Goal: Information Seeking & Learning: Check status

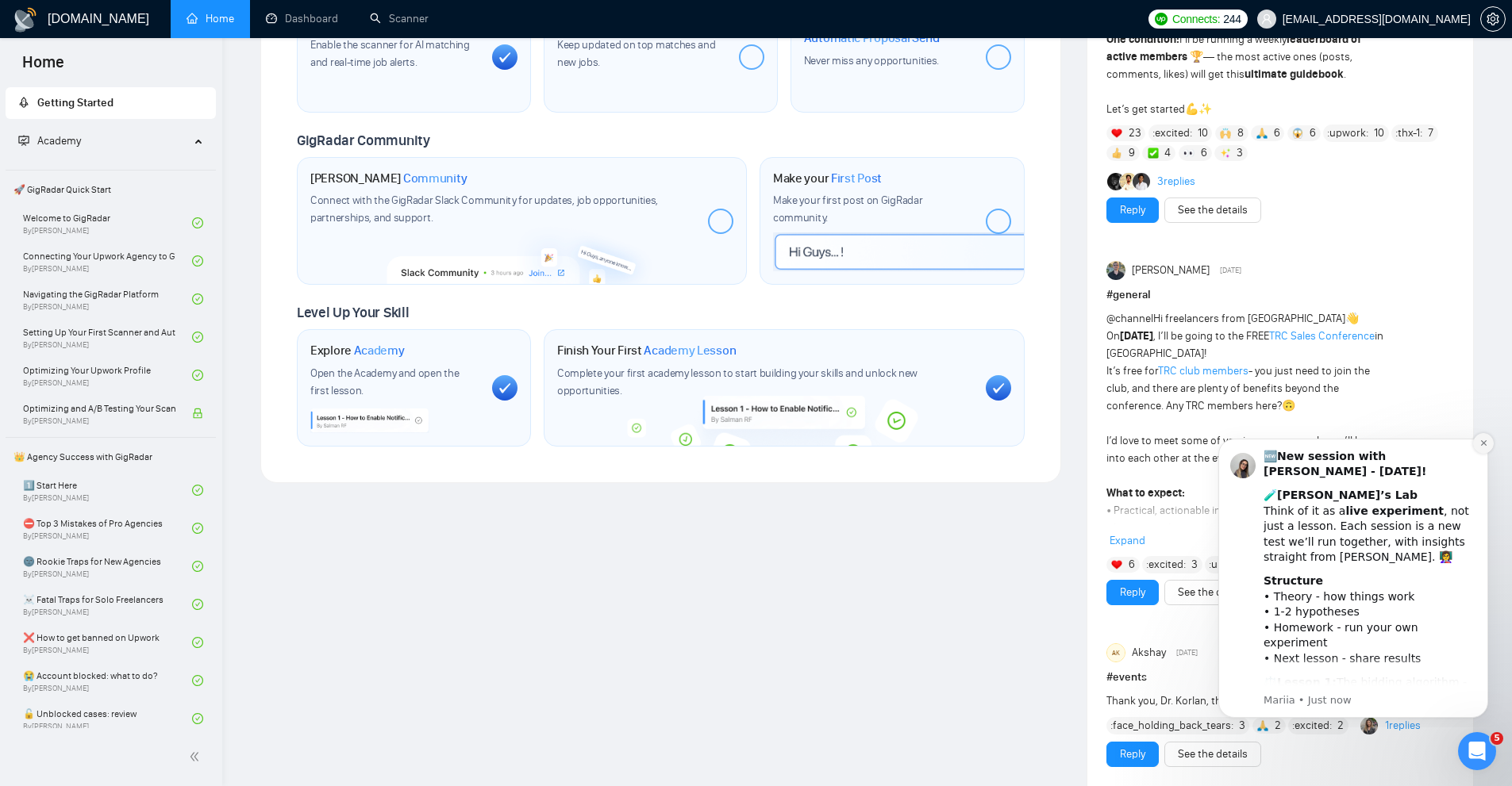
drag, startPoint x: 1477, startPoint y: 440, endPoint x: 2680, endPoint y: 833, distance: 1265.6
click at [1477, 440] on button "Dismiss notification" at bounding box center [1483, 443] width 21 height 21
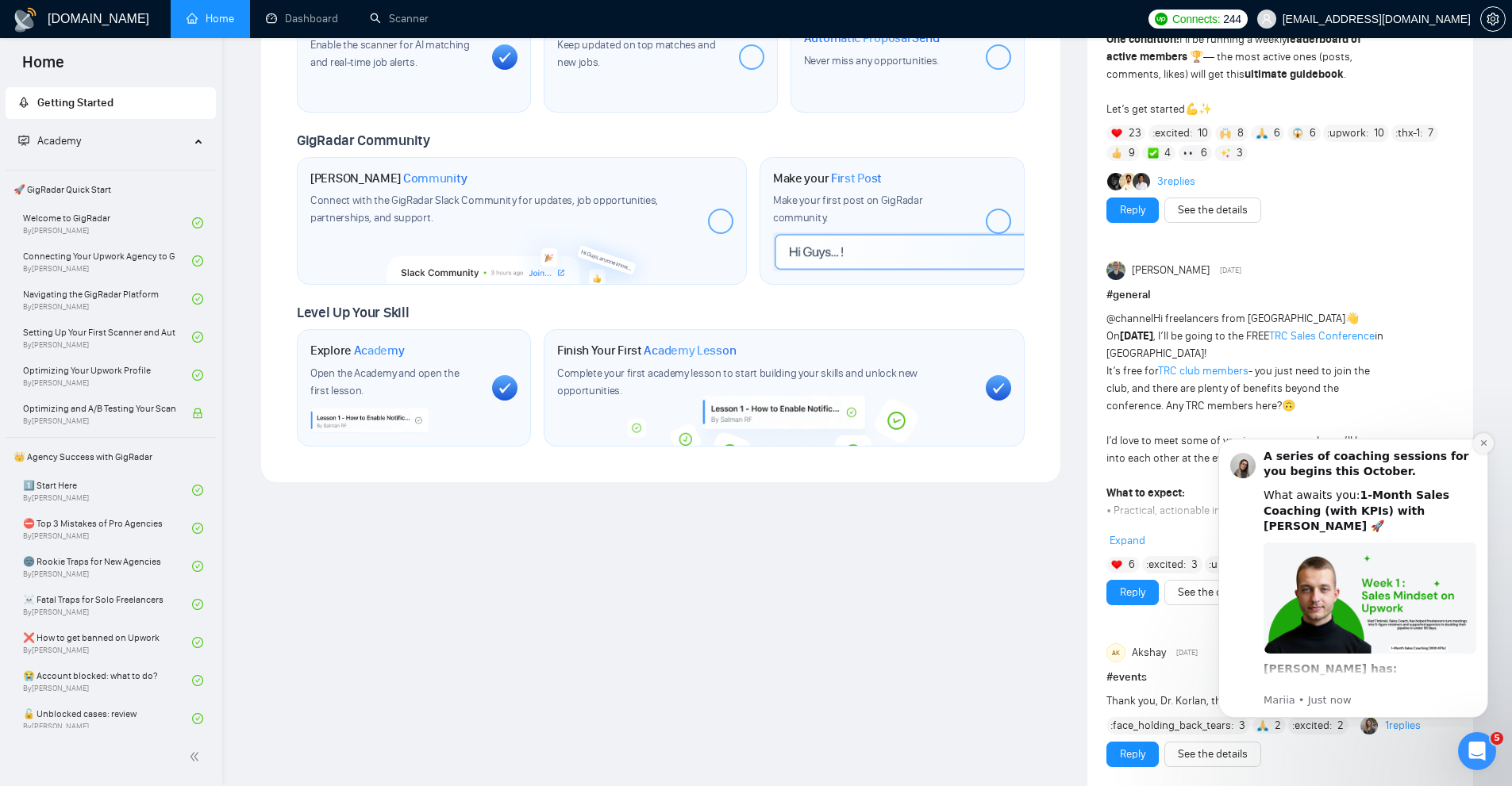
drag, startPoint x: 1485, startPoint y: 438, endPoint x: 2561, endPoint y: 467, distance: 1076.4
click at [1485, 438] on icon "Dismiss notification" at bounding box center [1483, 442] width 8 height 8
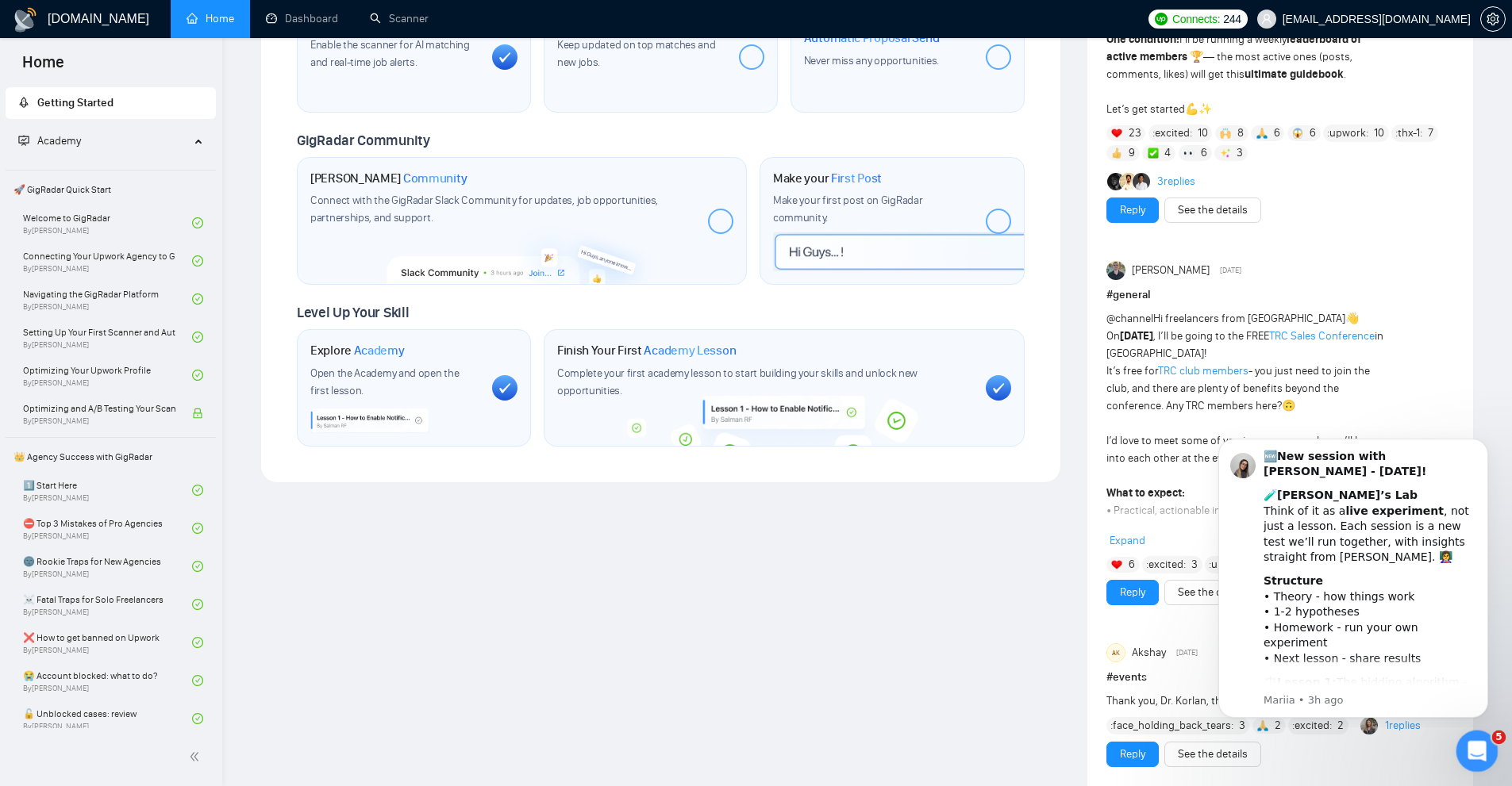
click at [1478, 752] on icon "Open Intercom Messenger" at bounding box center [1475, 749] width 26 height 26
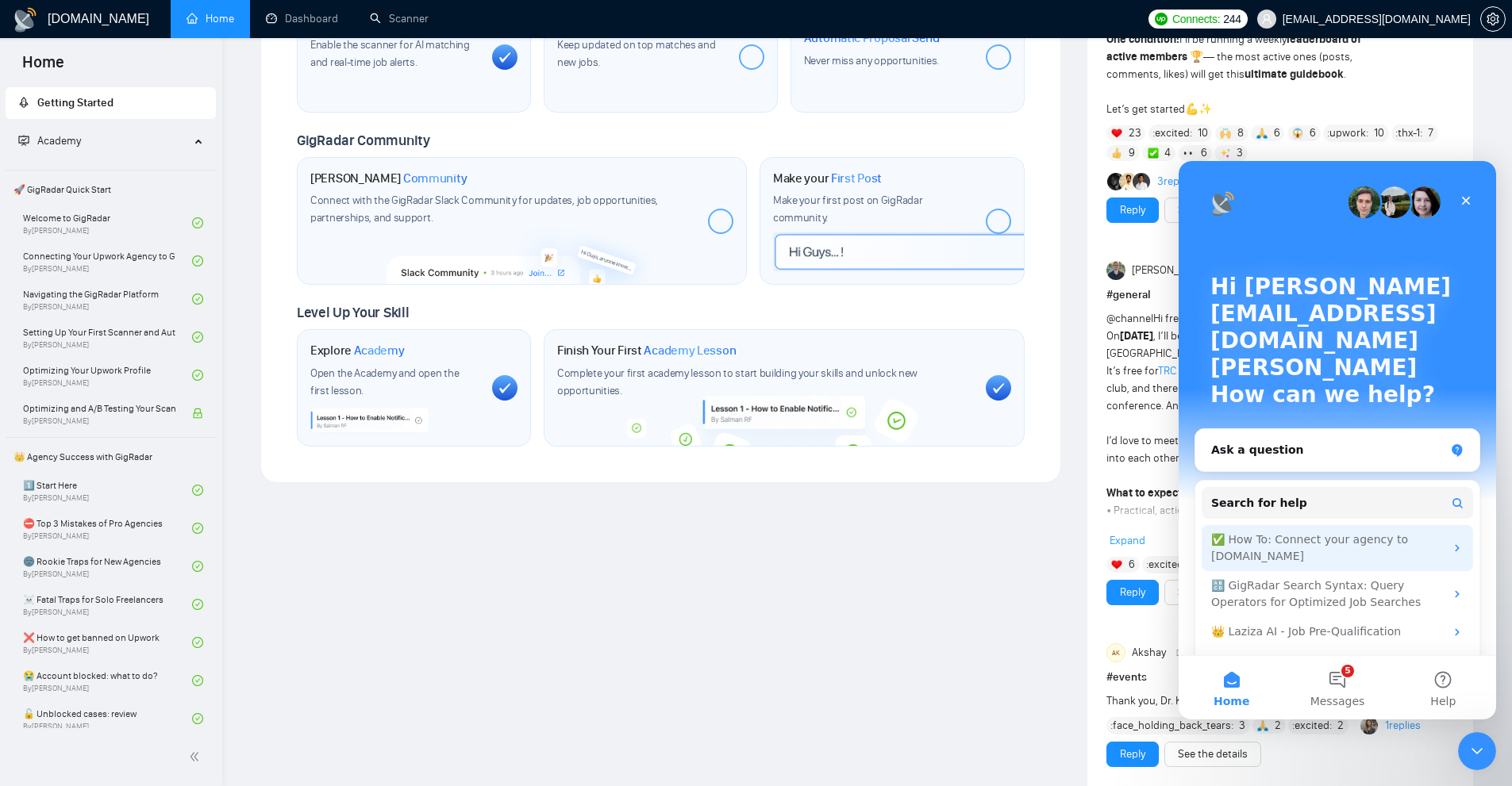
scroll to position [8, 0]
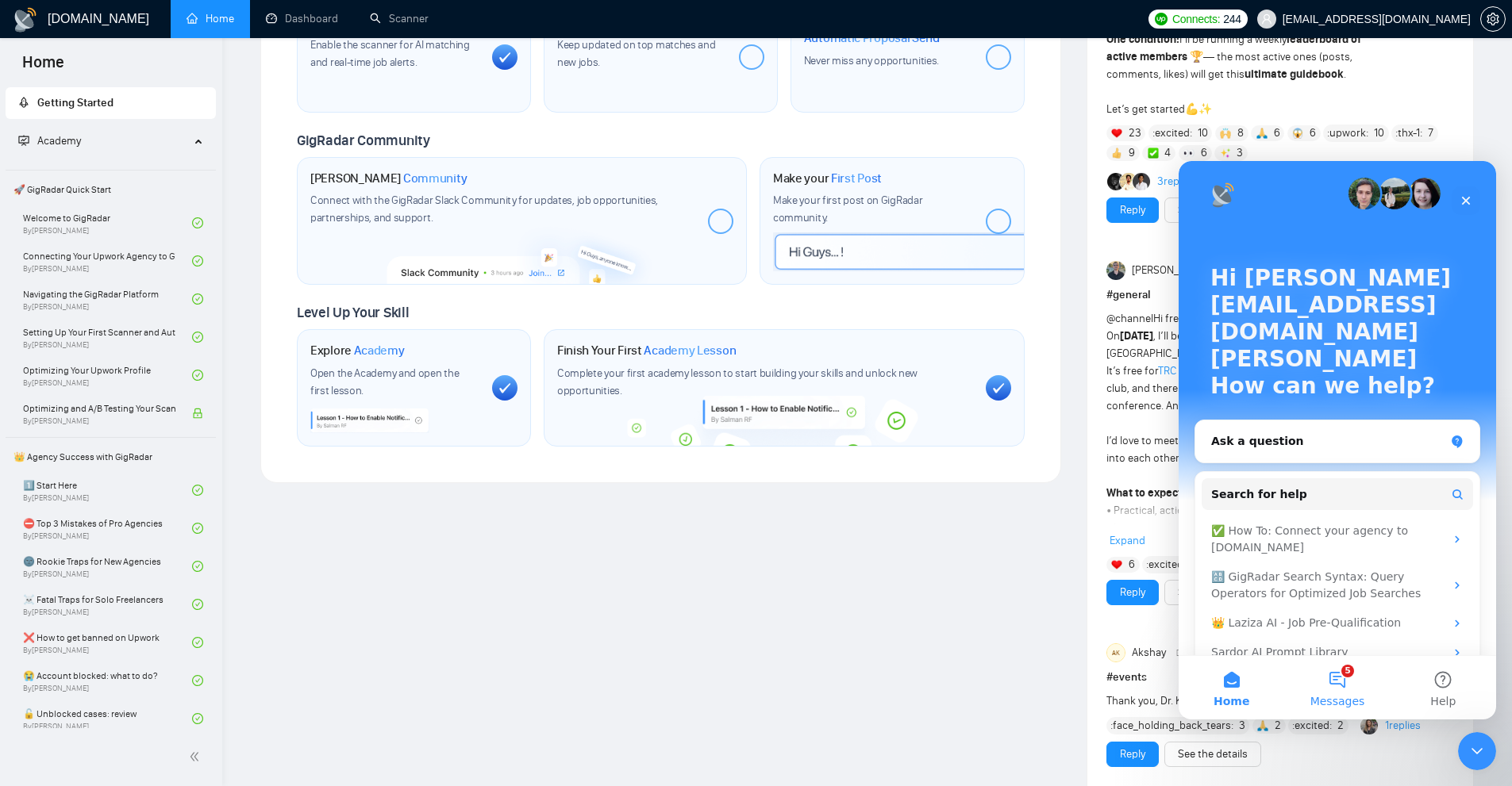
click at [1351, 683] on button "5 Messages" at bounding box center [1337, 688] width 106 height 64
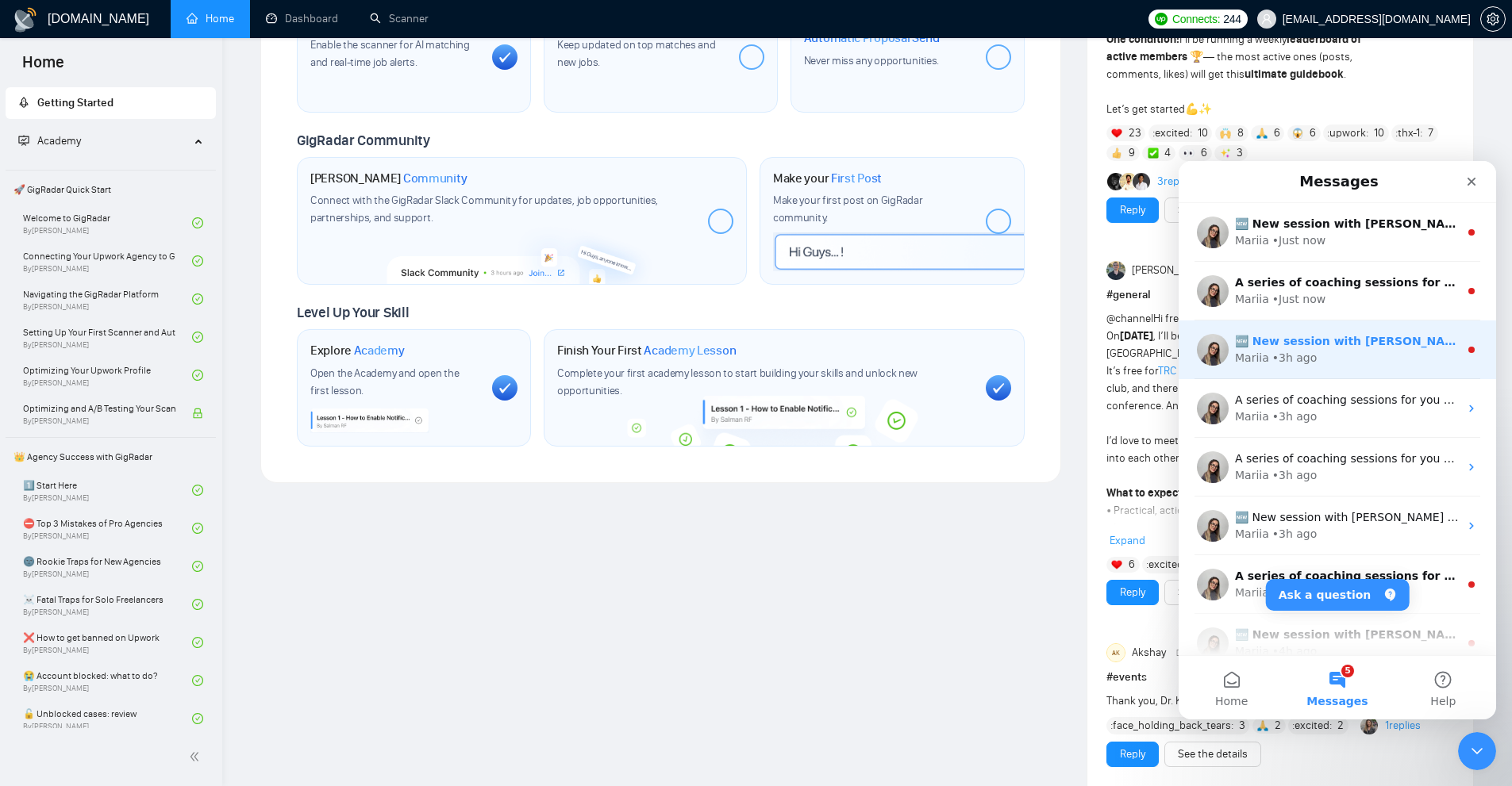
click at [1331, 354] on div "Mariia • 3h ago" at bounding box center [1346, 358] width 224 height 17
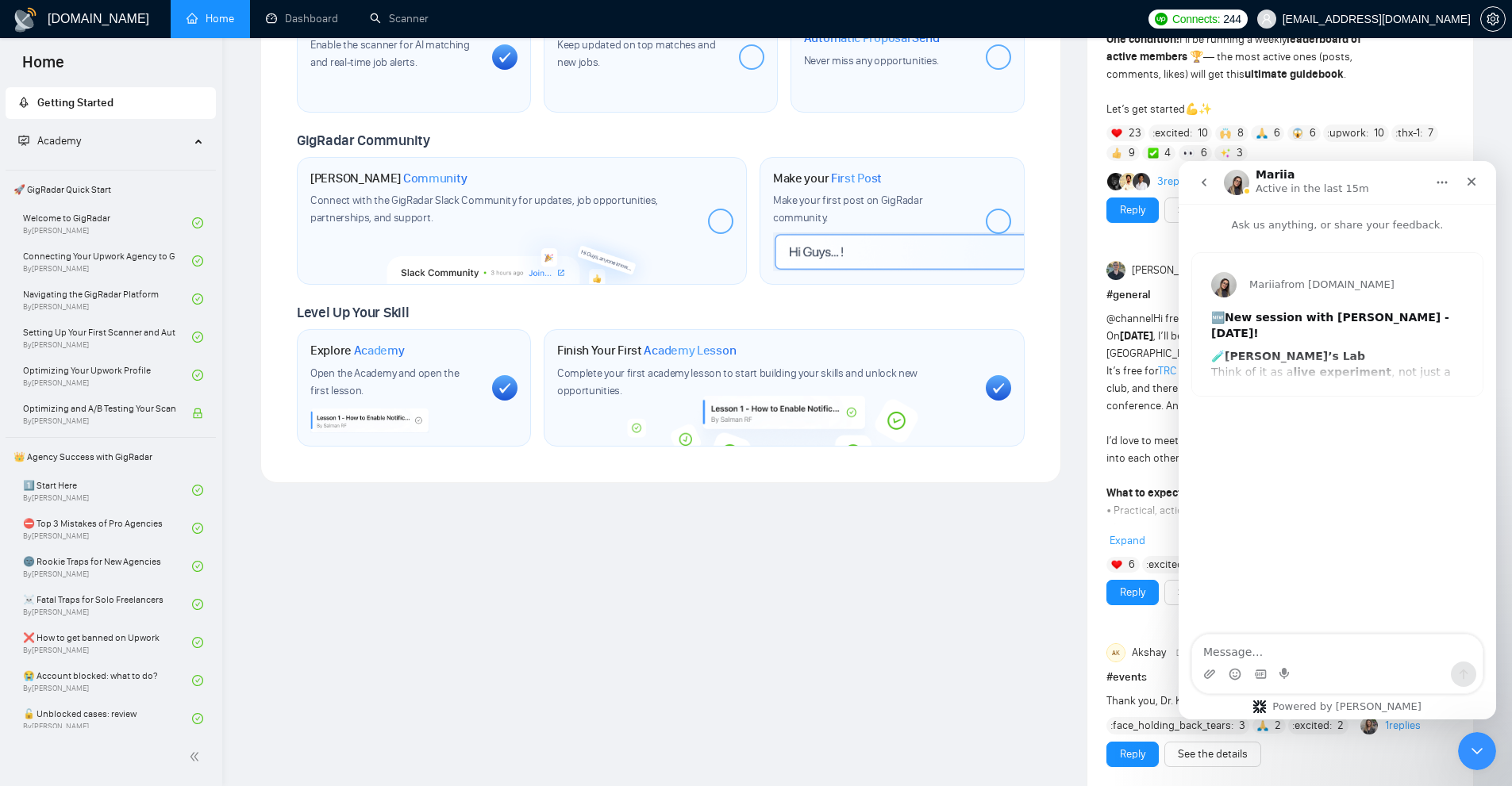
click at [1204, 184] on icon "go back" at bounding box center [1204, 182] width 5 height 7
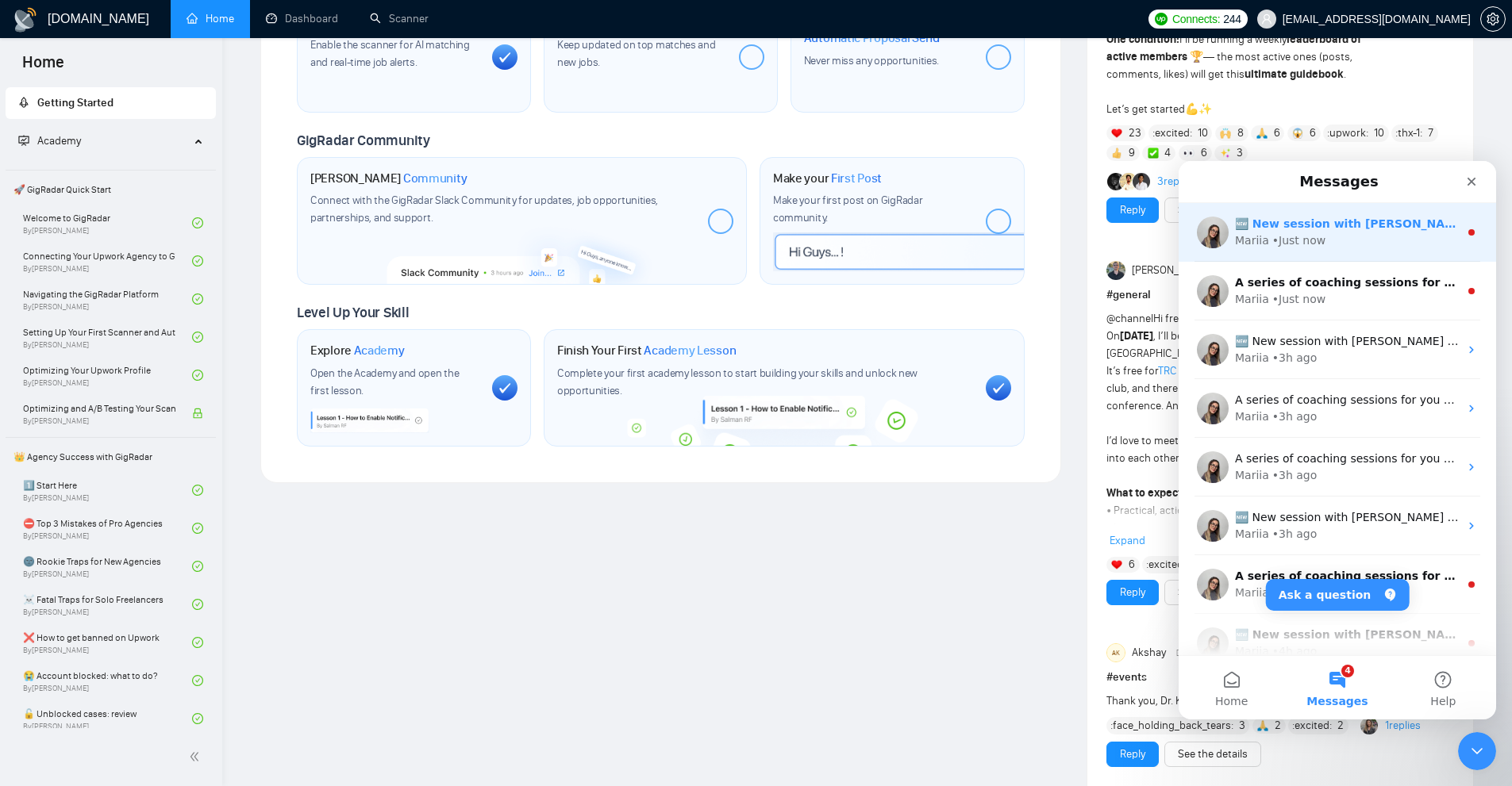
click at [1338, 255] on div "🆕 New session with [PERSON_NAME] - [DATE]! 🧪 [PERSON_NAME]’s Lab Think of it as…" at bounding box center [1337, 232] width 318 height 59
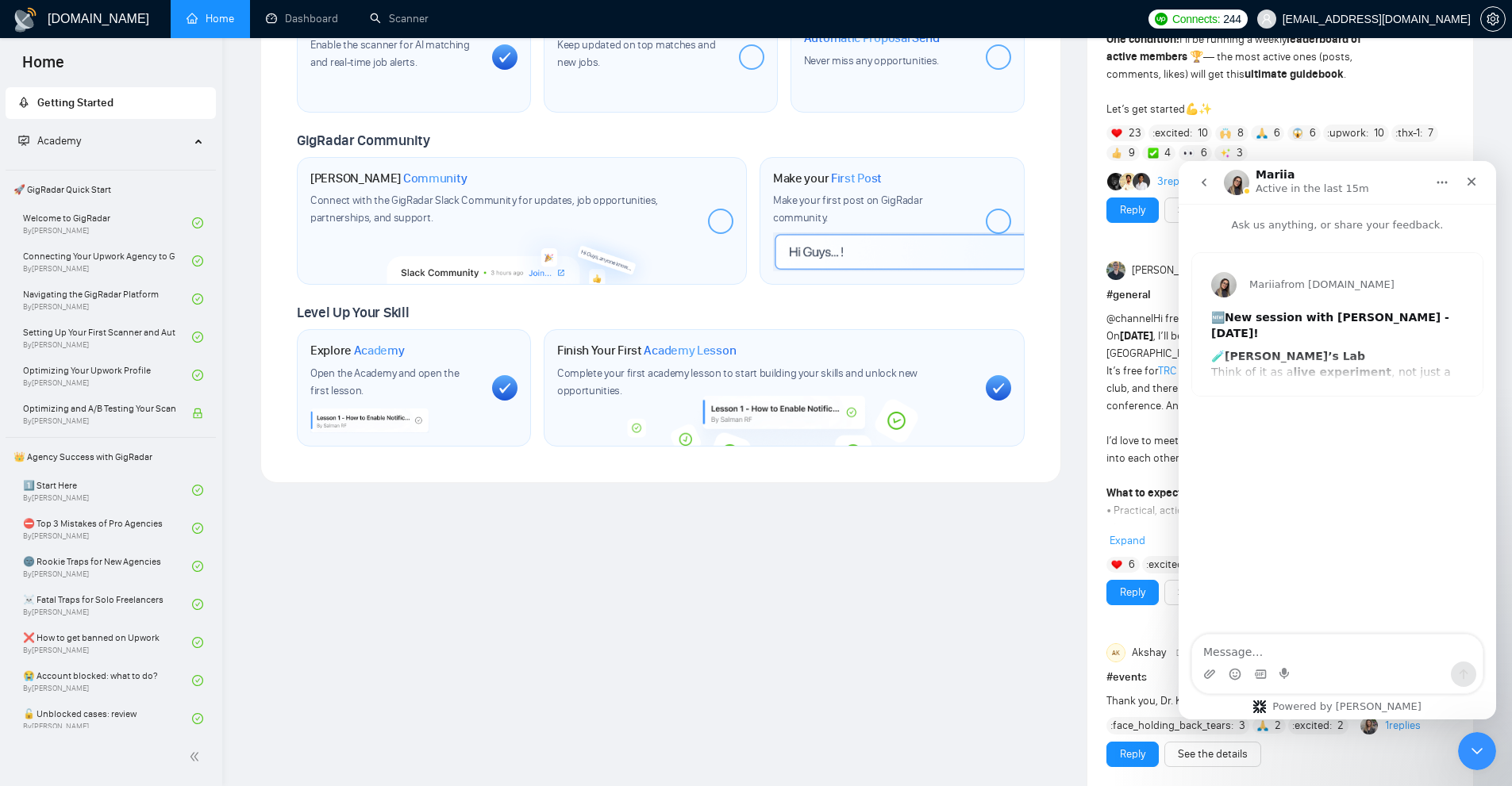
click at [1198, 176] on icon "go back" at bounding box center [1205, 183] width 13 height 13
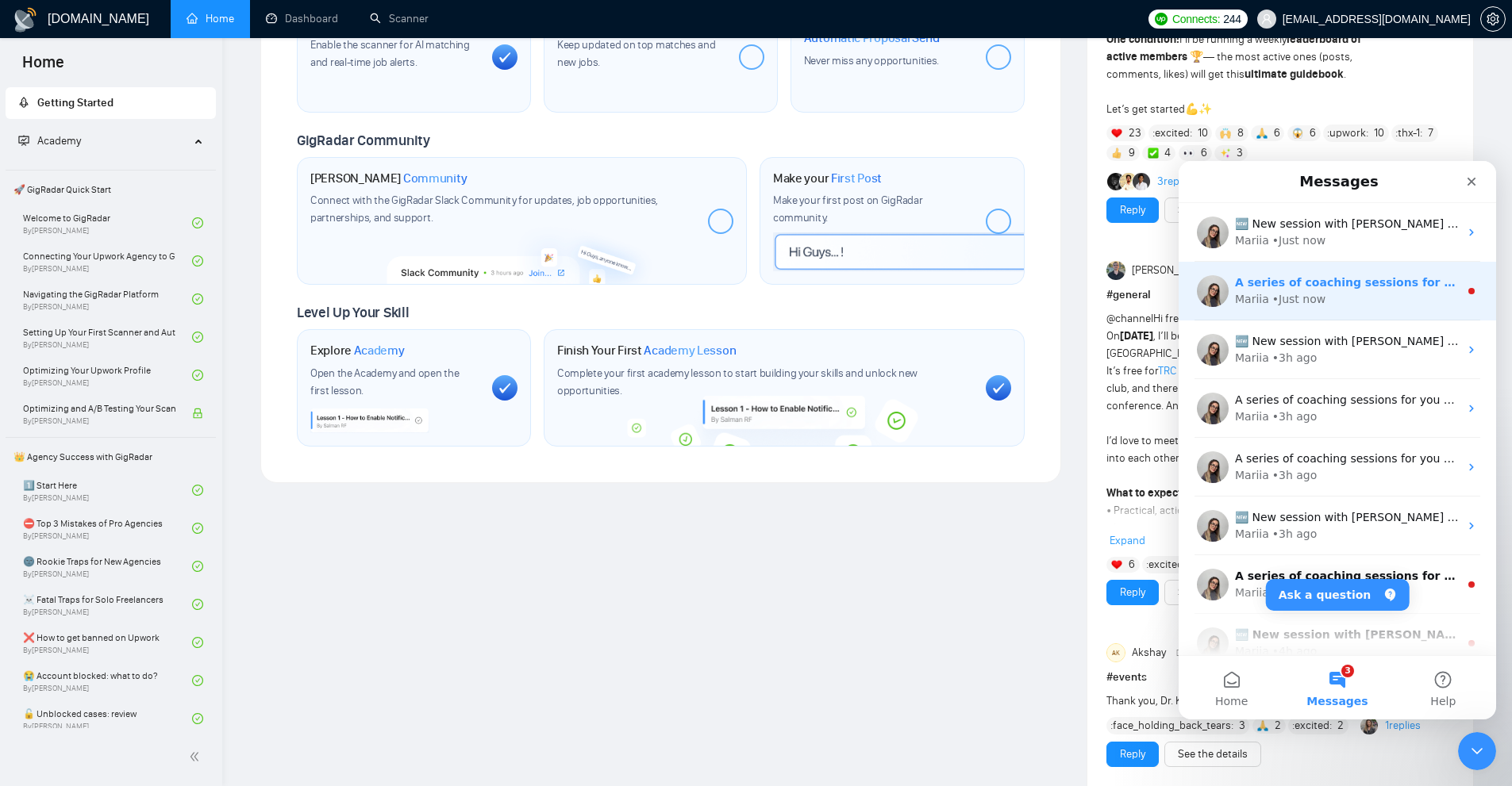
click at [1355, 305] on div "Mariia • Just now" at bounding box center [1346, 300] width 224 height 17
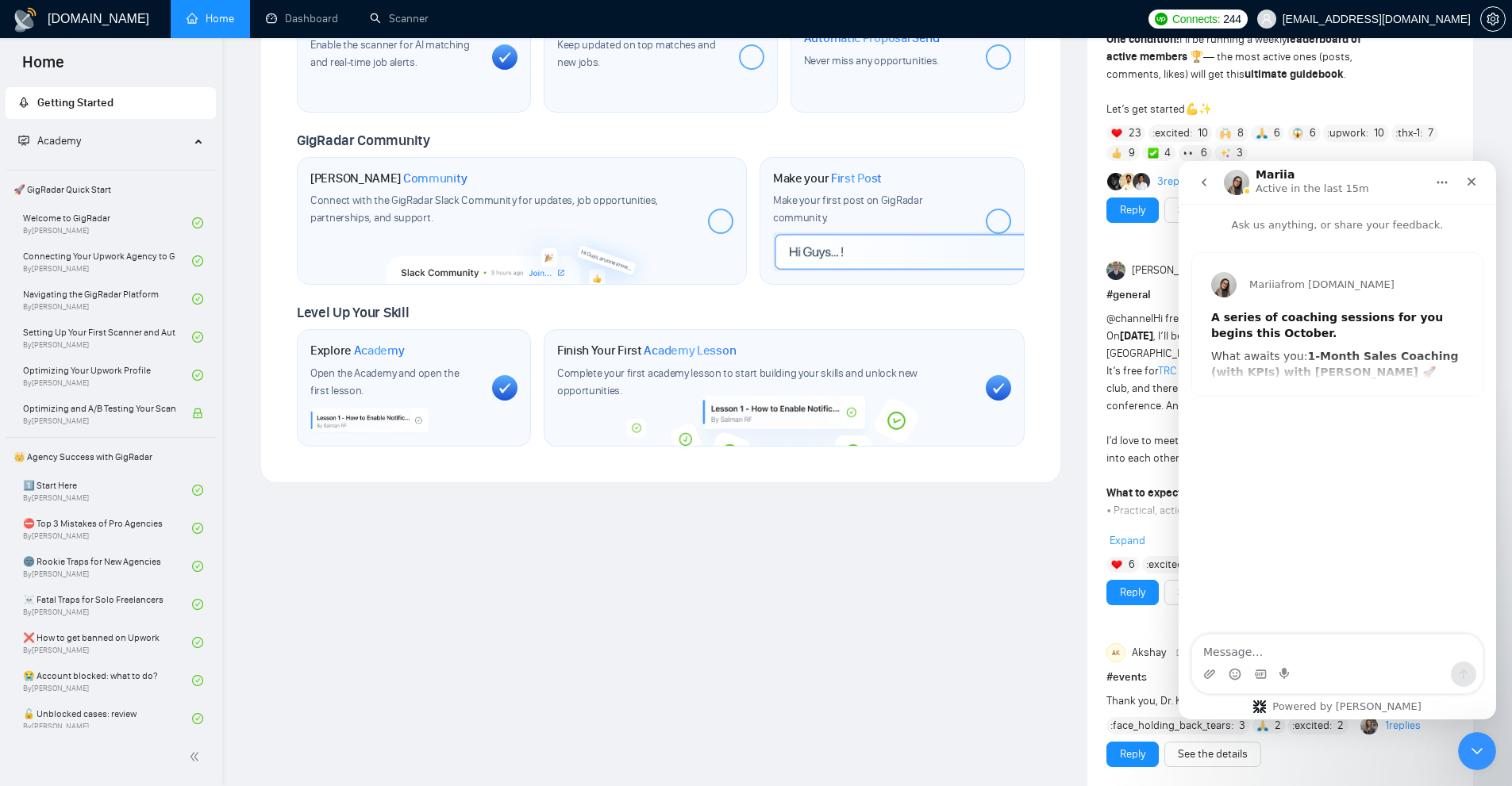
click at [1195, 182] on button "go back" at bounding box center [1204, 183] width 30 height 30
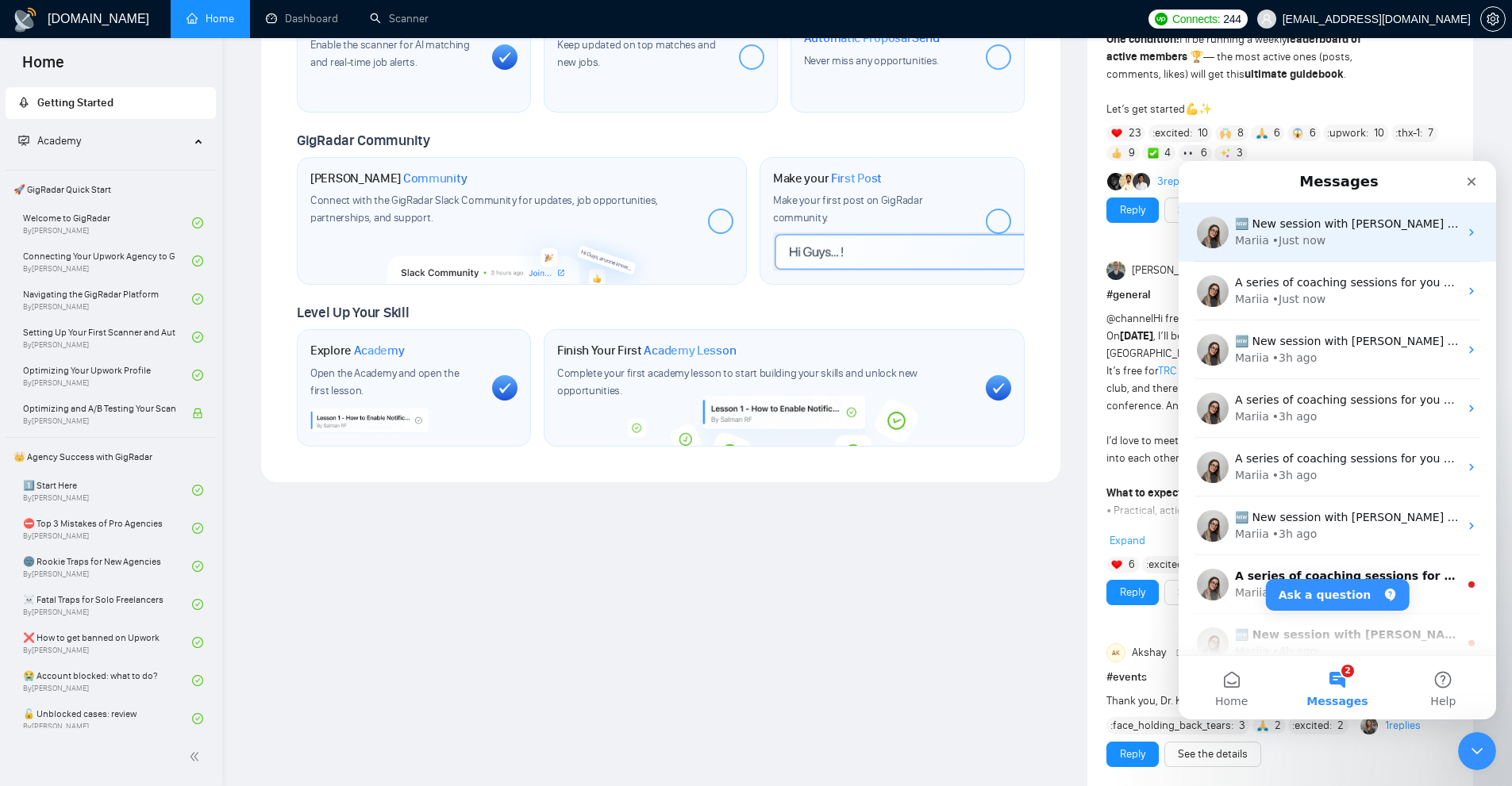
click at [1345, 252] on div "🆕 New session with [PERSON_NAME] - [DATE]! 🧪 [PERSON_NAME]’s Lab Think of it as…" at bounding box center [1337, 232] width 318 height 59
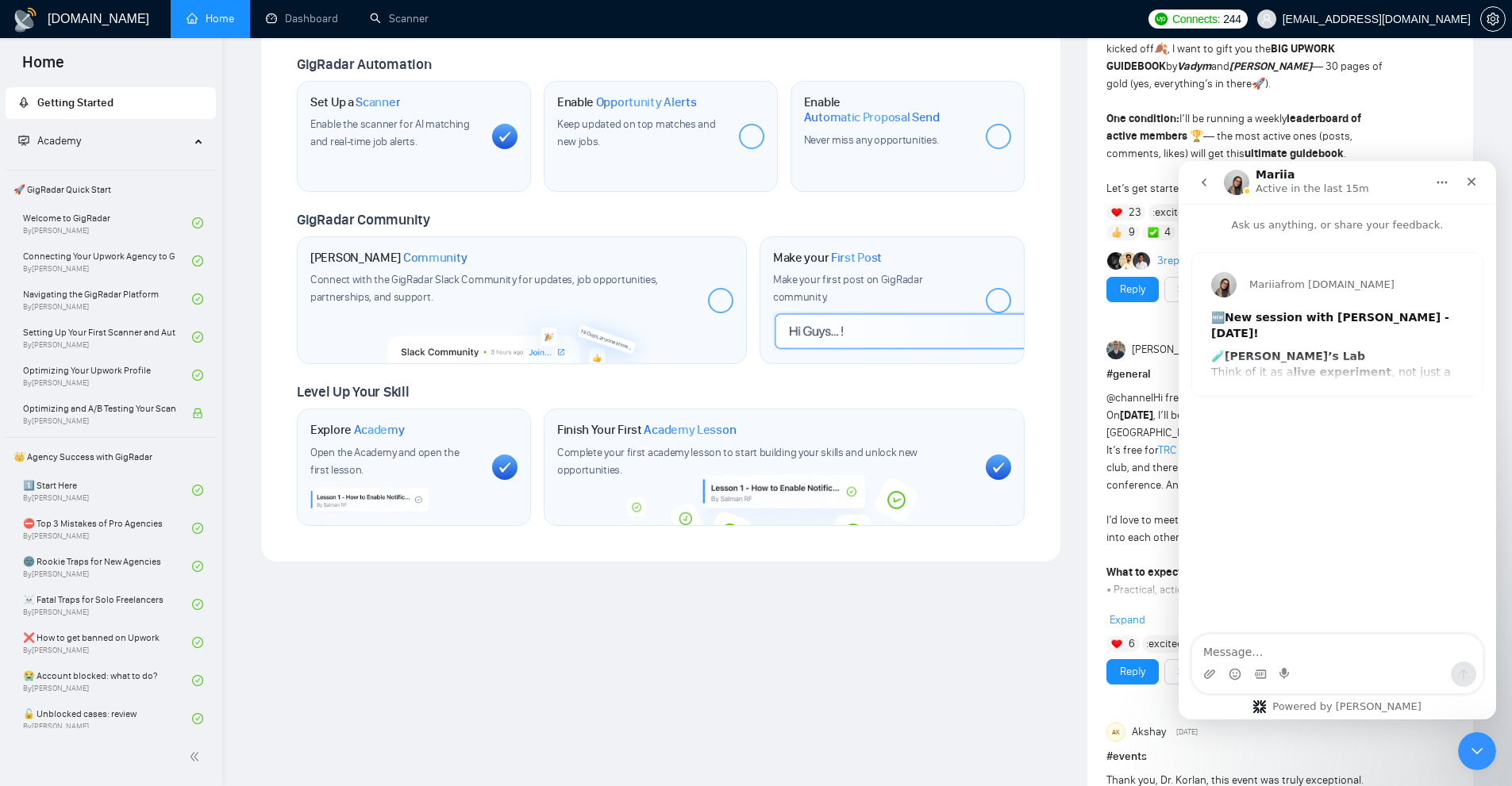
scroll to position [476, 0]
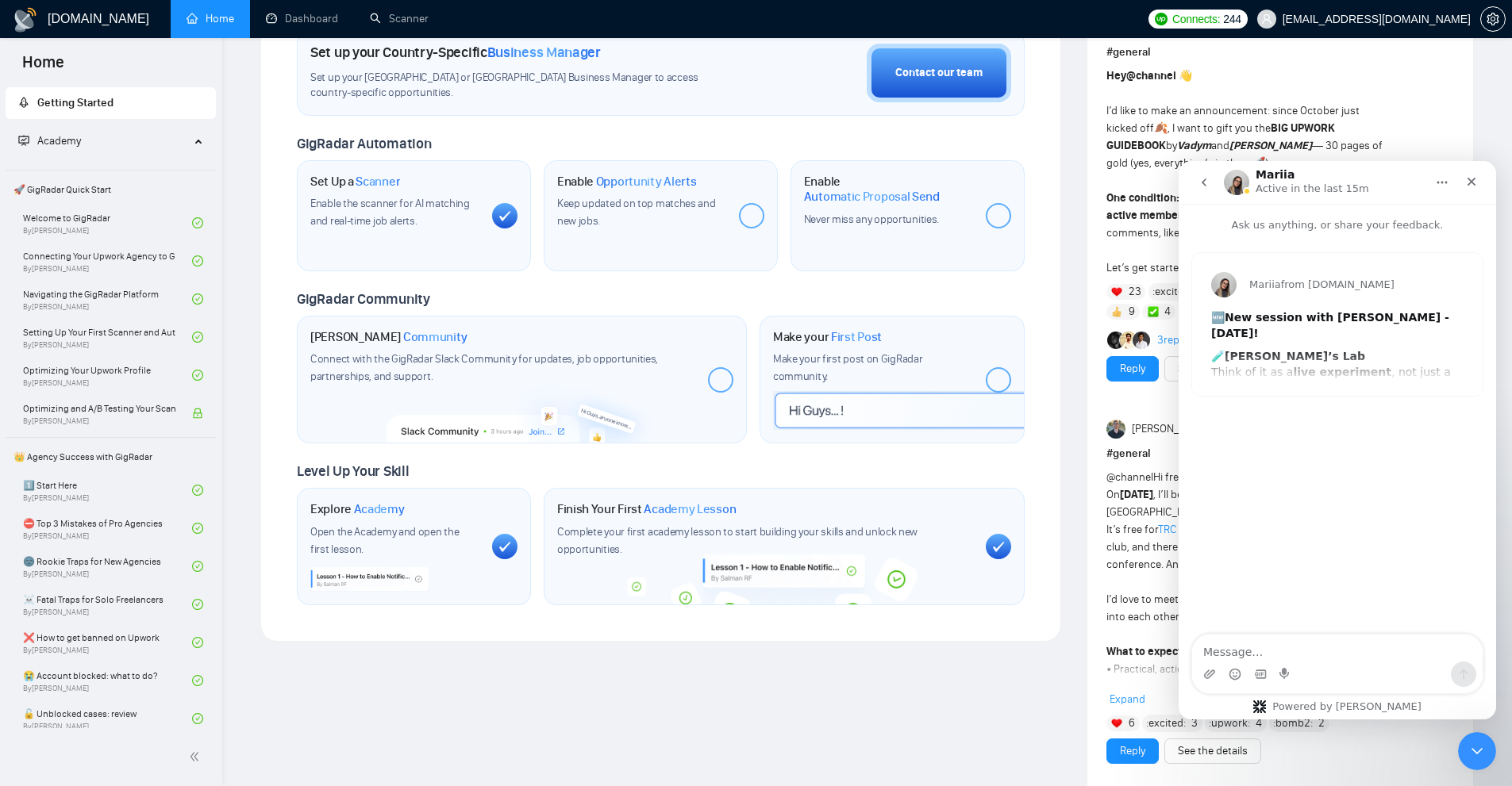
click at [1302, 352] on div "Mariia from [DOMAIN_NAME] 🆕 New session with [PERSON_NAME] - [DATE]! 🧪 [PERSON_…" at bounding box center [1338, 324] width 291 height 142
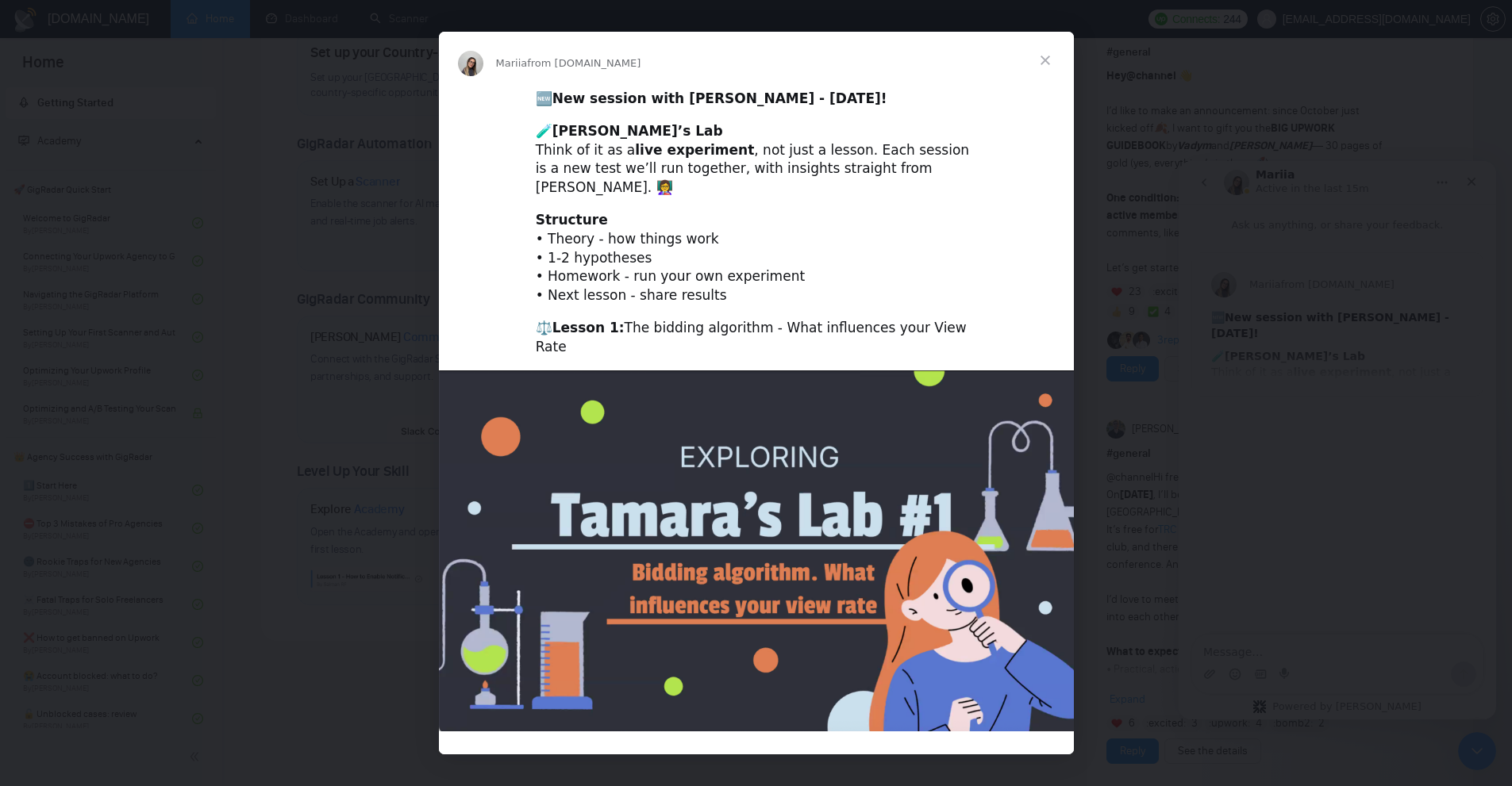
scroll to position [114, 0]
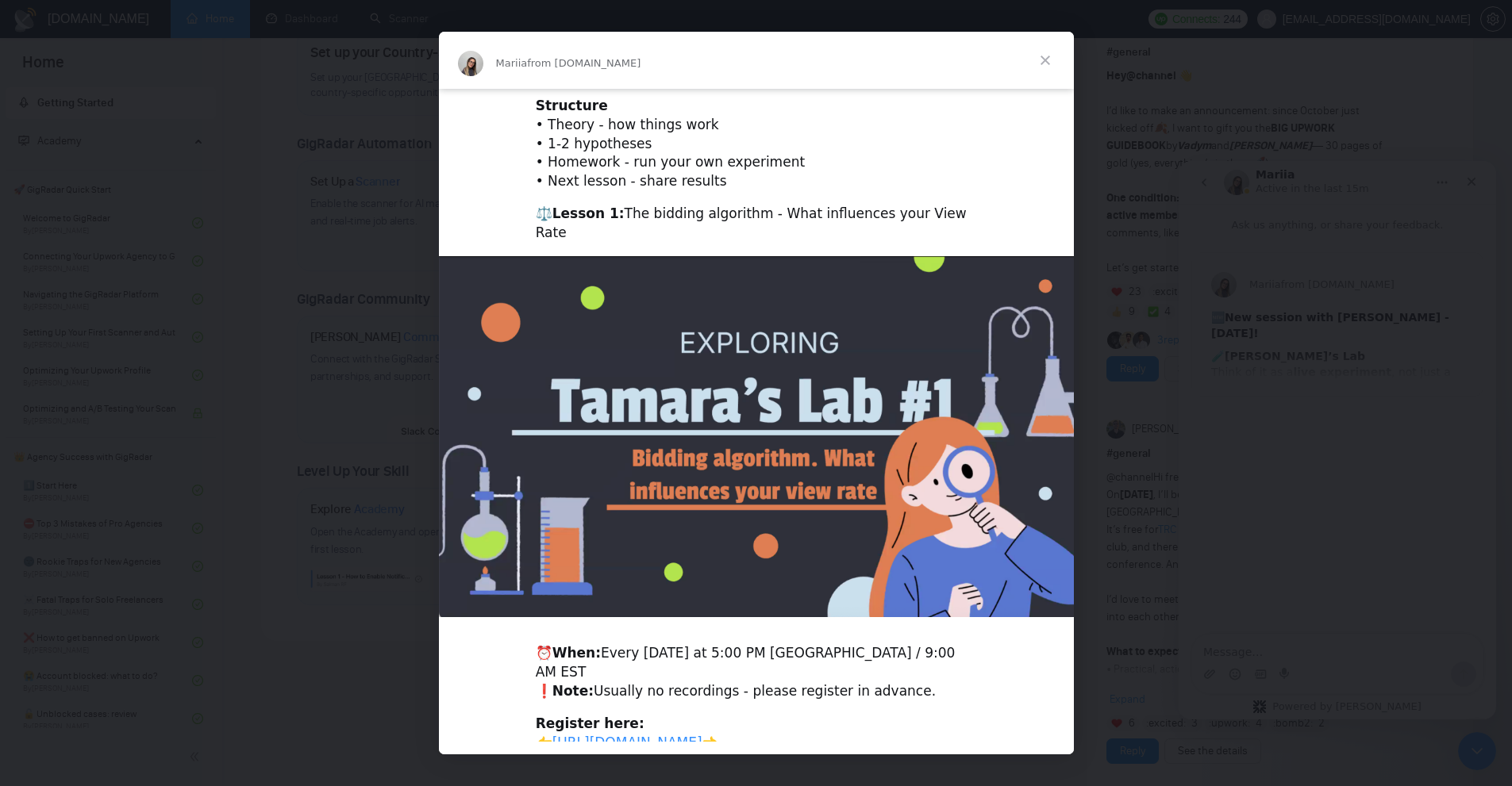
click at [682, 734] on link "[URL][DOMAIN_NAME]" at bounding box center [627, 742] width 150 height 16
click at [1250, 197] on div "Intercom messenger" at bounding box center [756, 393] width 1512 height 786
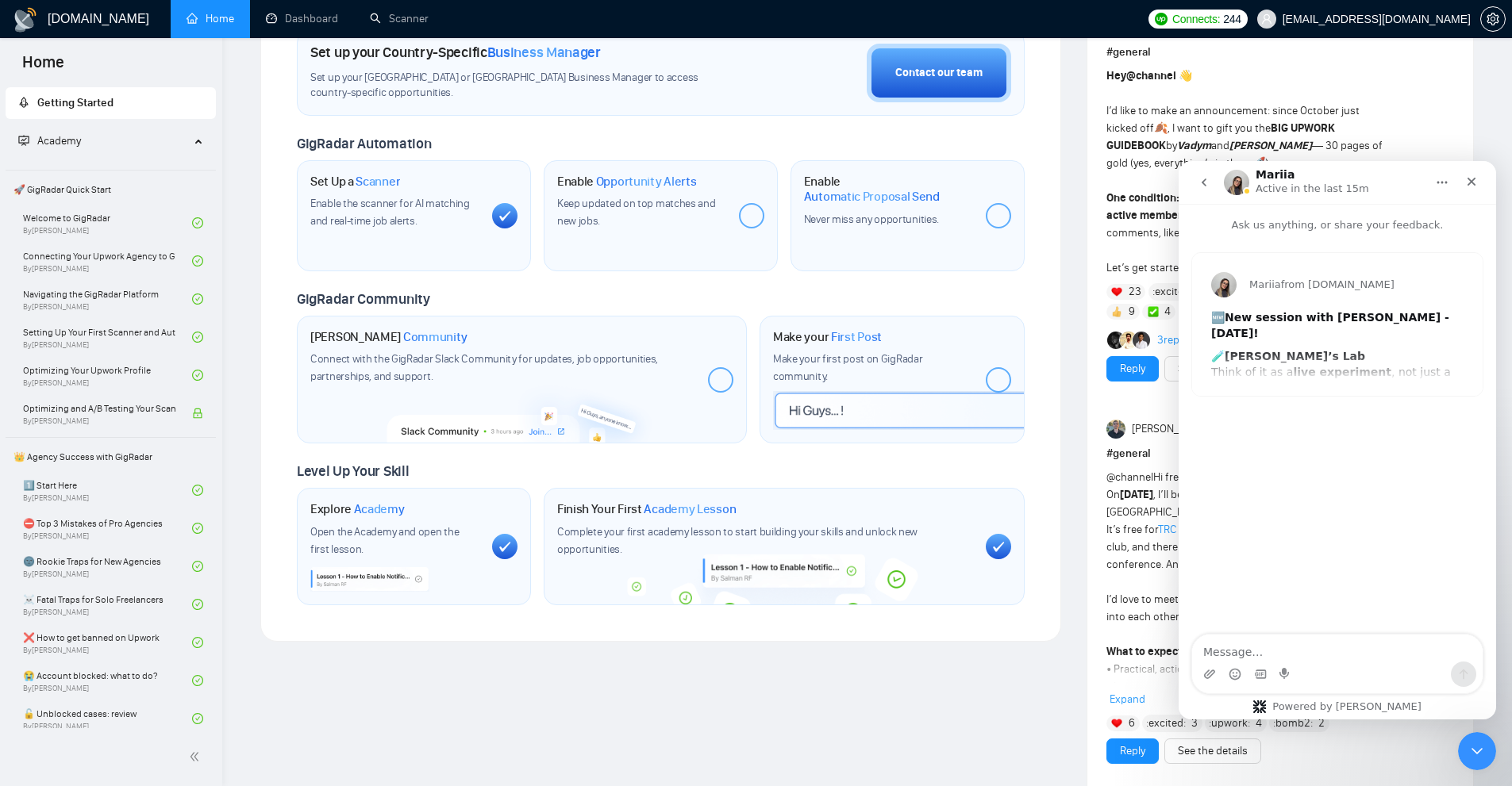
click at [1203, 185] on icon "go back" at bounding box center [1205, 183] width 13 height 13
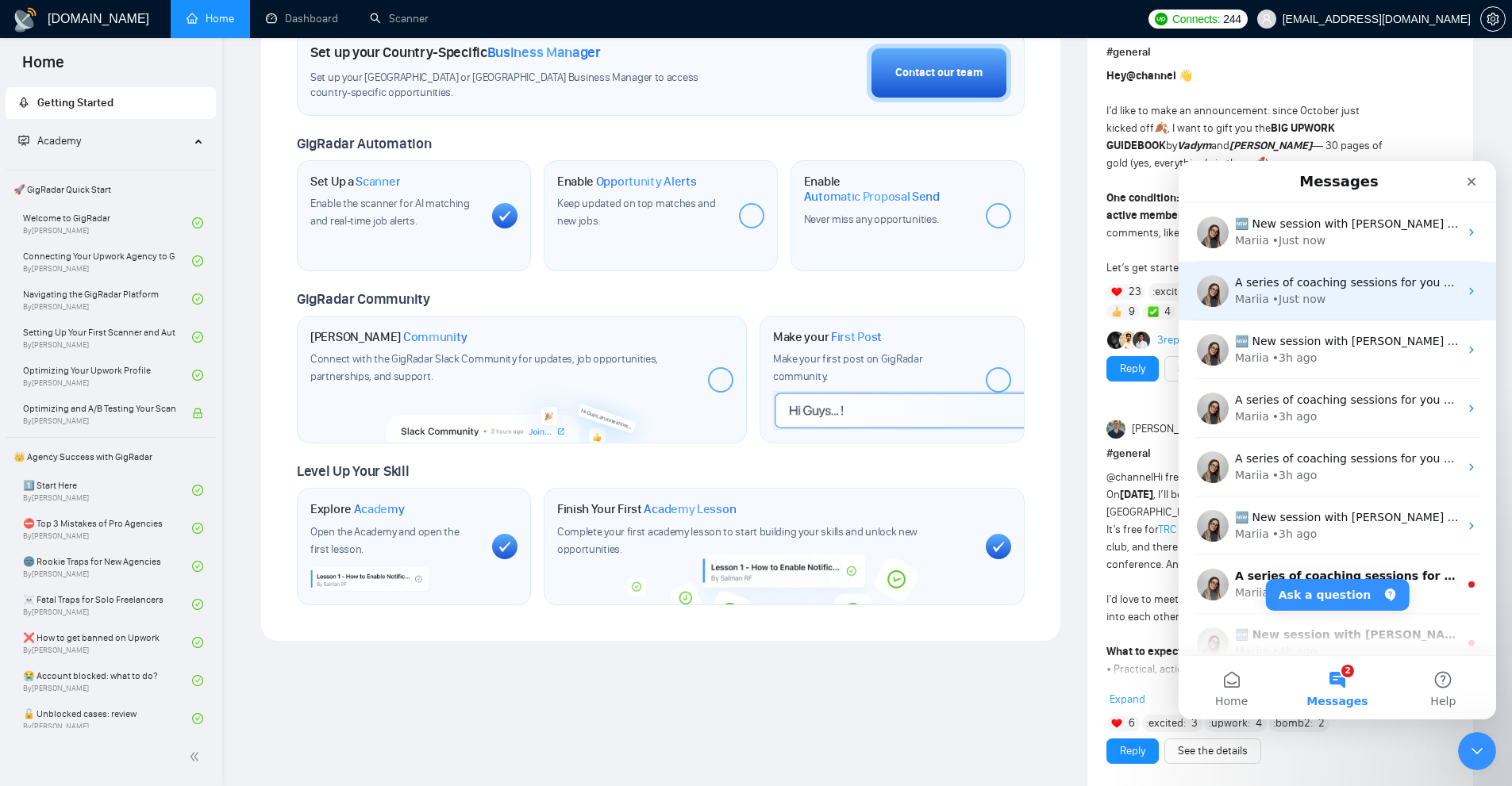
click at [1311, 313] on div "A series of coaching sessions for you begins this October. What awaits you: 1-M…" at bounding box center [1337, 290] width 318 height 59
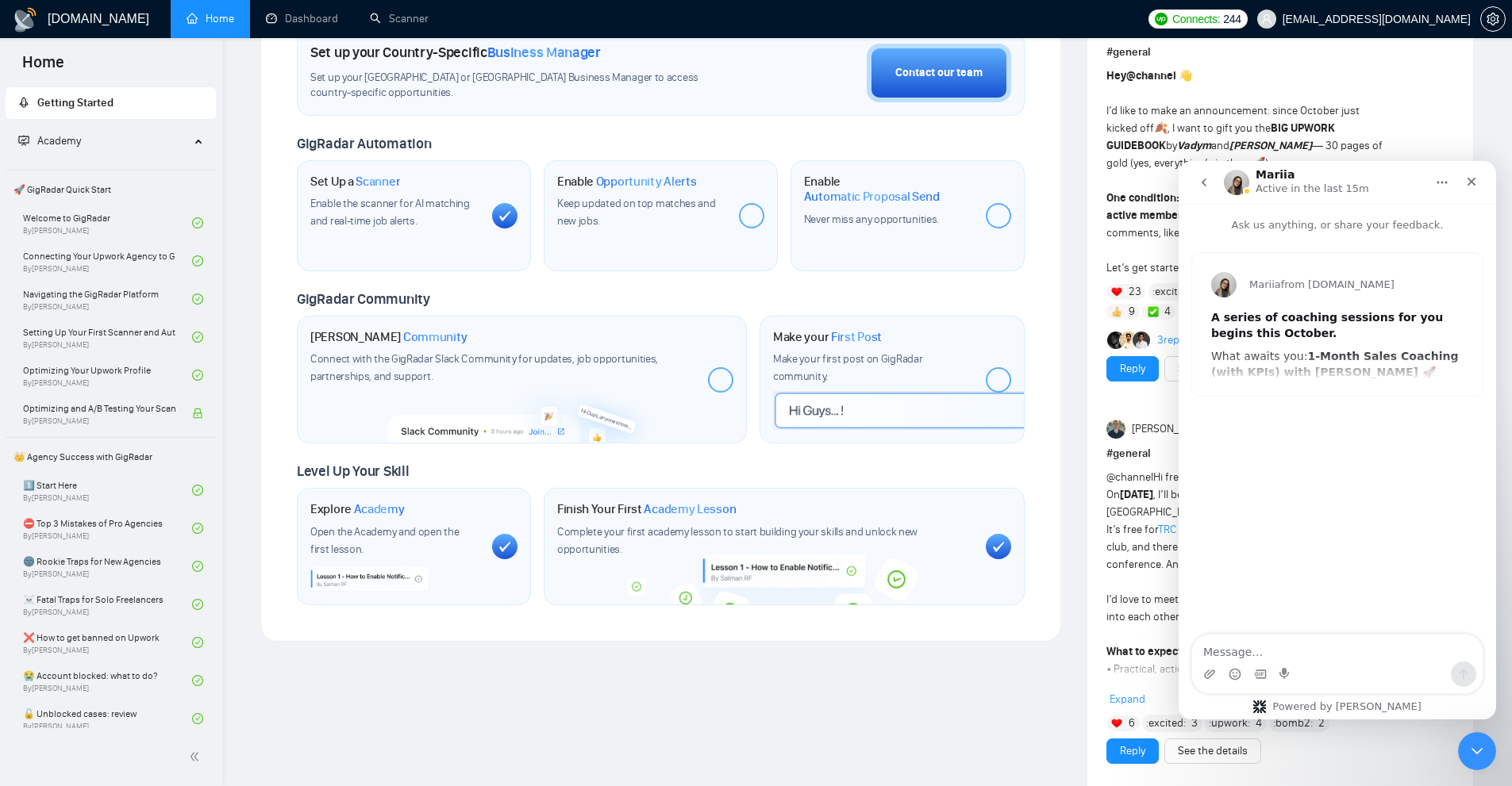
scroll to position [714, 0]
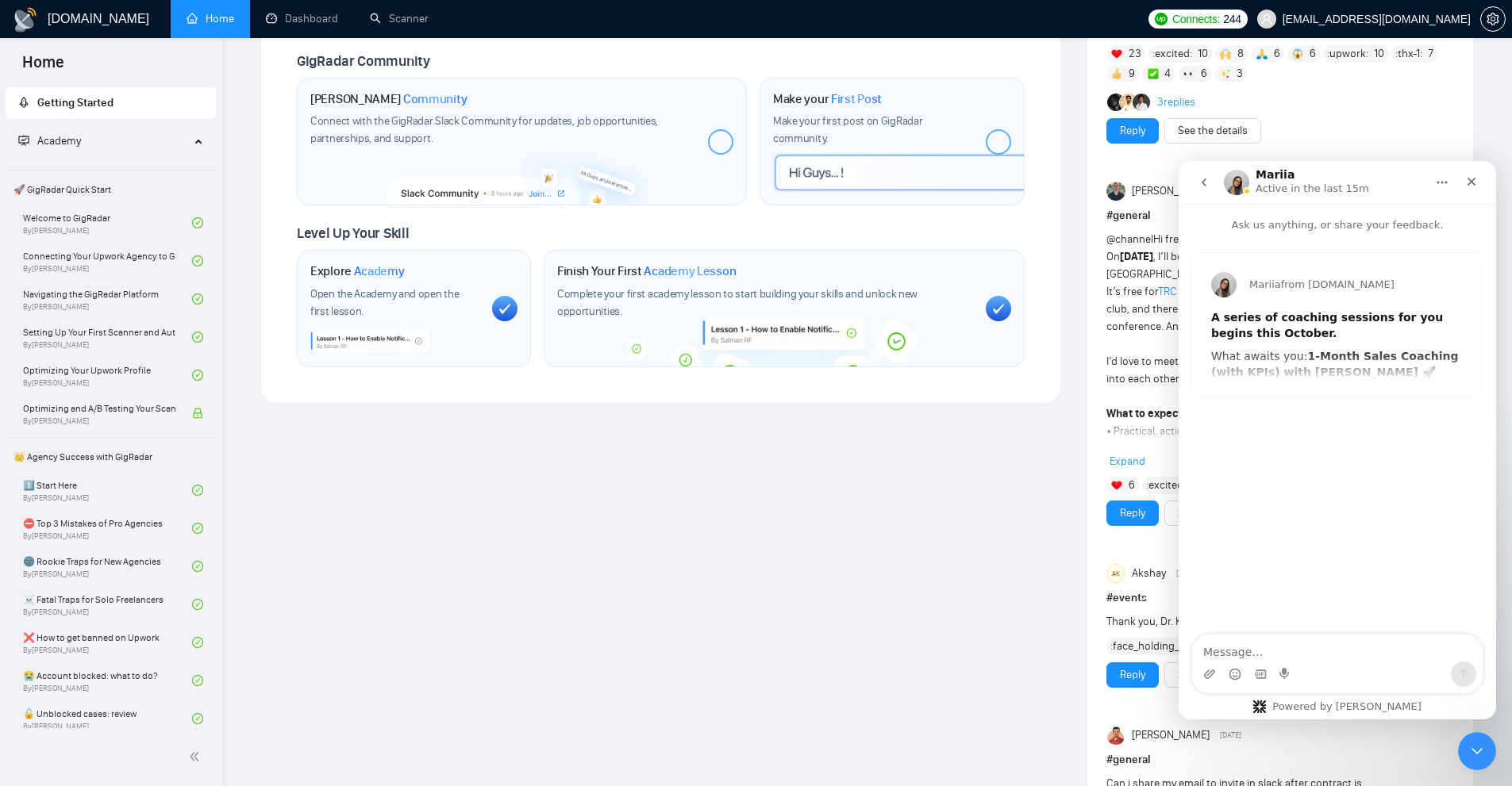
click at [1318, 322] on b "A series of coaching sessions for you begins this October." at bounding box center [1326, 325] width 232 height 28
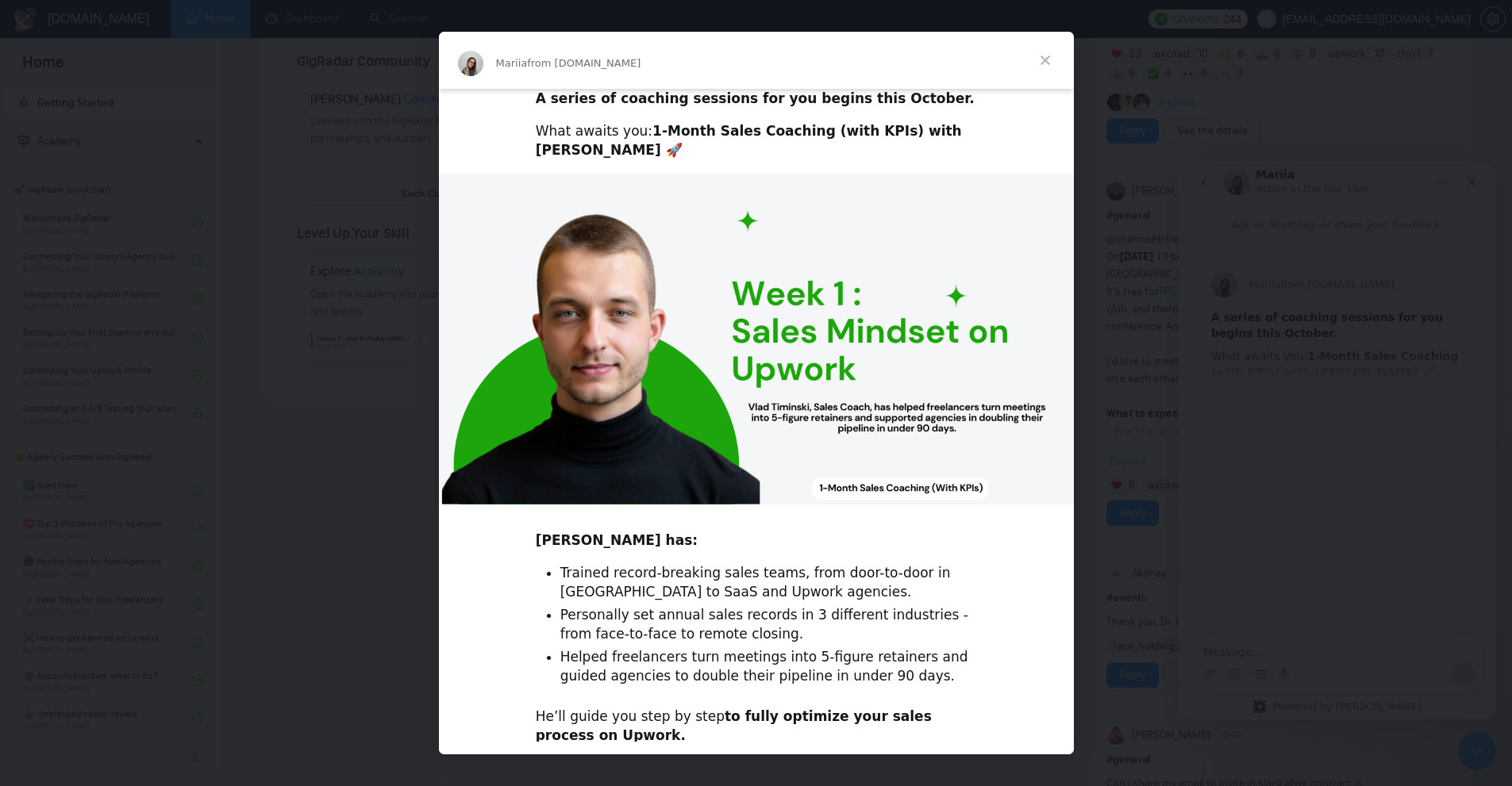
scroll to position [302, 0]
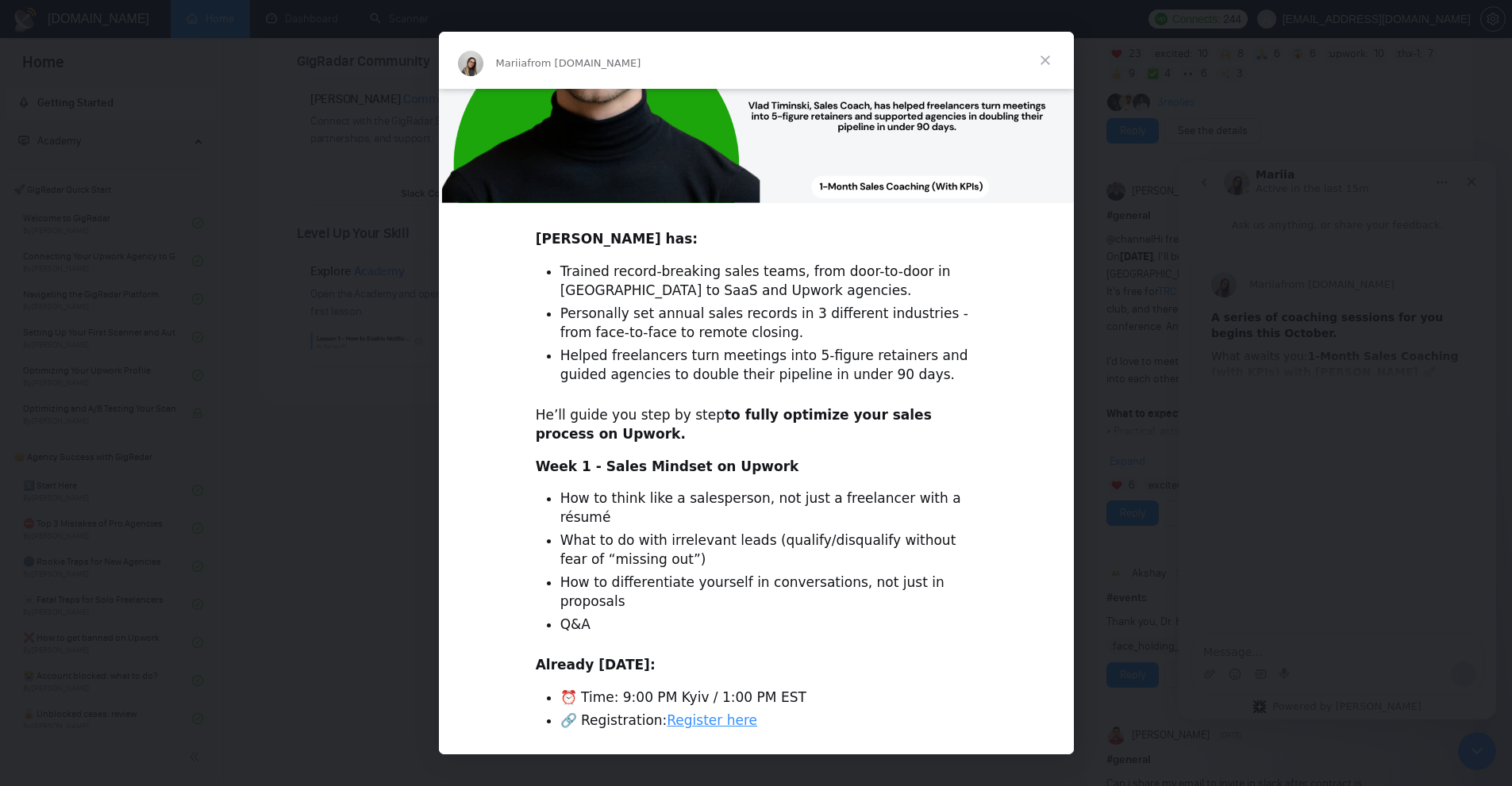
click at [706, 712] on link "Register here" at bounding box center [711, 719] width 91 height 16
click at [1203, 274] on div "Intercom messenger" at bounding box center [756, 393] width 1512 height 786
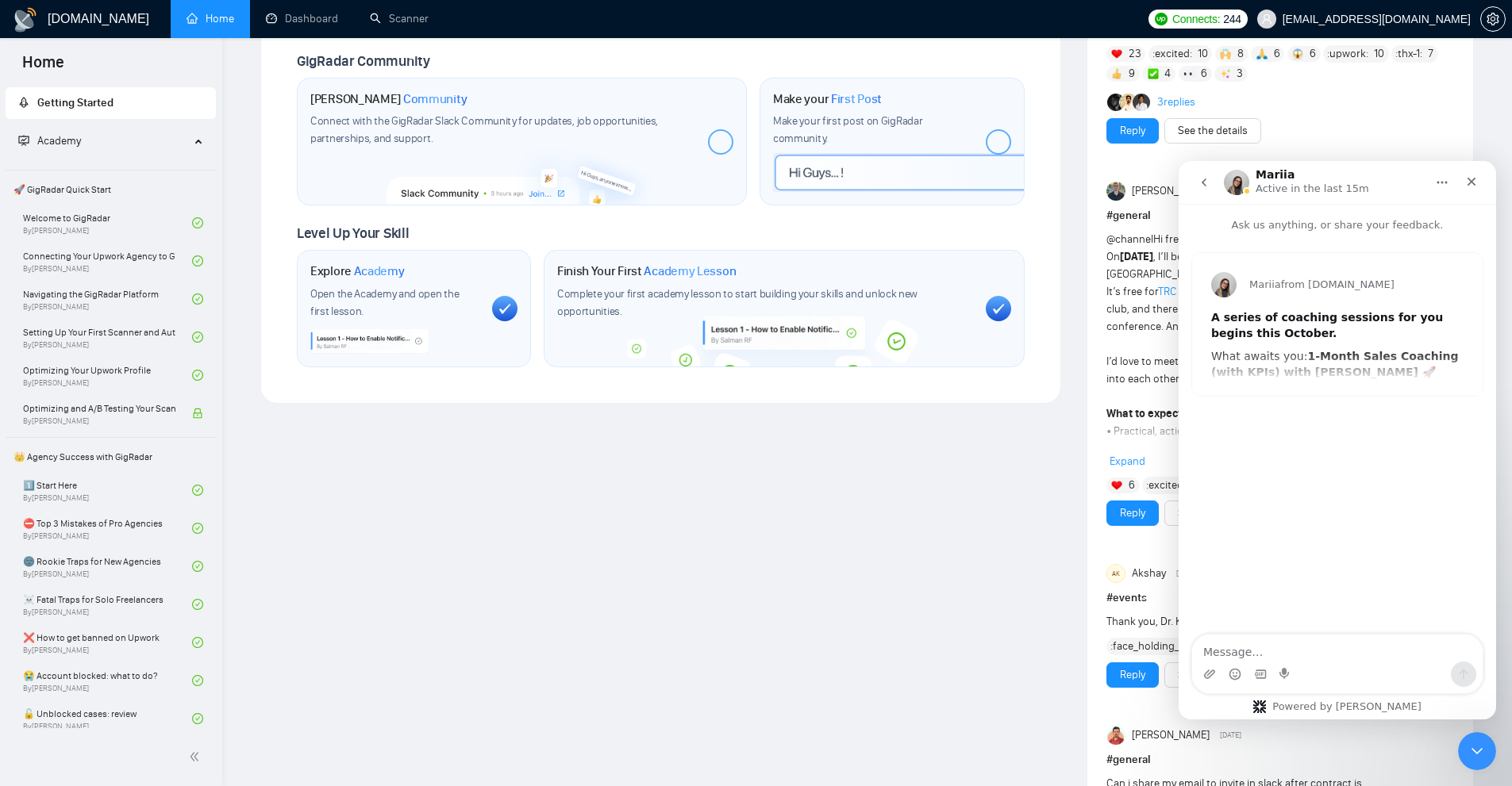
scroll to position [952, 0]
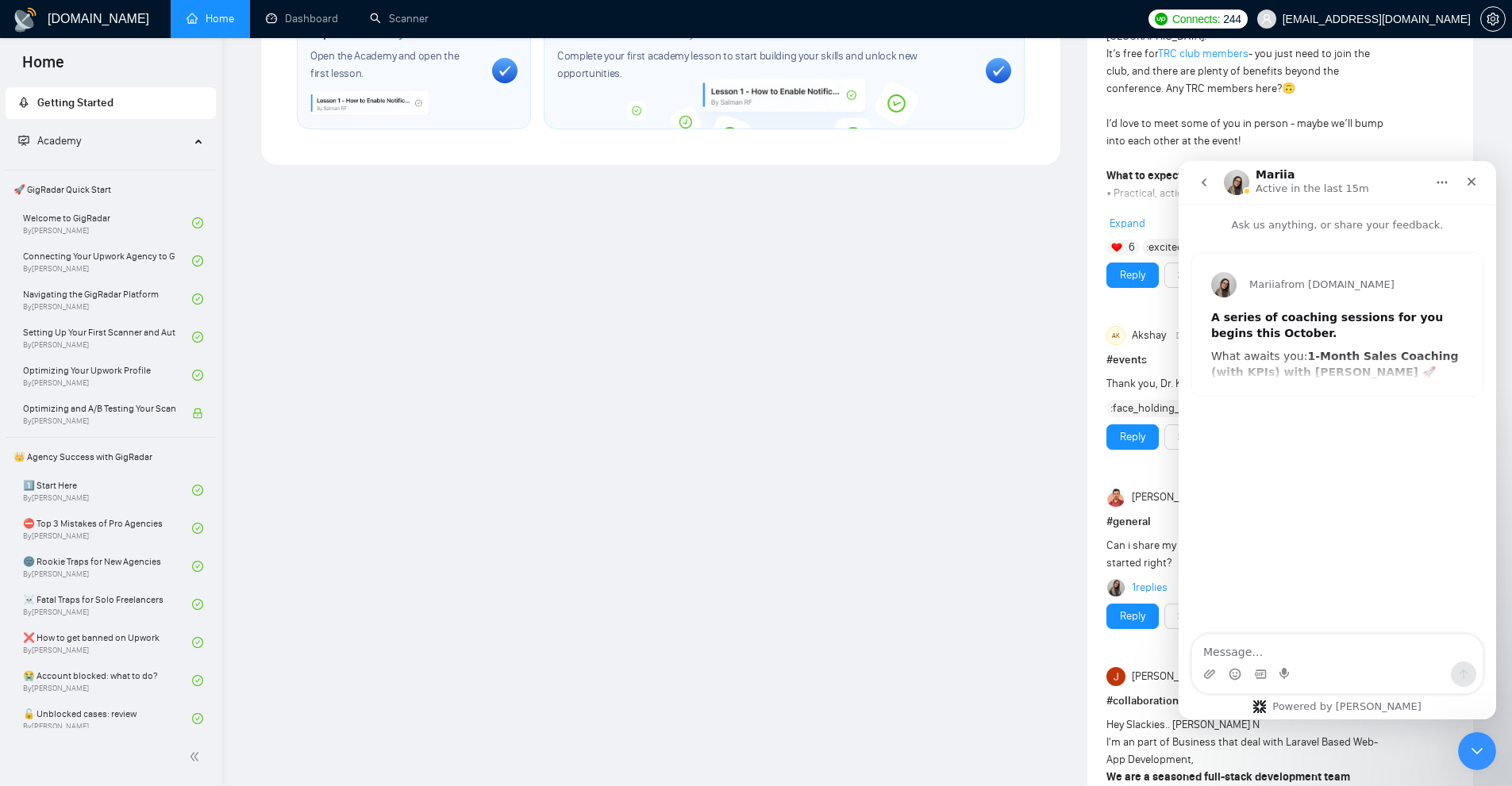
click at [1210, 184] on button "go back" at bounding box center [1204, 183] width 30 height 30
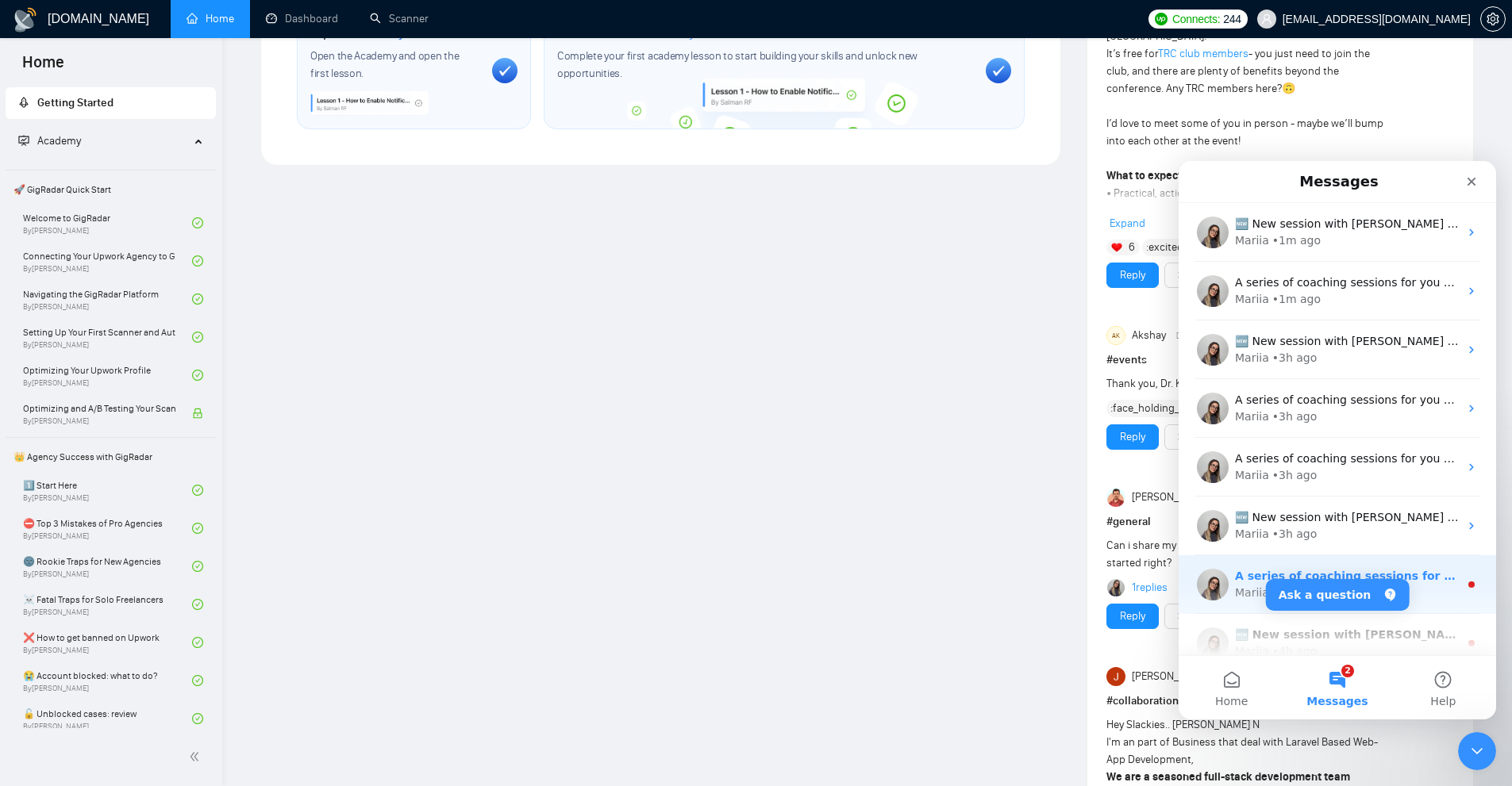
click at [1452, 586] on div "A series of coaching sessions for you begins this October. What awaits you: 1-M…" at bounding box center [1337, 585] width 318 height 59
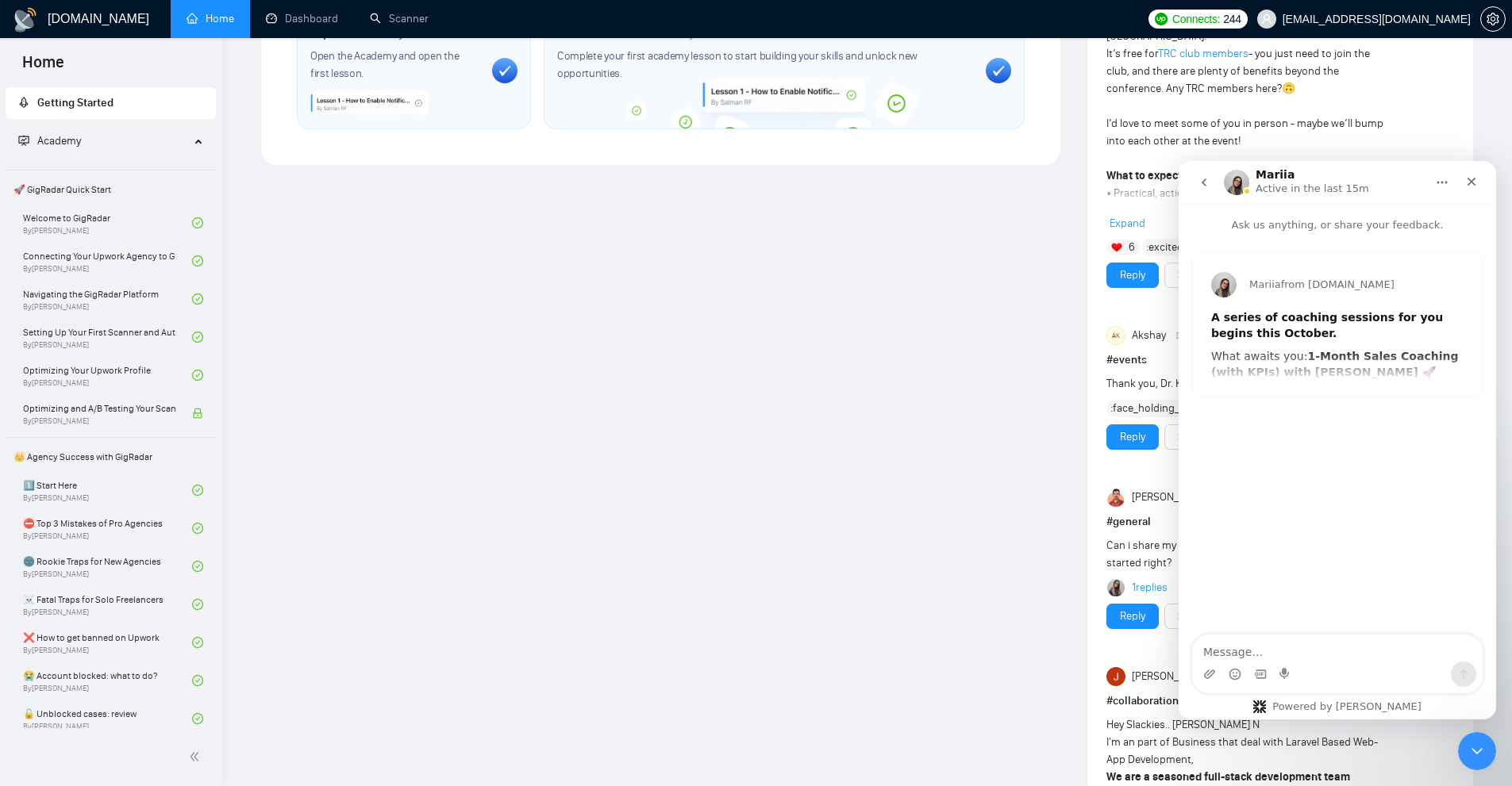
click at [1202, 186] on icon "go back" at bounding box center [1205, 183] width 13 height 13
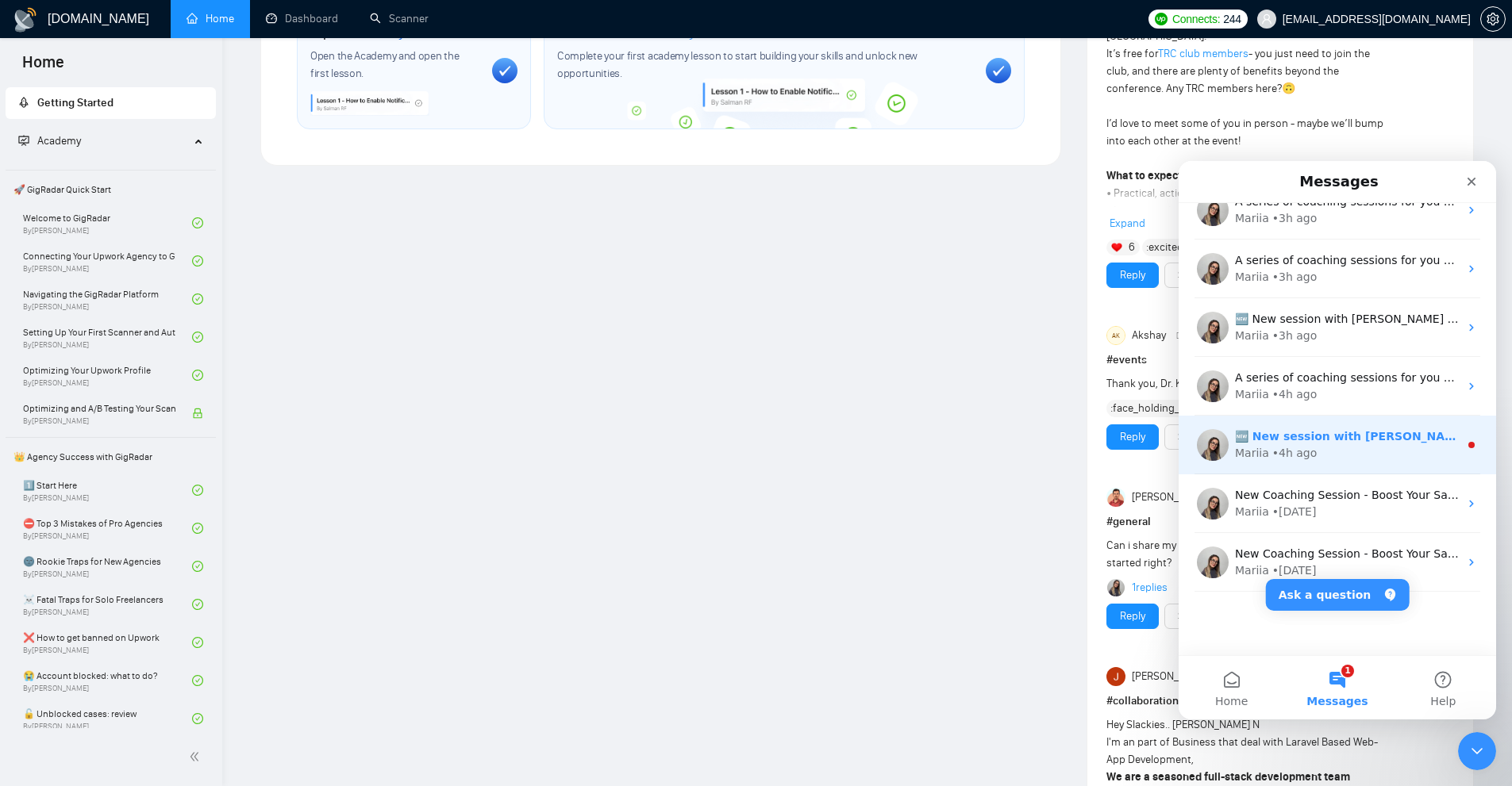
click at [1372, 451] on div "Mariia • 4h ago" at bounding box center [1346, 453] width 224 height 17
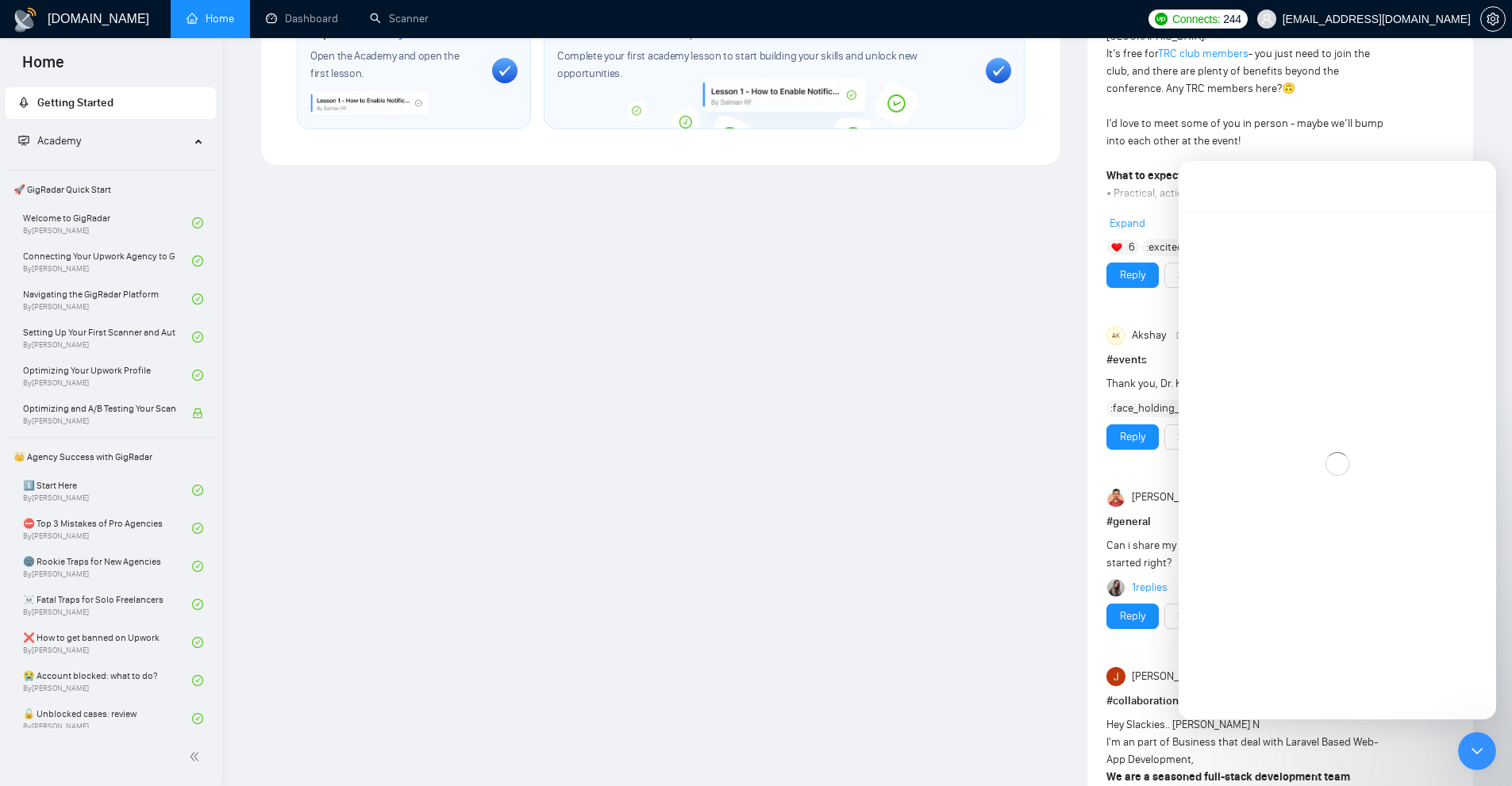
scroll to position [134, 0]
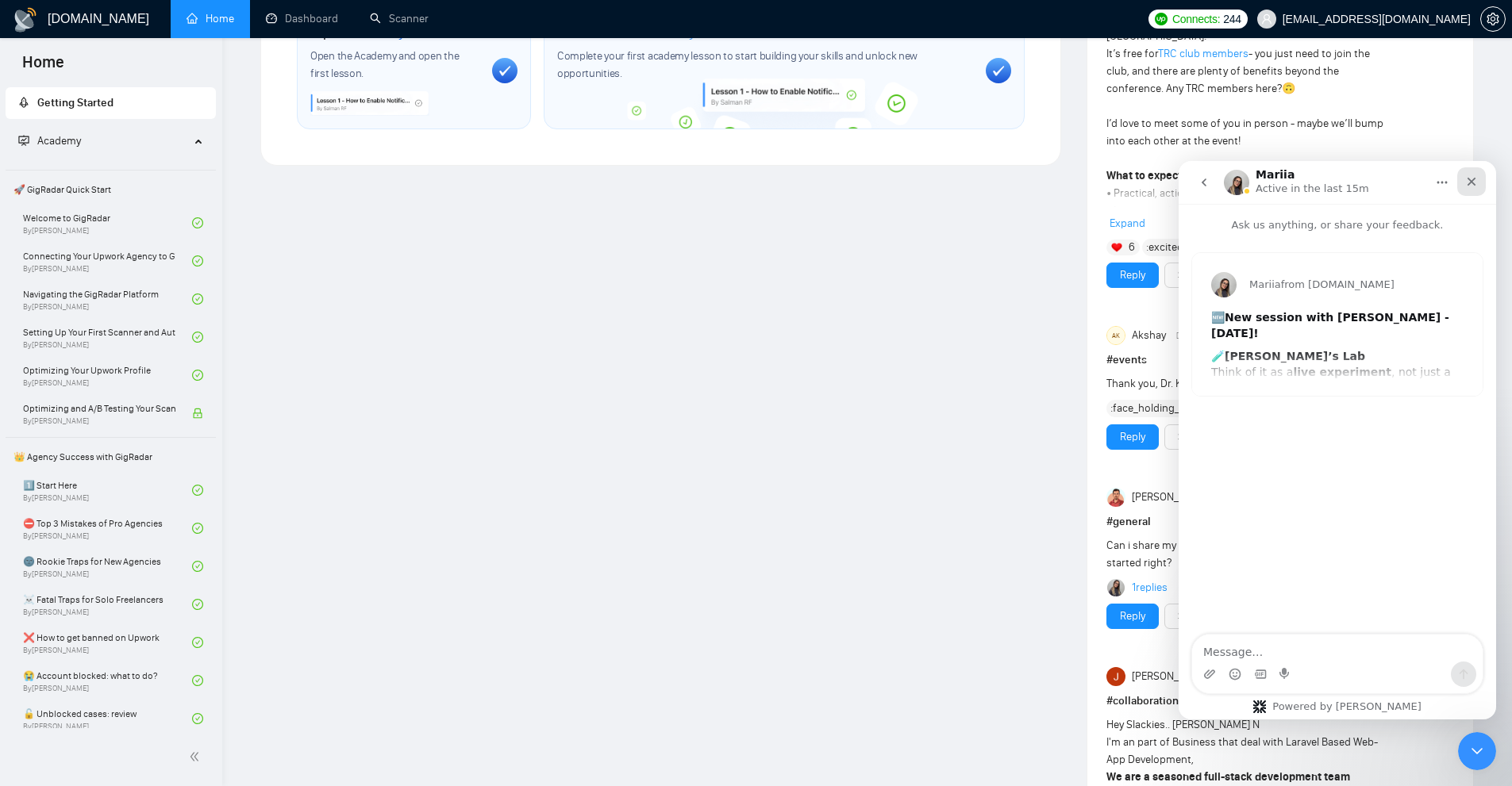
click at [1472, 180] on icon "Close" at bounding box center [1471, 182] width 8 height 8
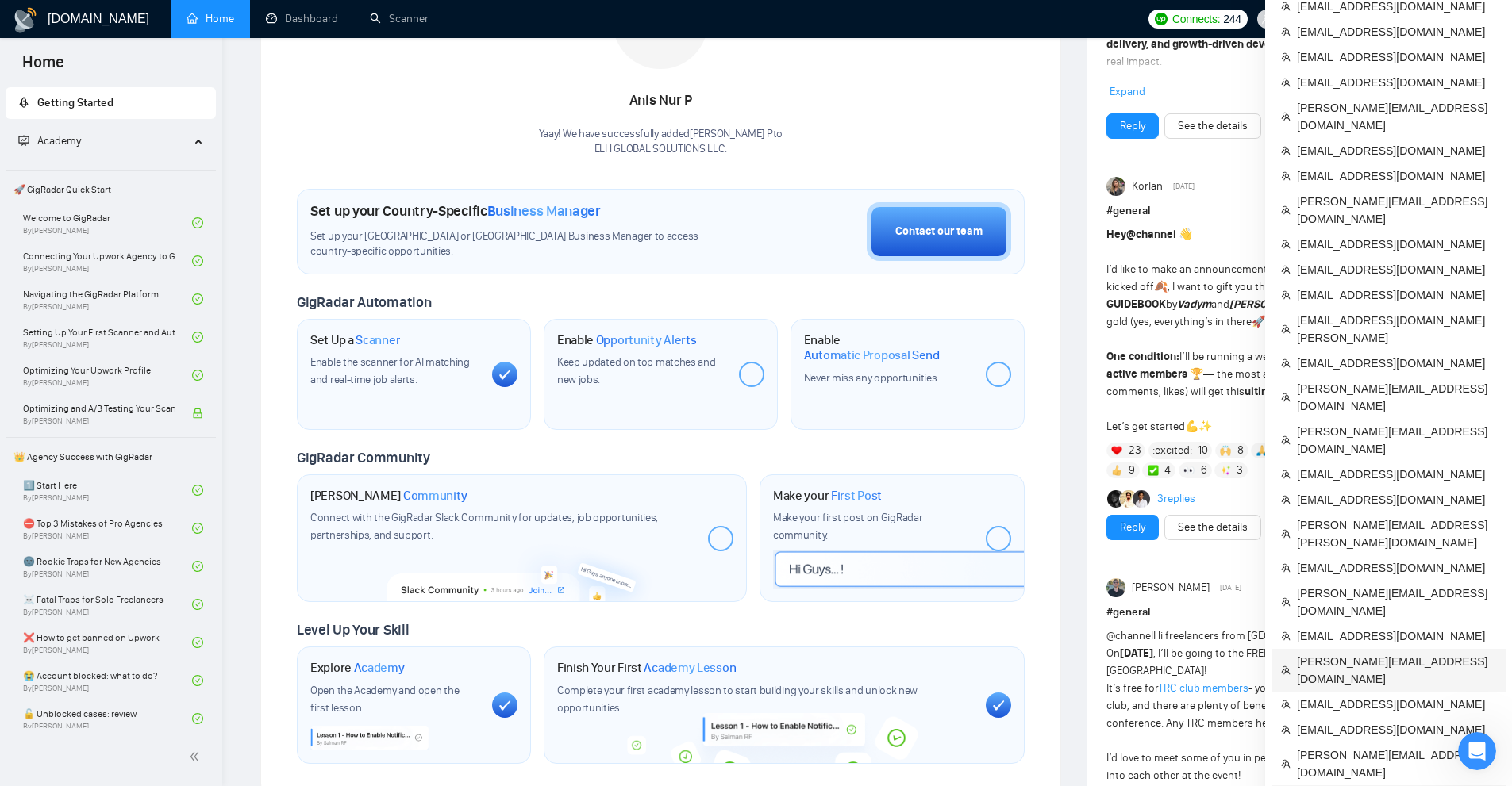
scroll to position [556, 0]
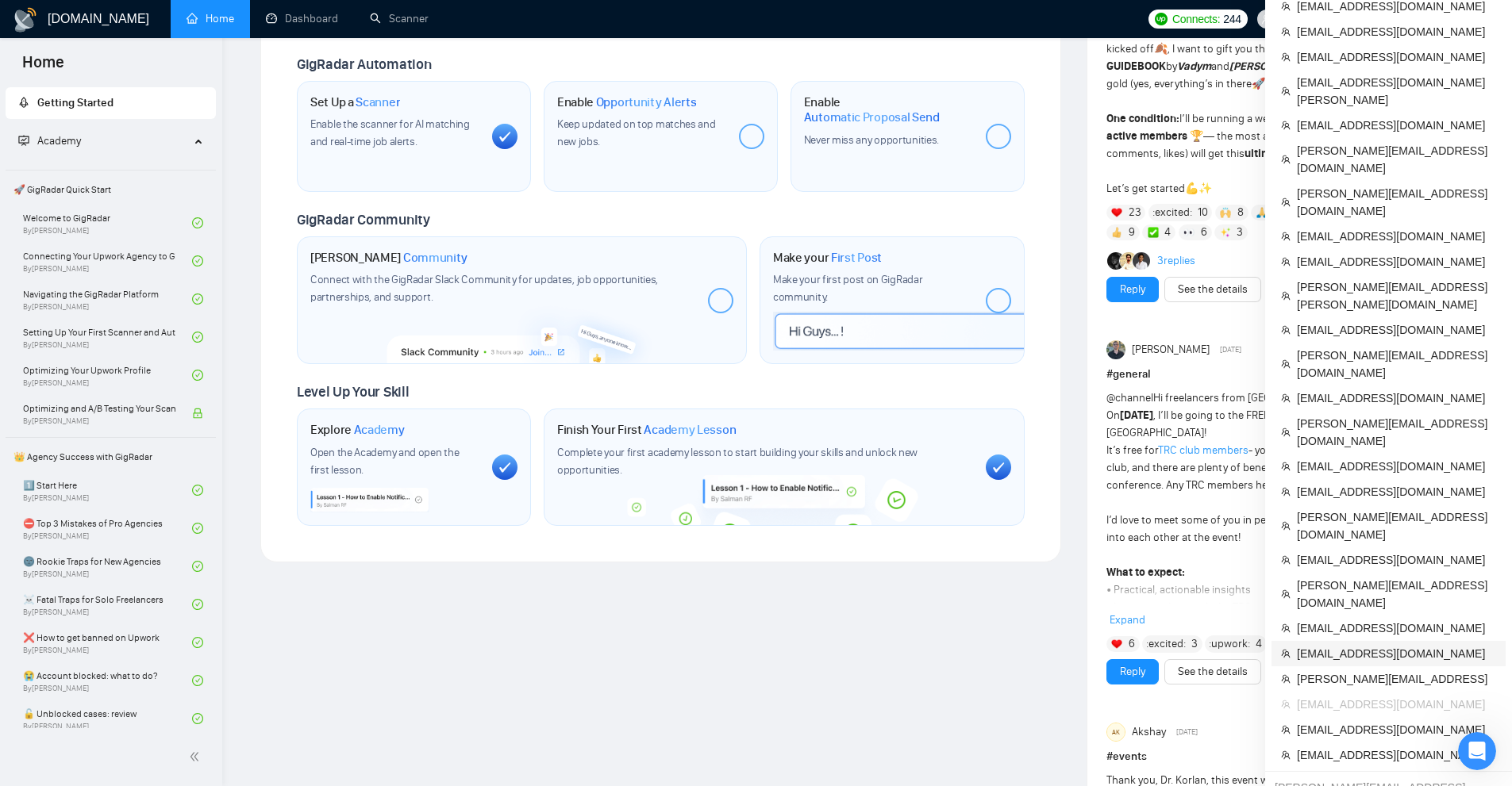
click at [1331, 645] on span "[EMAIL_ADDRESS][DOMAIN_NAME]" at bounding box center [1396, 653] width 200 height 18
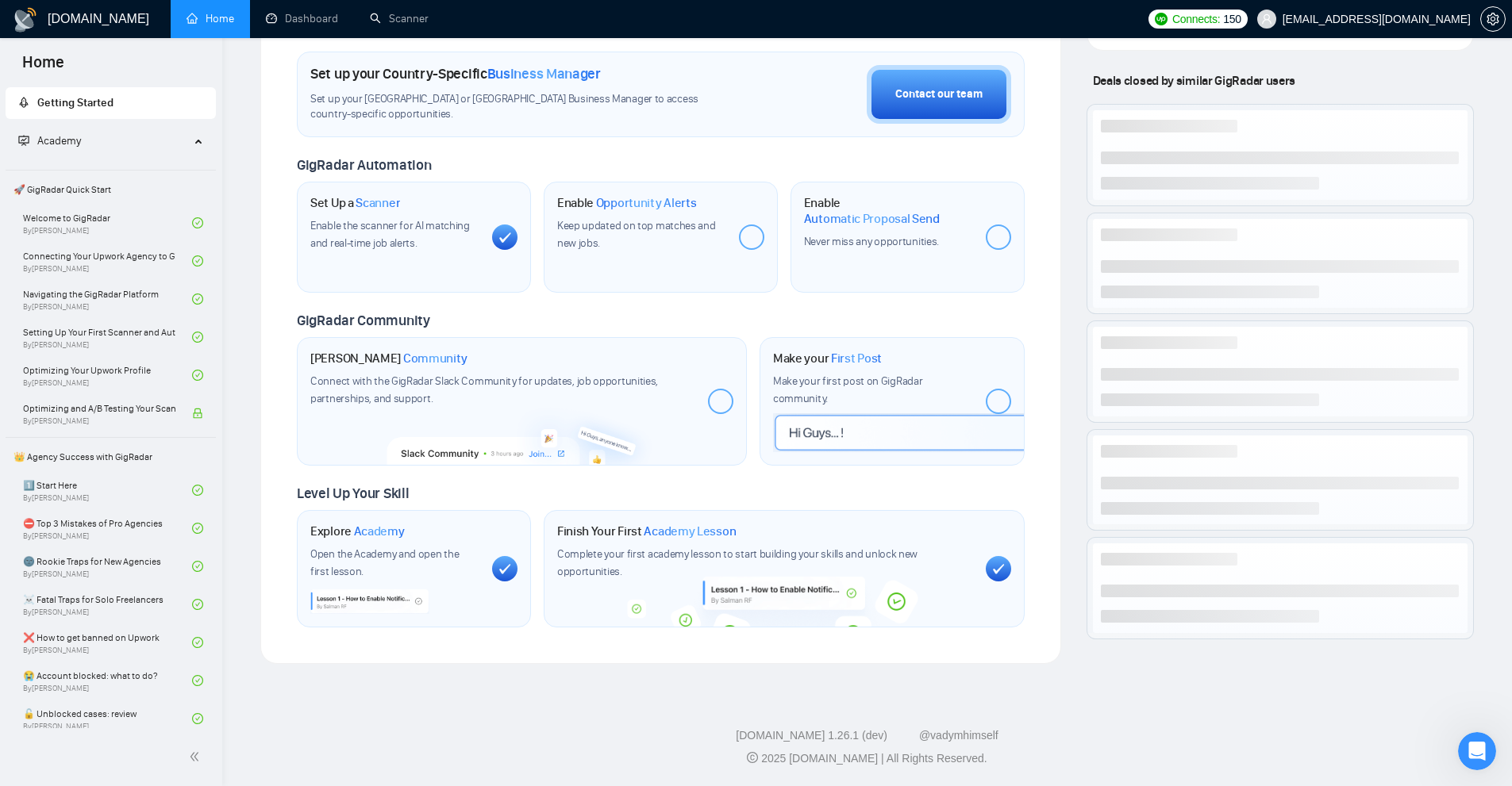
scroll to position [460, 0]
click at [425, 15] on link "Scanner" at bounding box center [399, 19] width 59 height 13
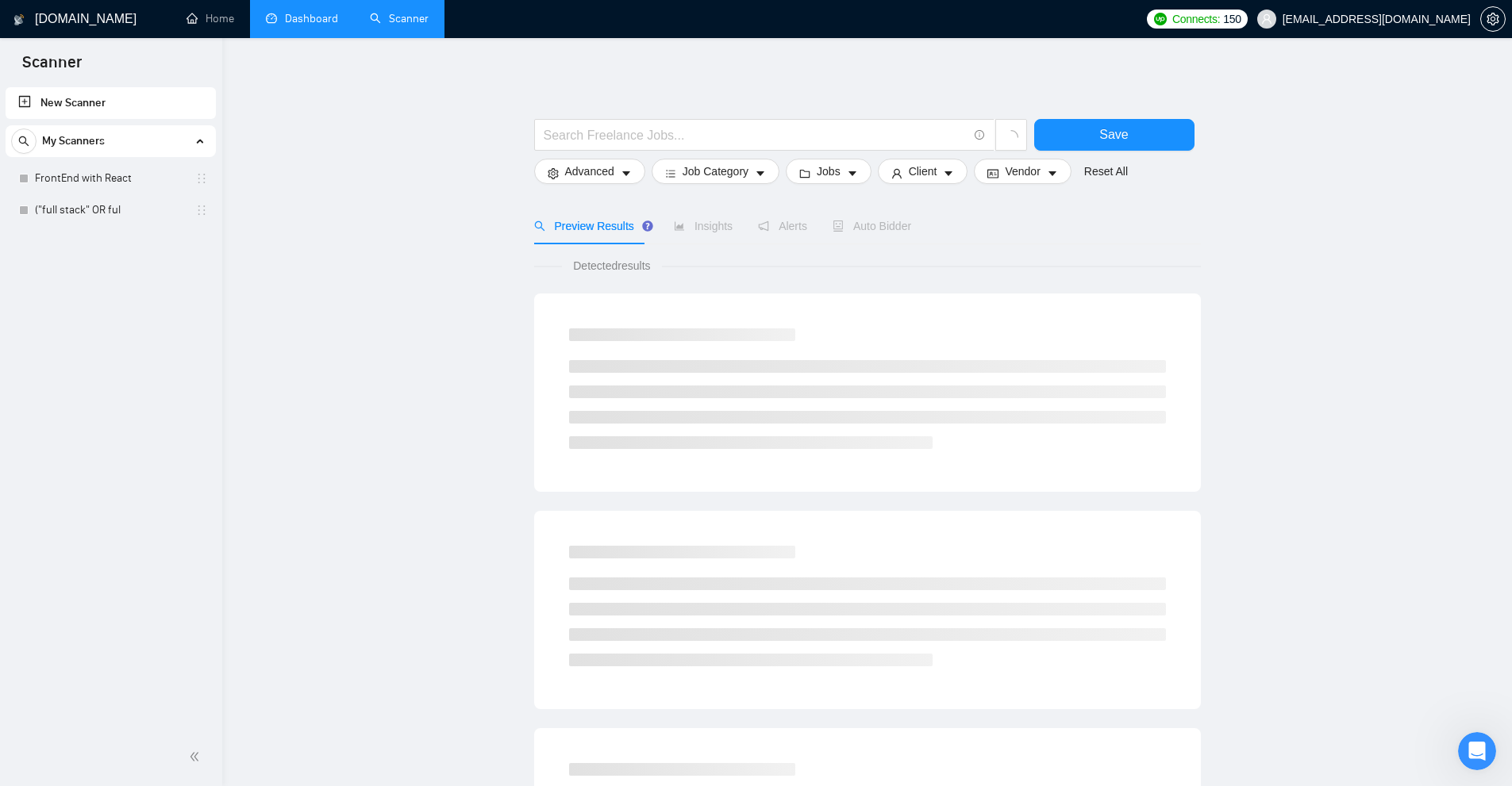
click at [317, 18] on link "Dashboard" at bounding box center [302, 19] width 72 height 13
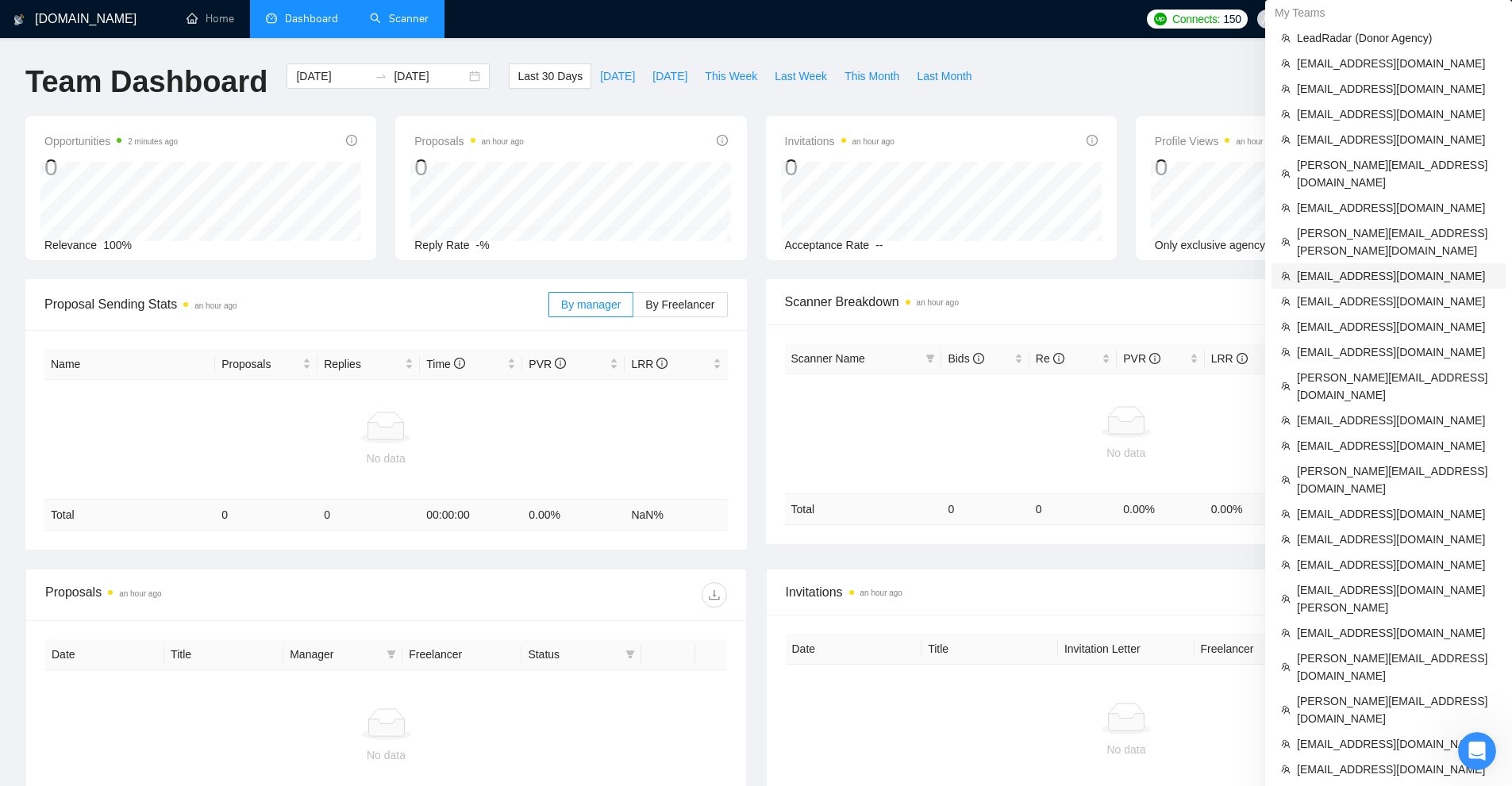
click at [1338, 267] on span "[EMAIL_ADDRESS][DOMAIN_NAME]" at bounding box center [1396, 275] width 200 height 18
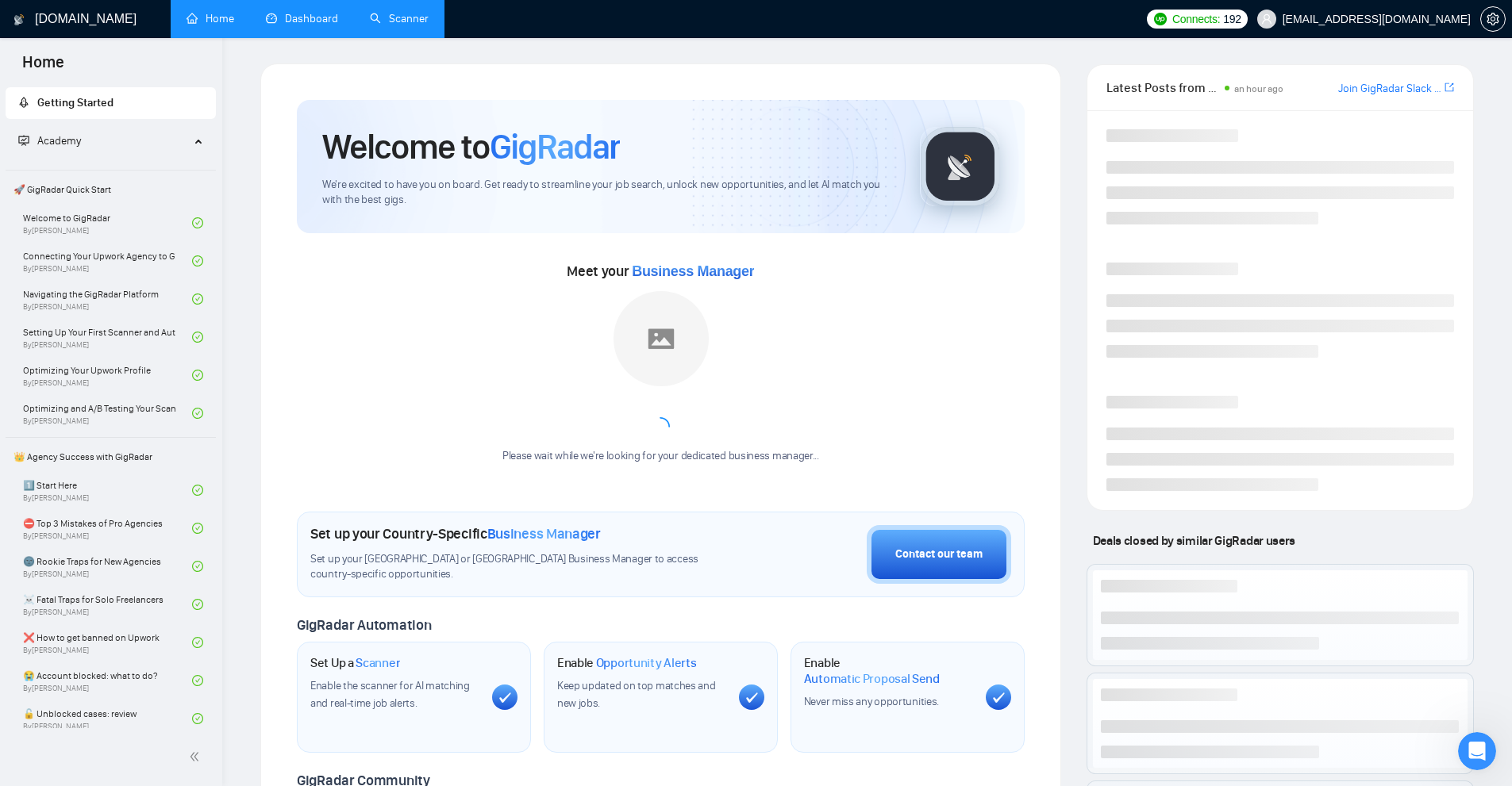
click at [338, 13] on link "Dashboard" at bounding box center [302, 19] width 72 height 13
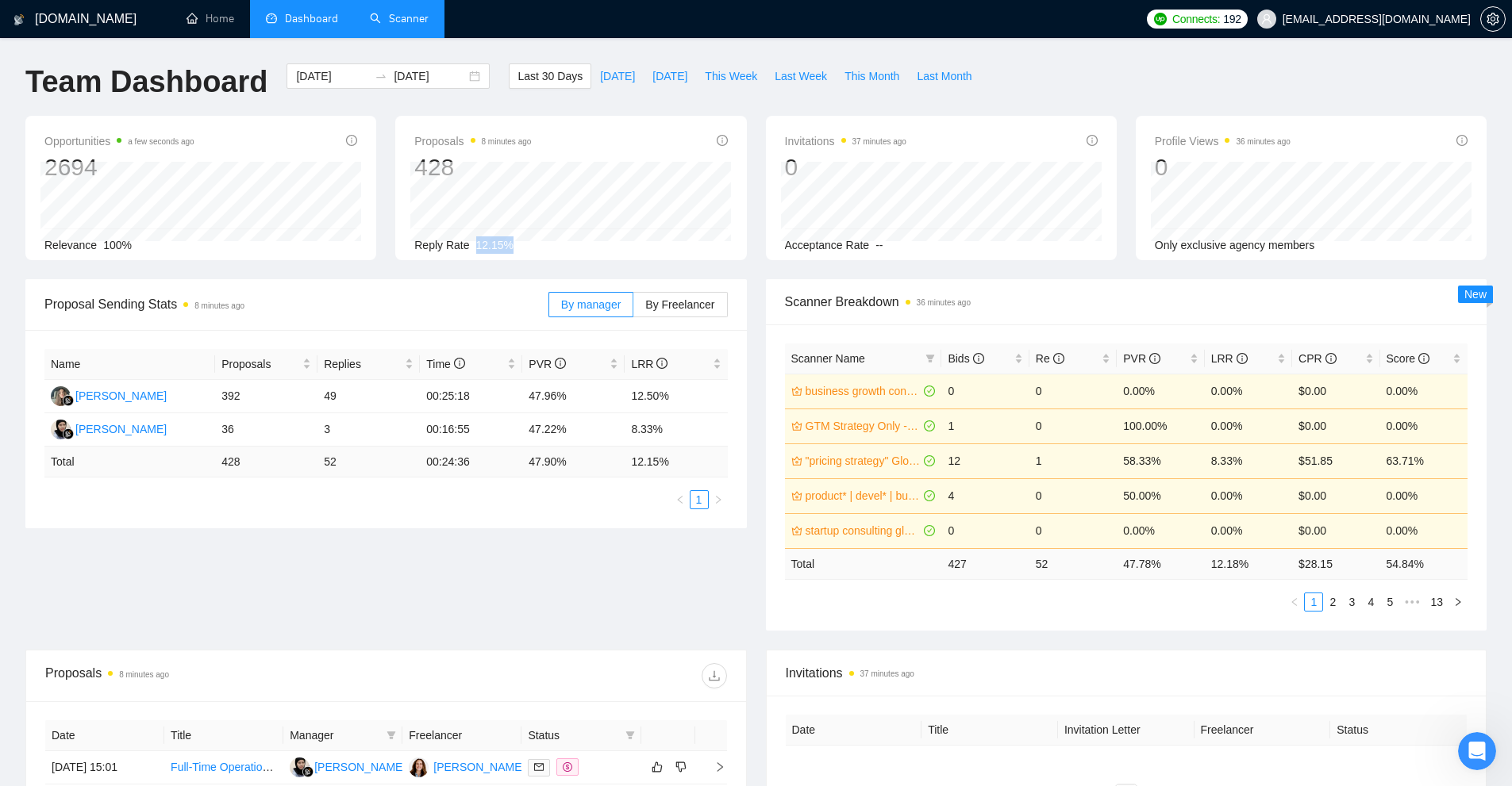
drag, startPoint x: 473, startPoint y: 249, endPoint x: 546, endPoint y: 241, distance: 73.4
click at [546, 241] on div "Reply Rate 12.15%" at bounding box center [571, 245] width 313 height 18
drag, startPoint x: 1243, startPoint y: 566, endPoint x: 1266, endPoint y: 566, distance: 23.0
click at [1265, 566] on tr "Total 427 52 47.78 % 12.18 % $ 28.15 54.84 %" at bounding box center [1126, 563] width 683 height 31
click at [711, 76] on span "This Week" at bounding box center [731, 76] width 52 height 18
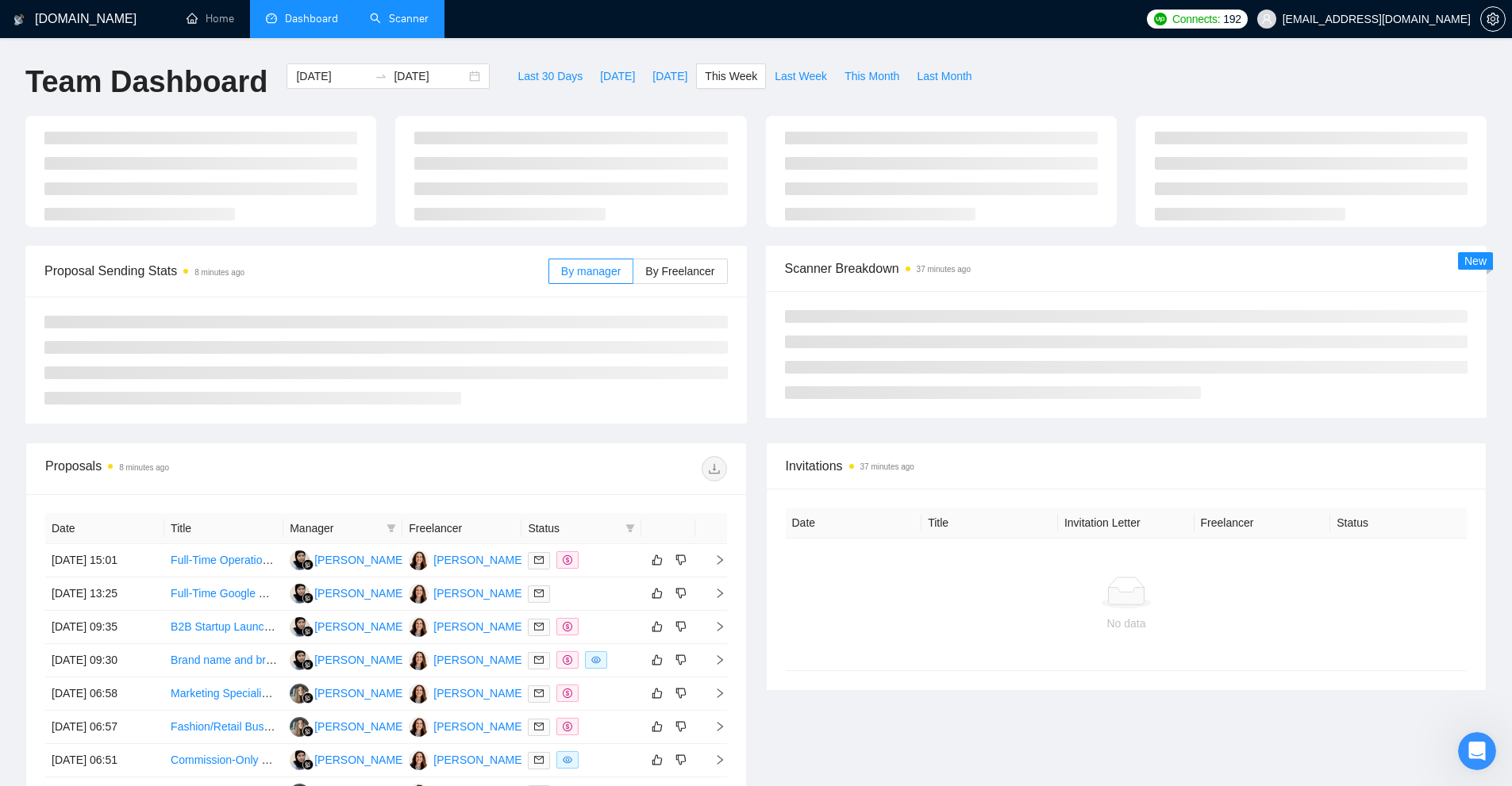
type input "[DATE]"
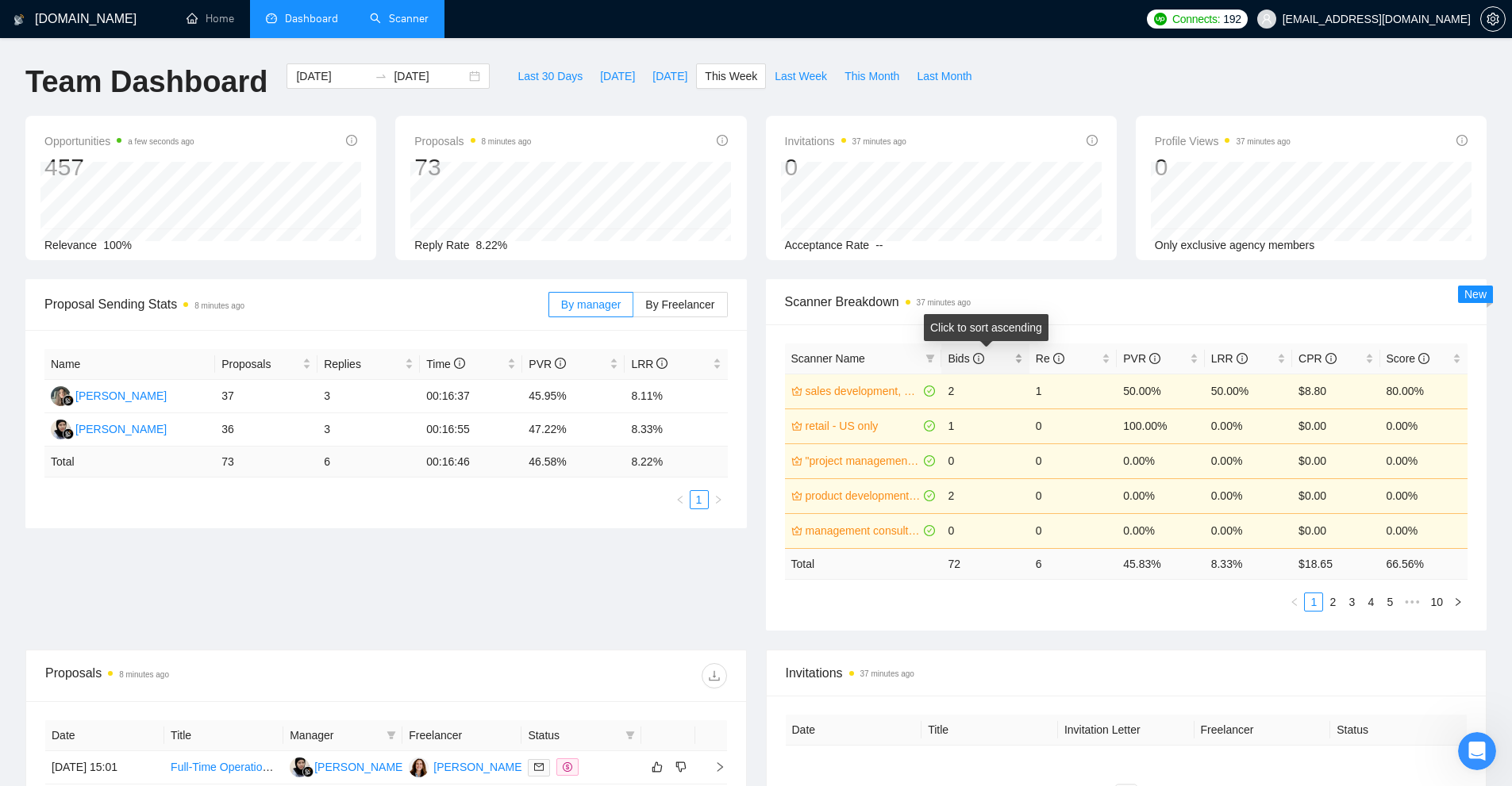
click at [1022, 359] on div "Bids" at bounding box center [985, 358] width 75 height 18
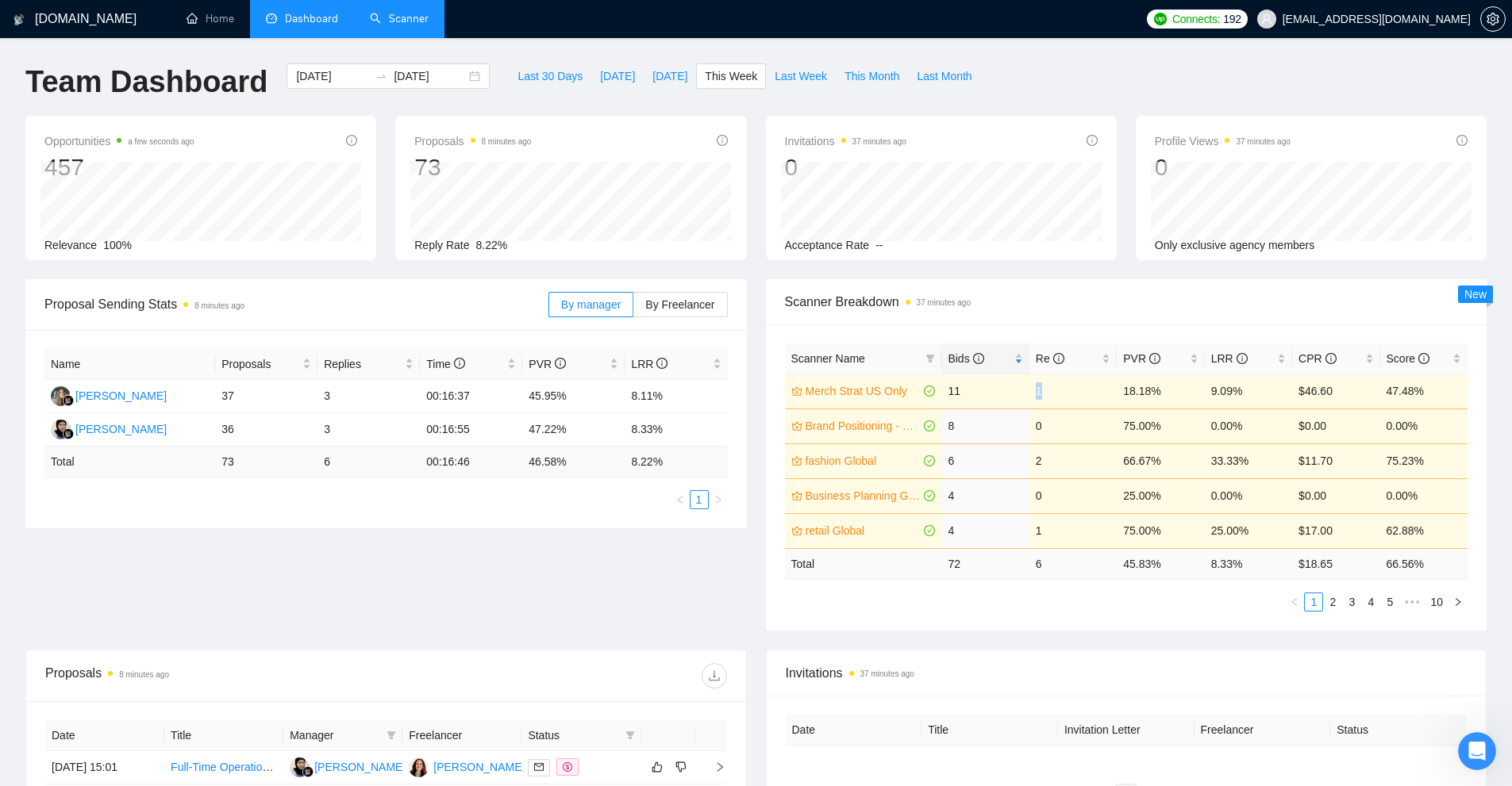
drag, startPoint x: 1035, startPoint y: 390, endPoint x: 1048, endPoint y: 391, distance: 13.0
click at [1048, 391] on td "1" at bounding box center [1072, 391] width 87 height 35
drag, startPoint x: 1028, startPoint y: 467, endPoint x: 1049, endPoint y: 469, distance: 21.1
click at [1049, 469] on td "2" at bounding box center [1072, 460] width 87 height 35
click at [1025, 616] on div "Scanner Name Bids Re PVR LRR CPR Score Merch Strat US Only 11 1 18.18% 9.09% $4…" at bounding box center [1127, 477] width 722 height 306
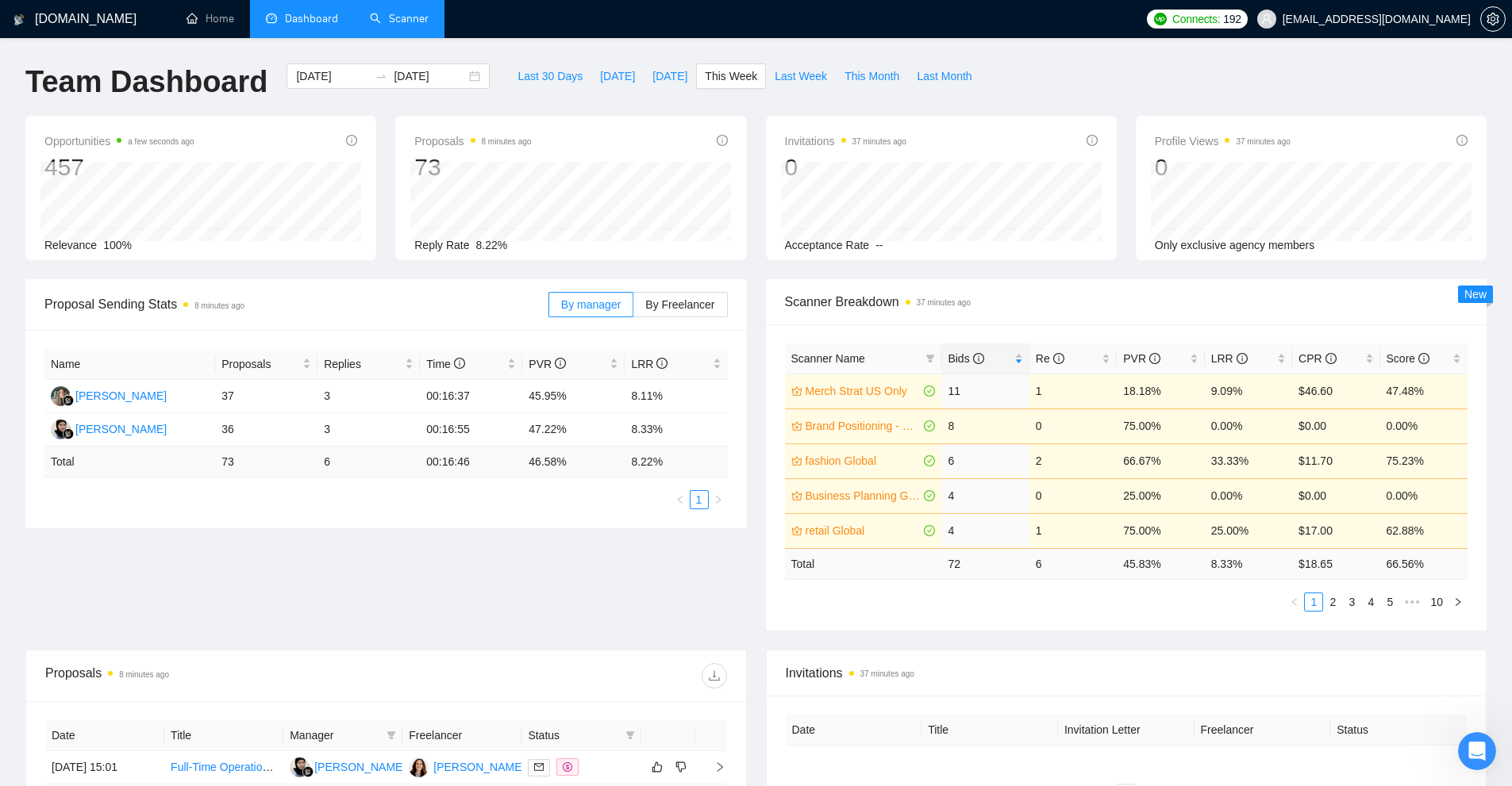
scroll to position [491, 0]
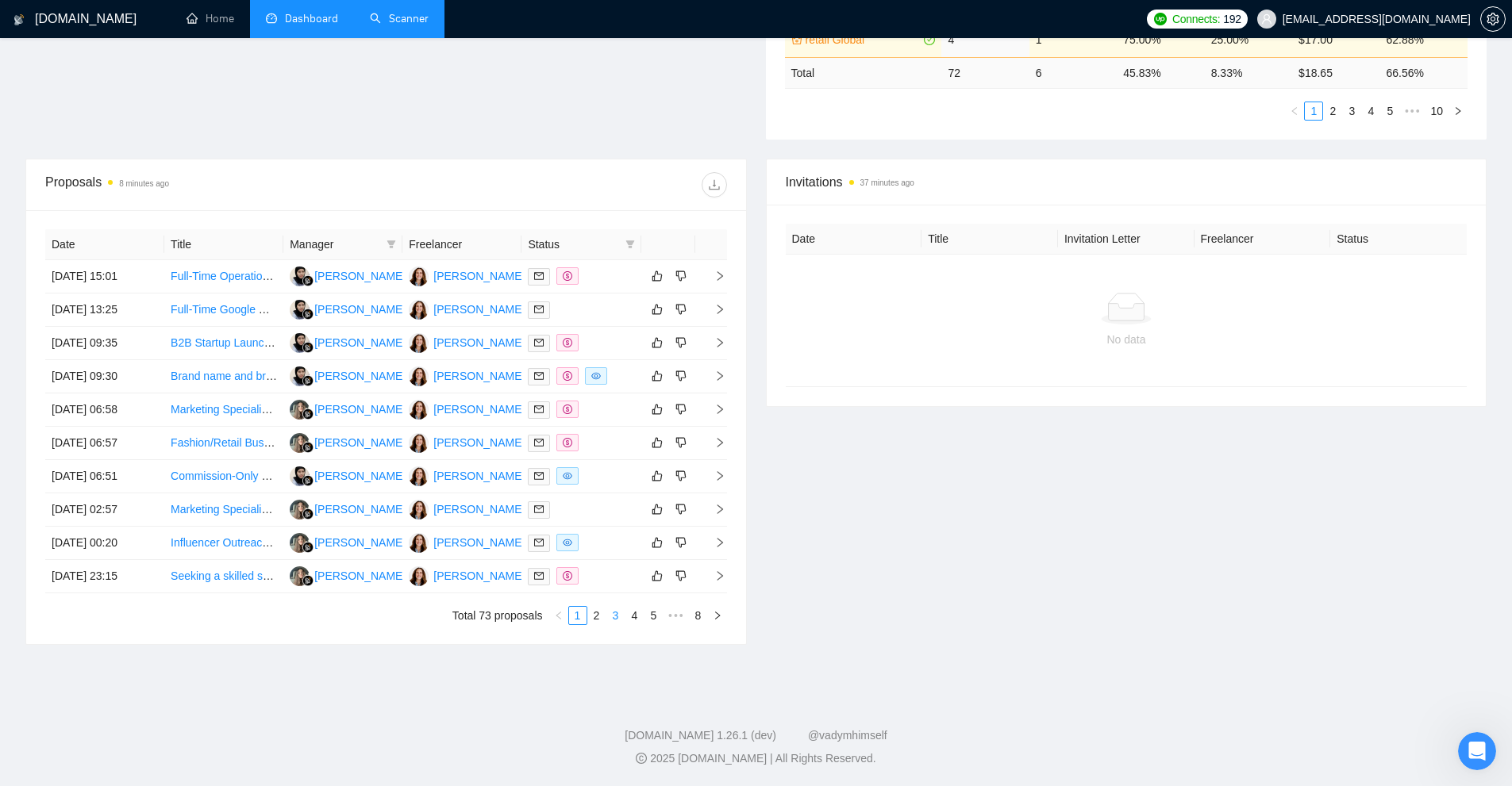
click at [621, 624] on li "3" at bounding box center [616, 615] width 19 height 19
click at [629, 484] on div at bounding box center [580, 476] width 106 height 18
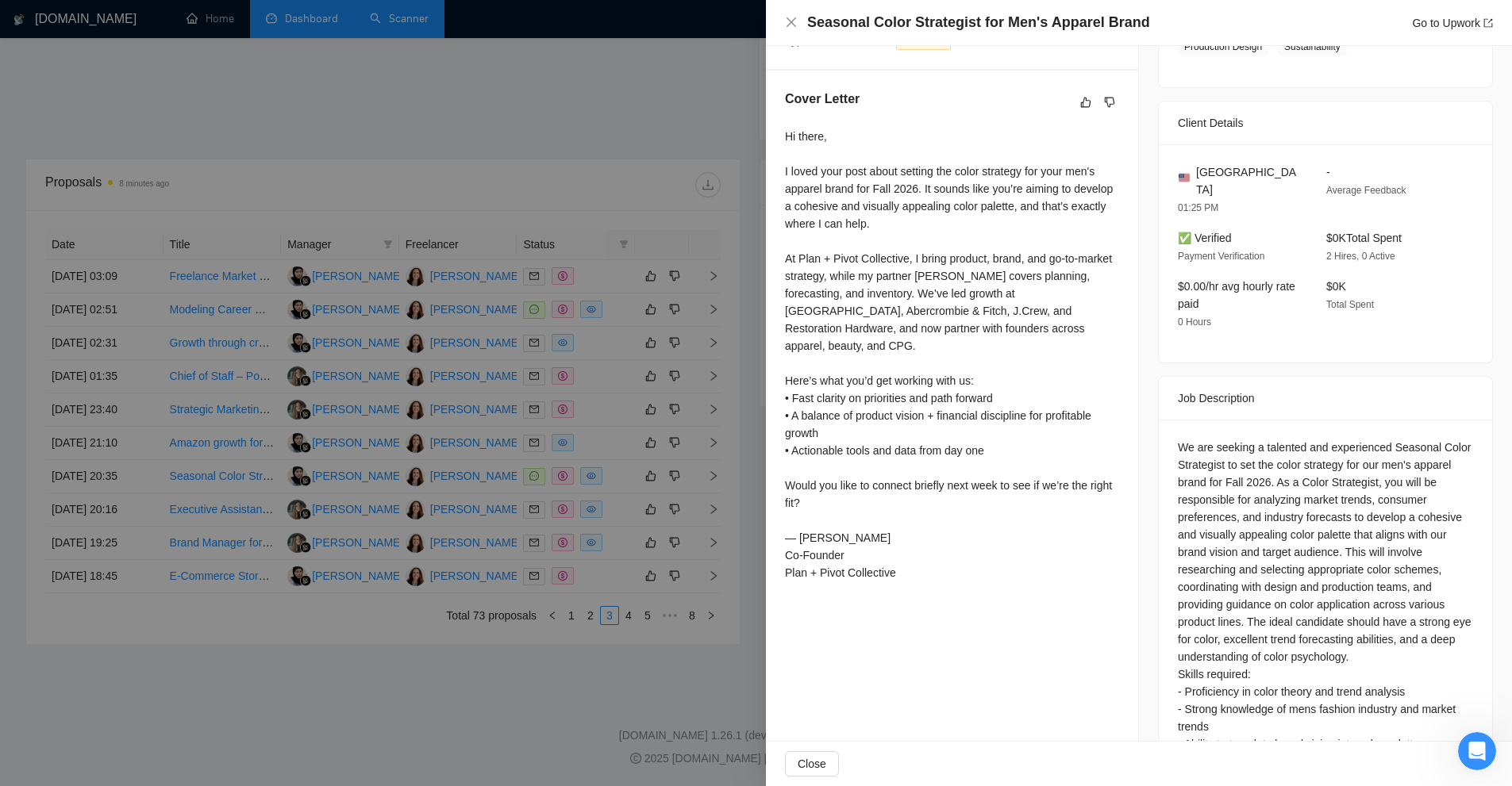
scroll to position [467, 0]
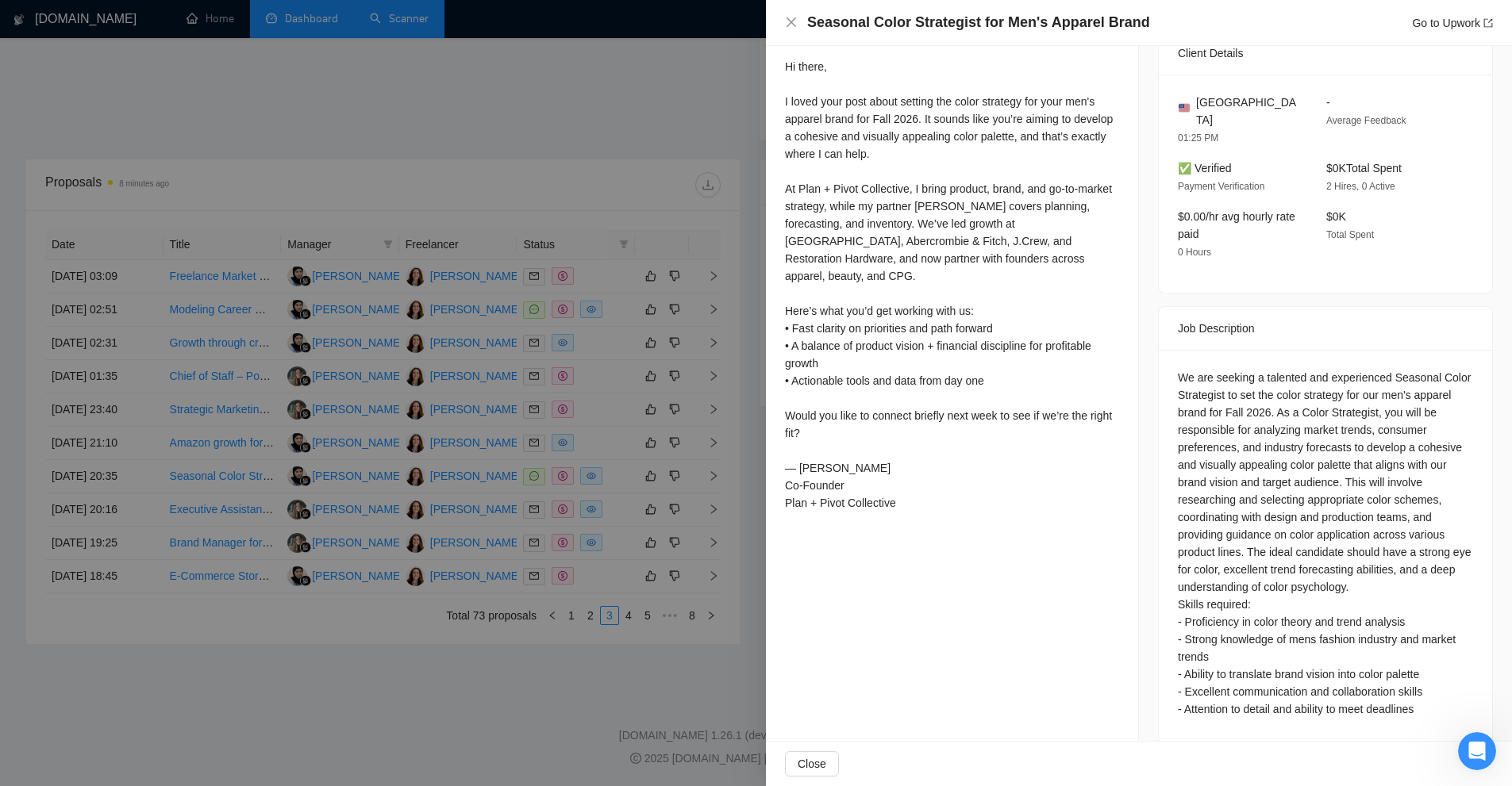
click at [576, 371] on div at bounding box center [756, 393] width 1512 height 786
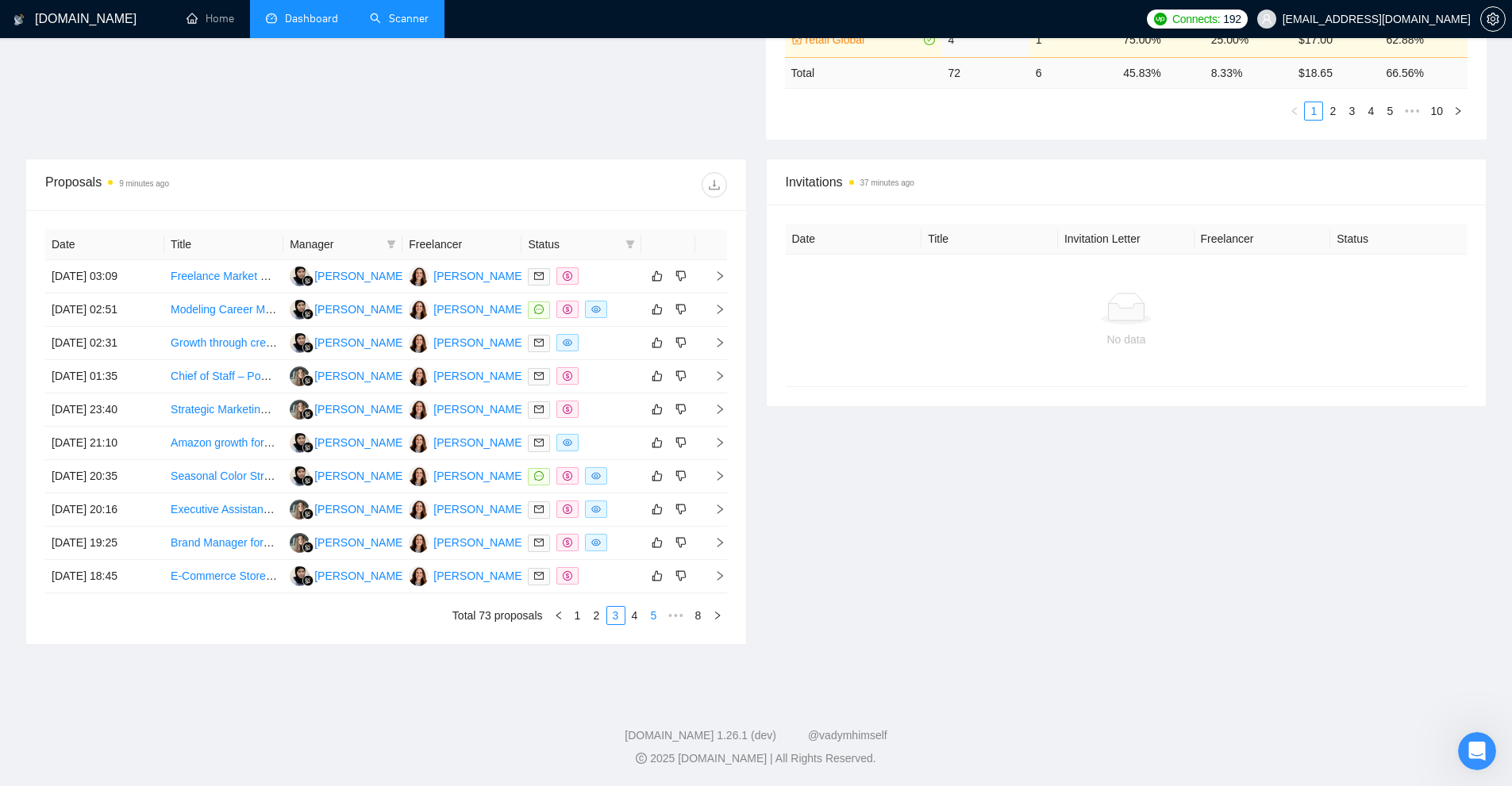
click at [651, 616] on link "5" at bounding box center [653, 615] width 18 height 18
click at [607, 415] on div at bounding box center [580, 409] width 106 height 18
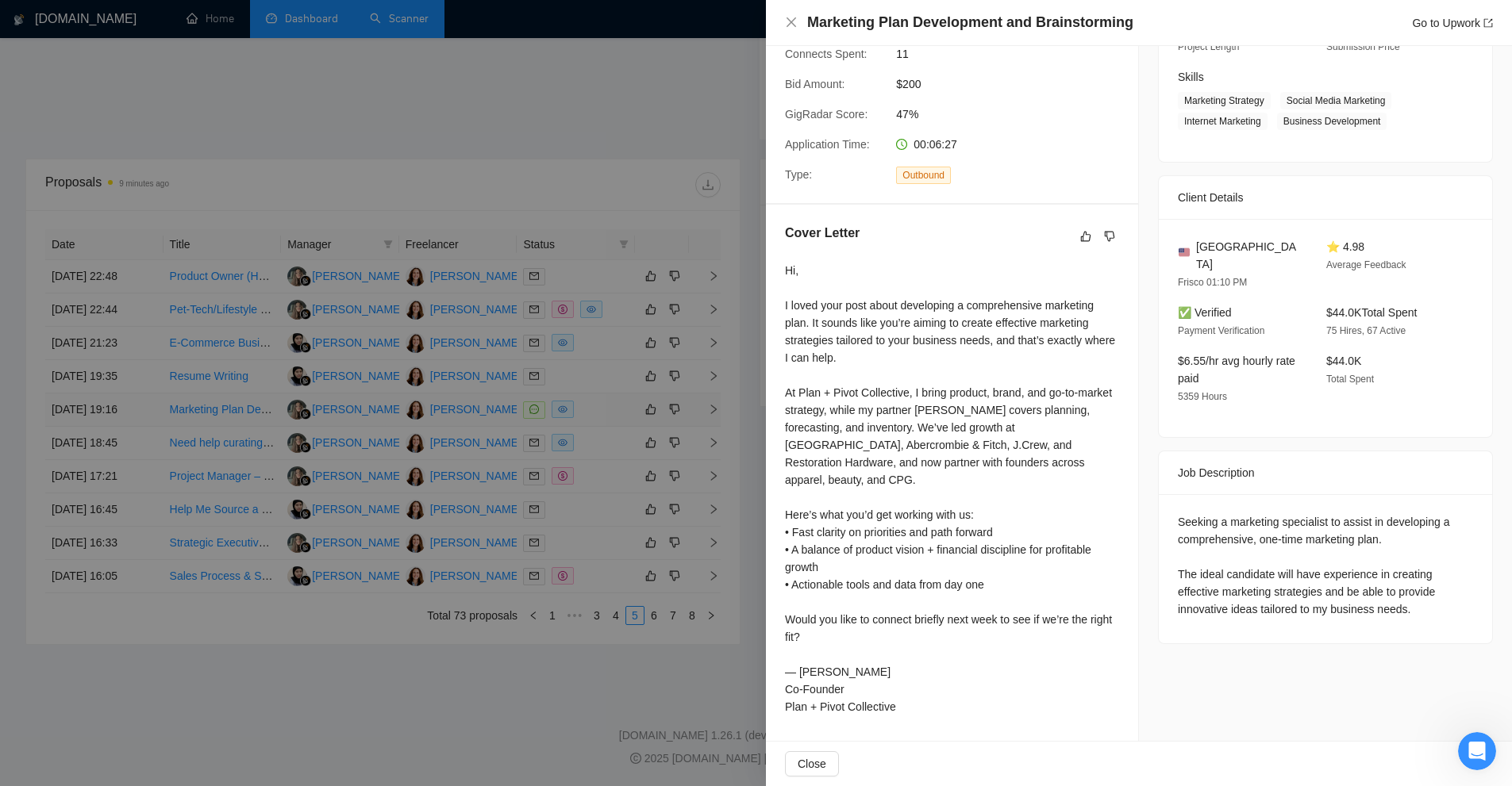
scroll to position [221, 0]
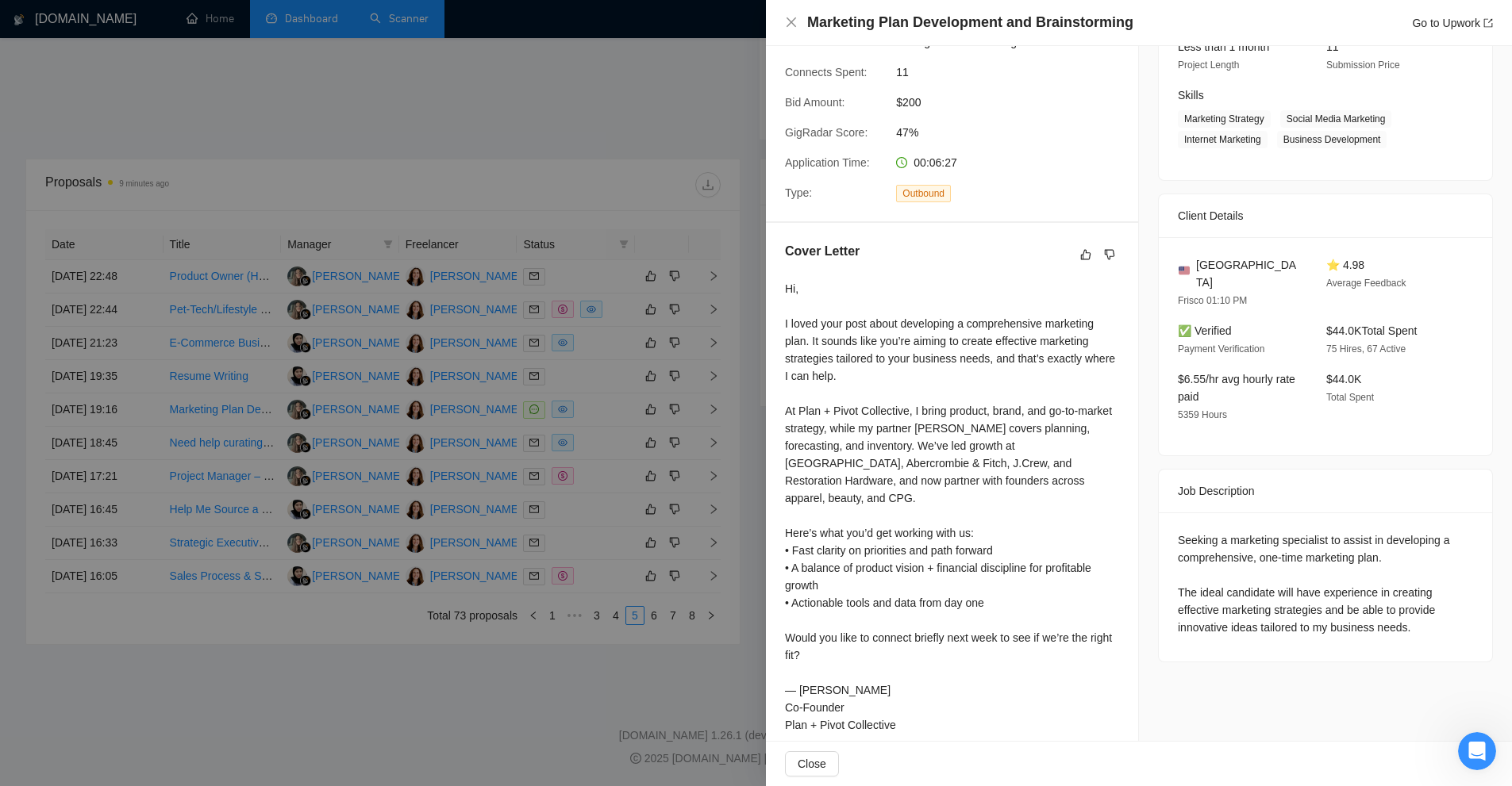
click at [688, 415] on div at bounding box center [756, 393] width 1512 height 786
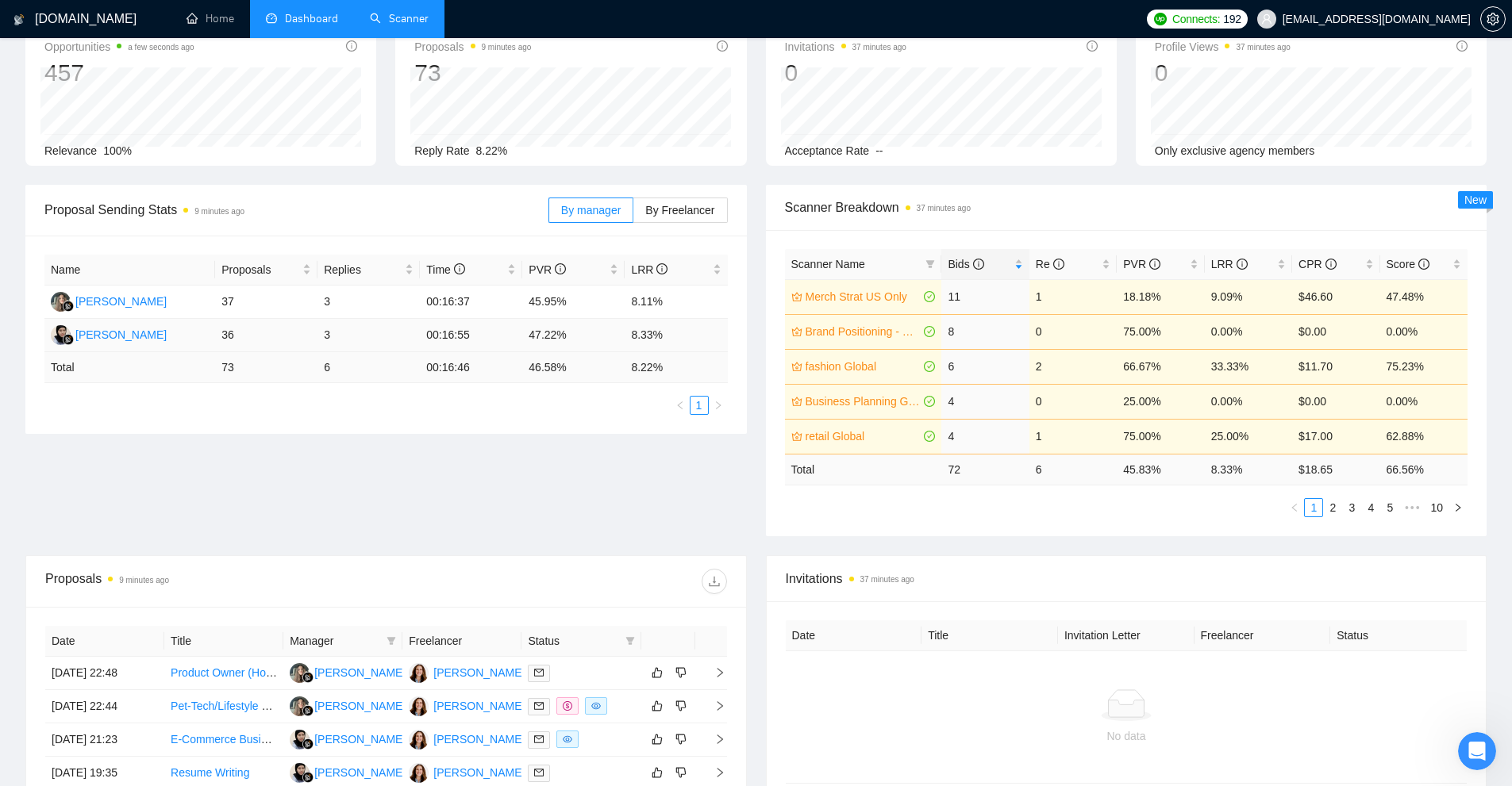
scroll to position [0, 0]
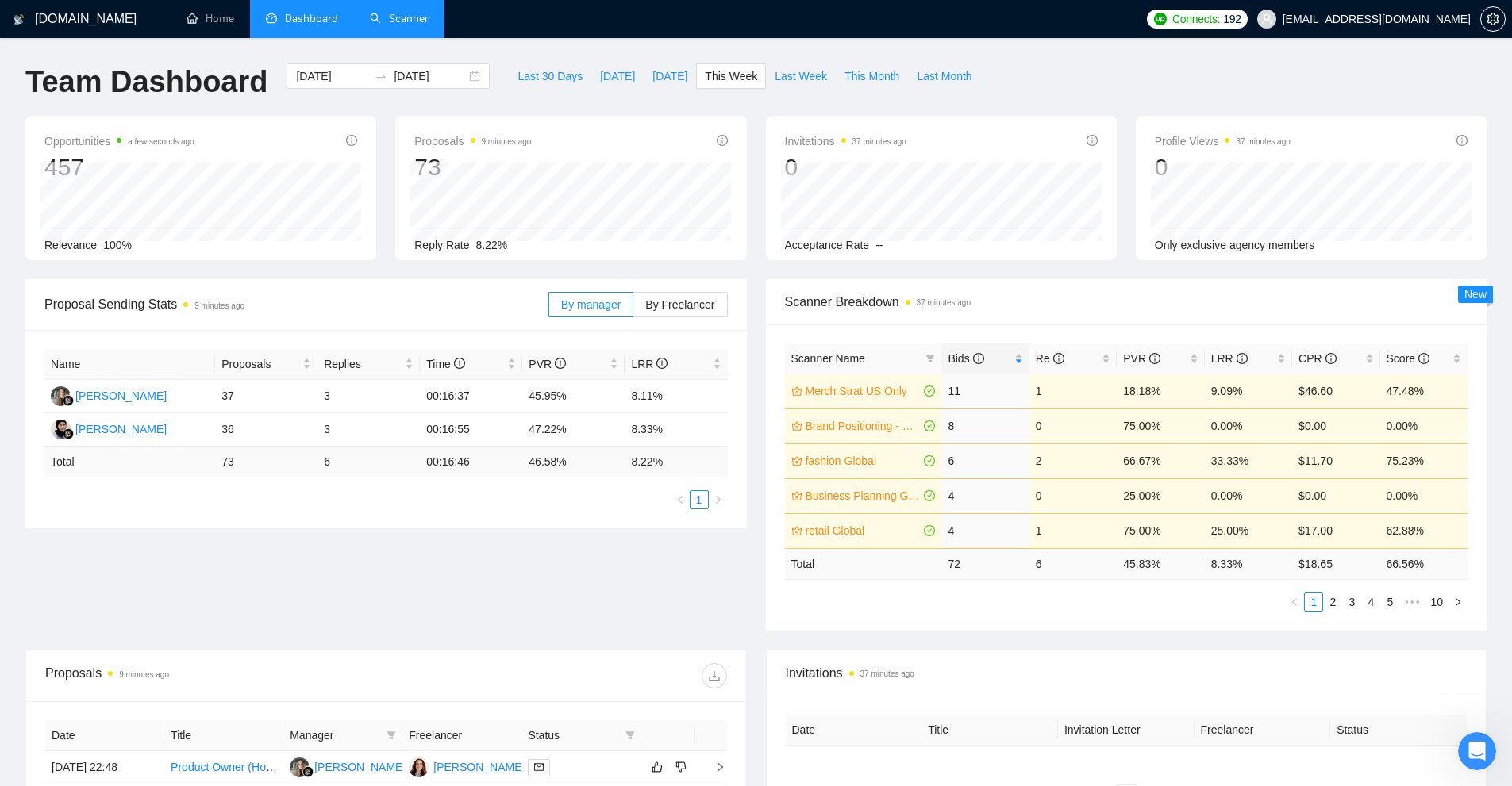
click at [387, 18] on link "Scanner" at bounding box center [399, 19] width 59 height 13
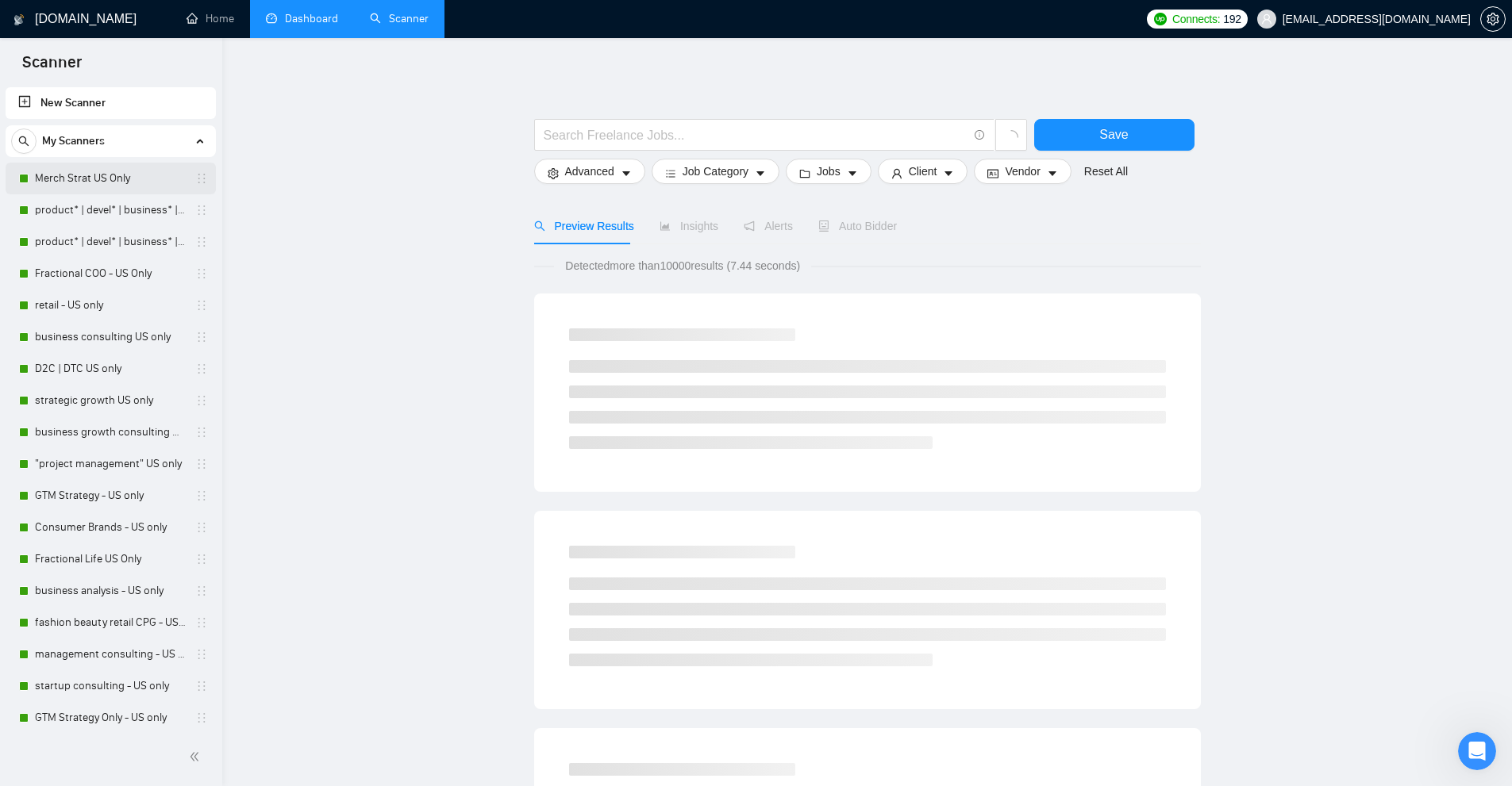
click at [90, 187] on link "Merch Strat US Only" at bounding box center [110, 179] width 151 height 32
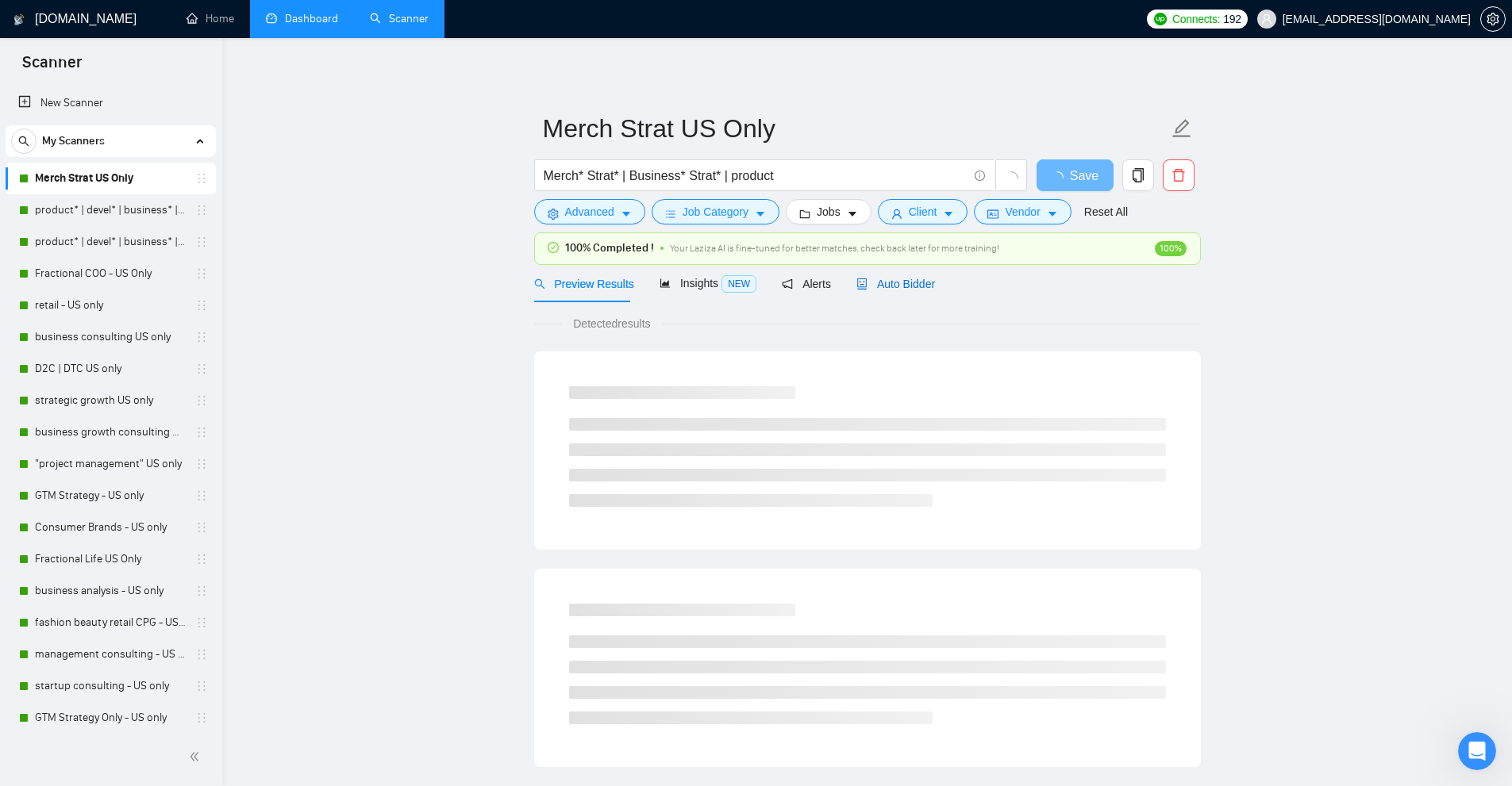
click at [857, 287] on icon "robot" at bounding box center [861, 284] width 9 height 11
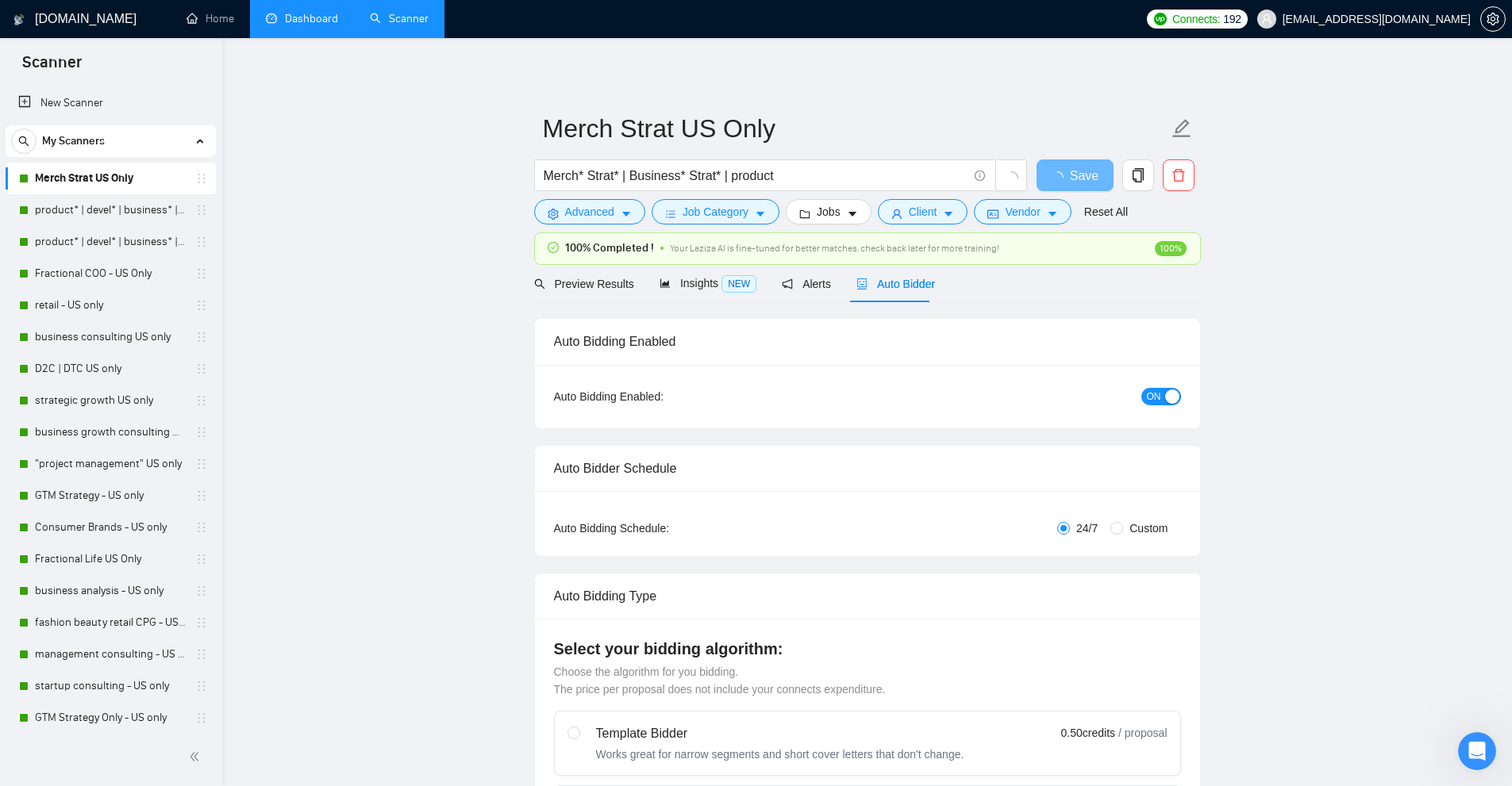
checkbox input "true"
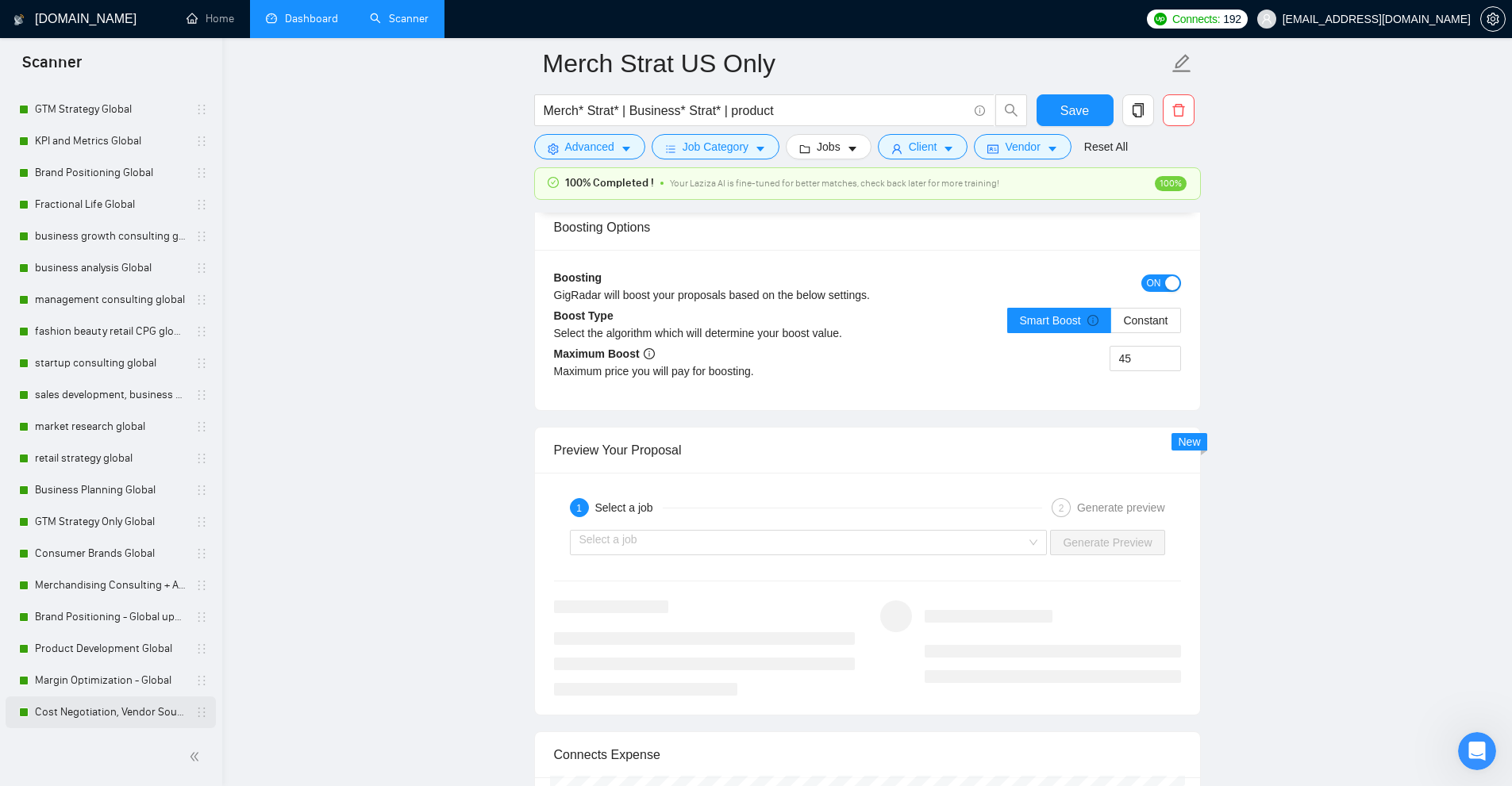
scroll to position [3014, 0]
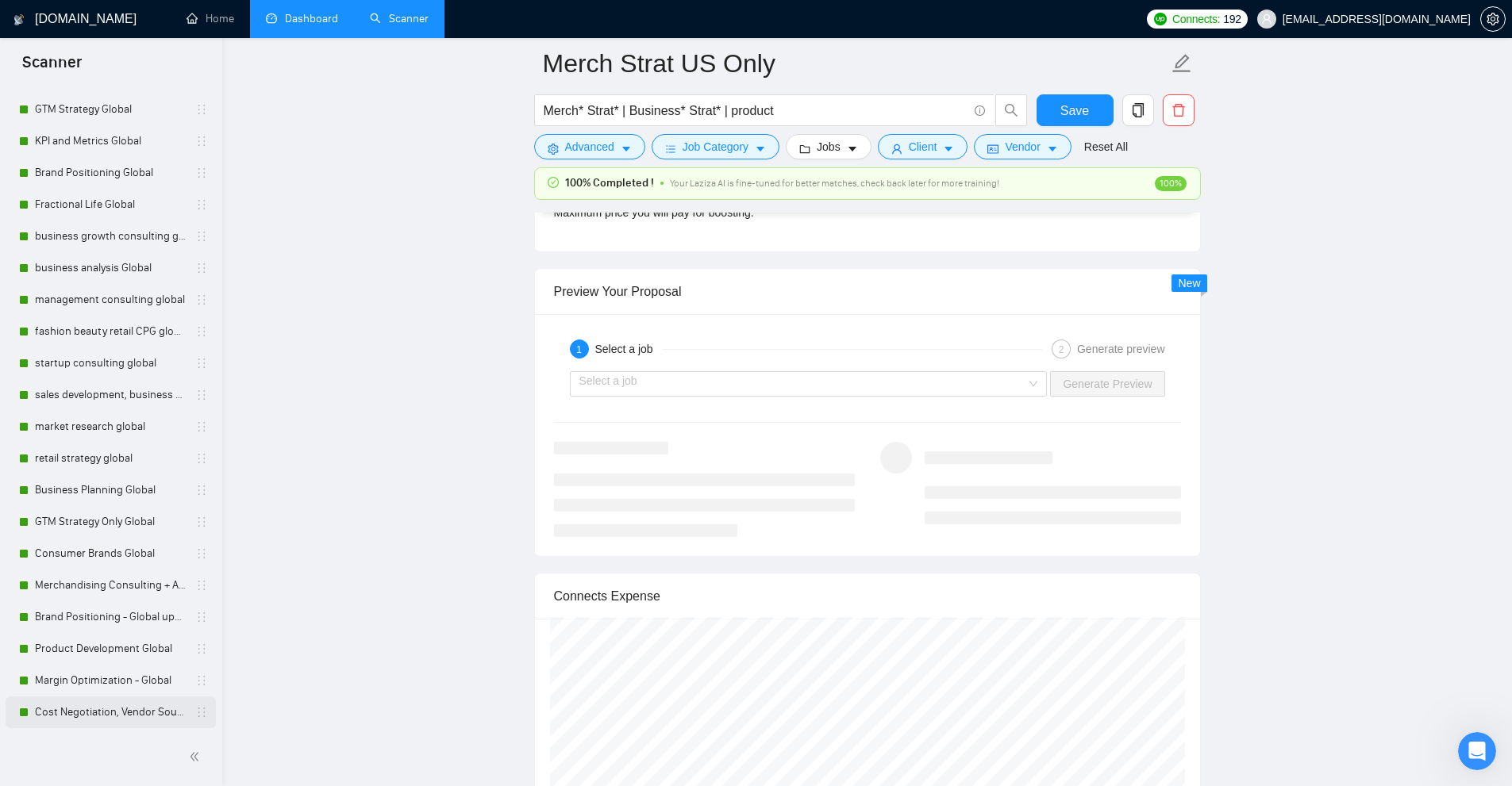
click at [108, 705] on link "Cost Negotiation, Vendor Sourcing + Negotiation Global" at bounding box center [110, 712] width 151 height 32
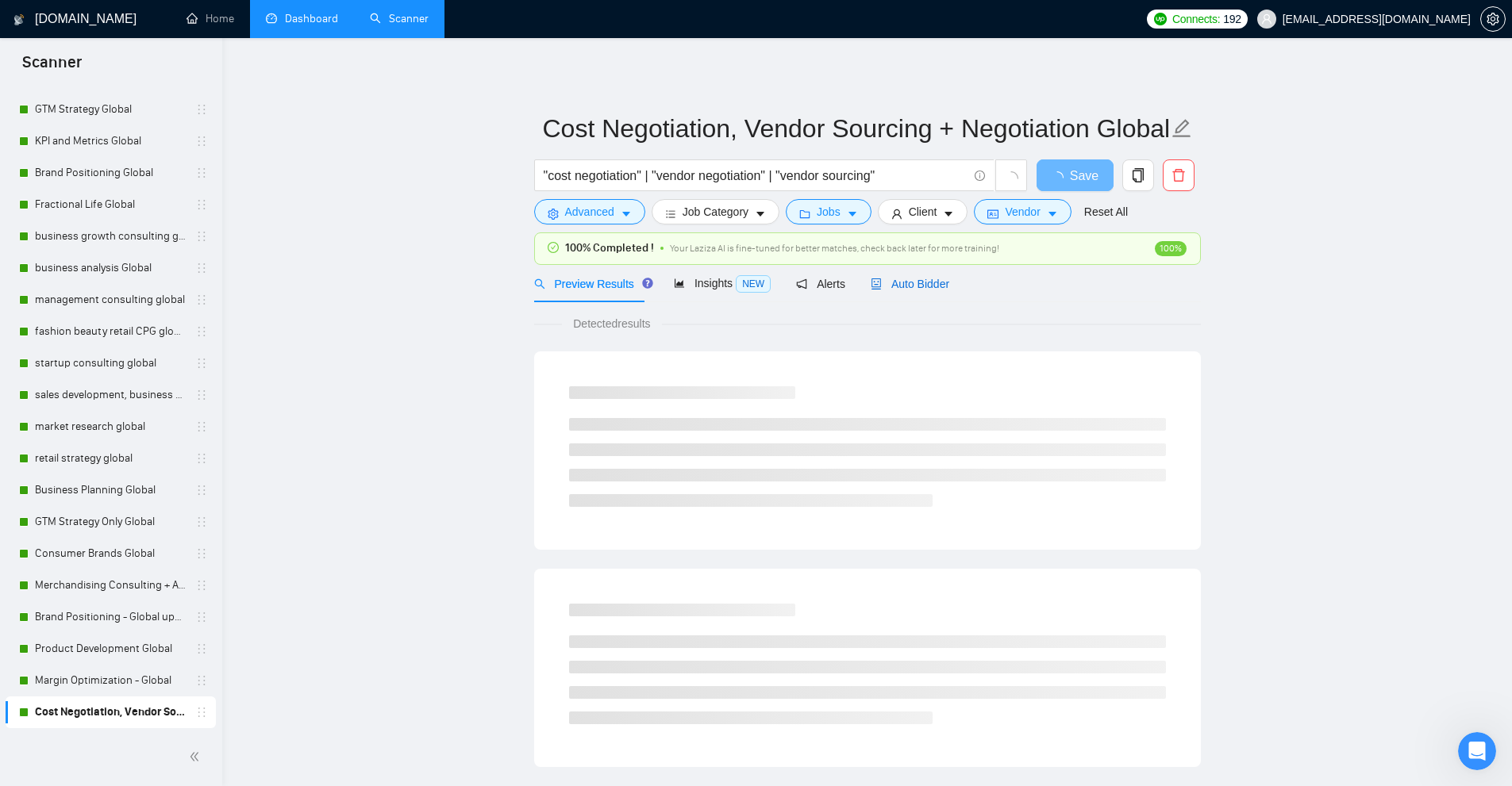
click at [907, 290] on span "Auto Bidder" at bounding box center [910, 284] width 79 height 13
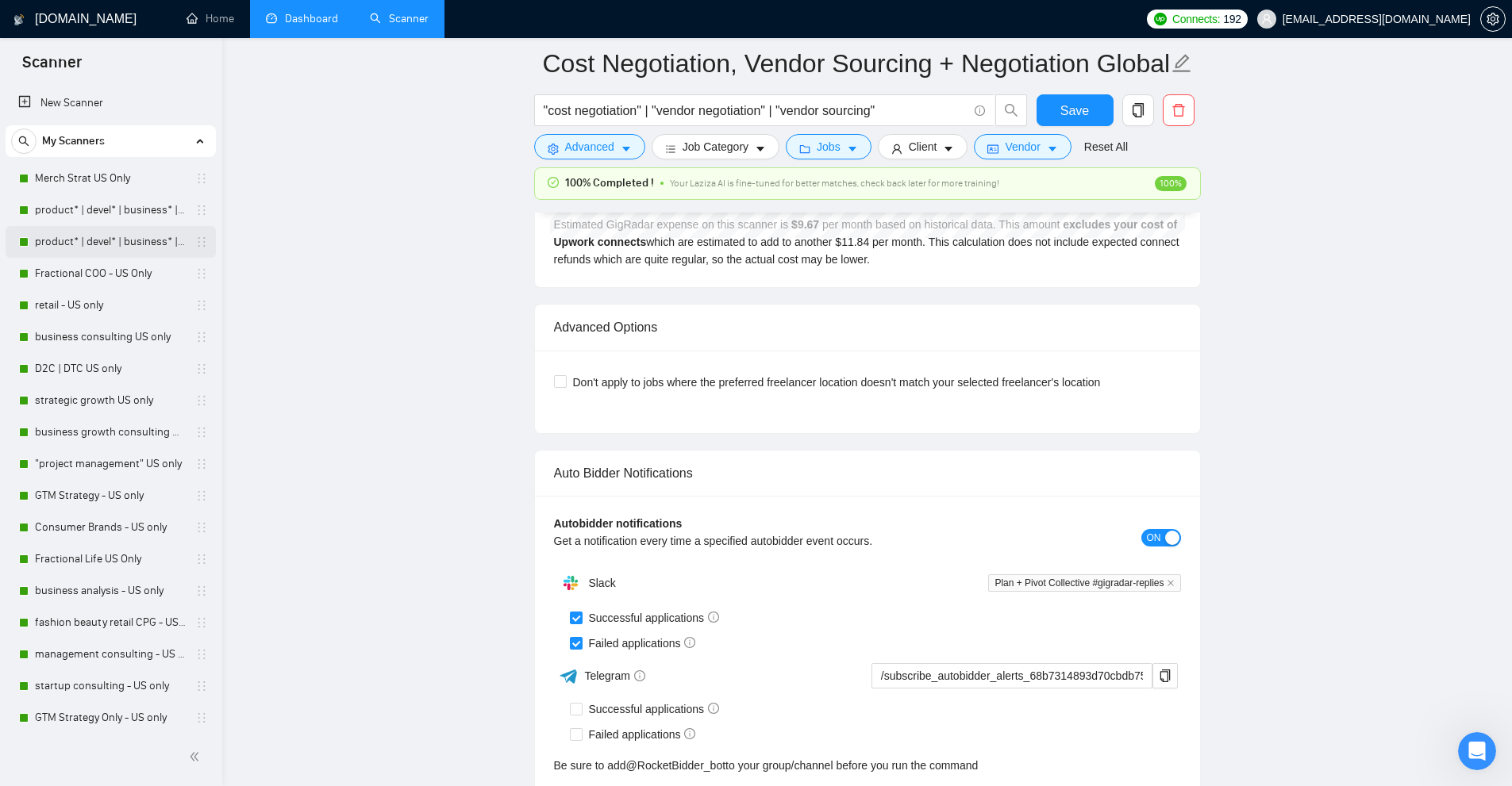
scroll to position [3252, 0]
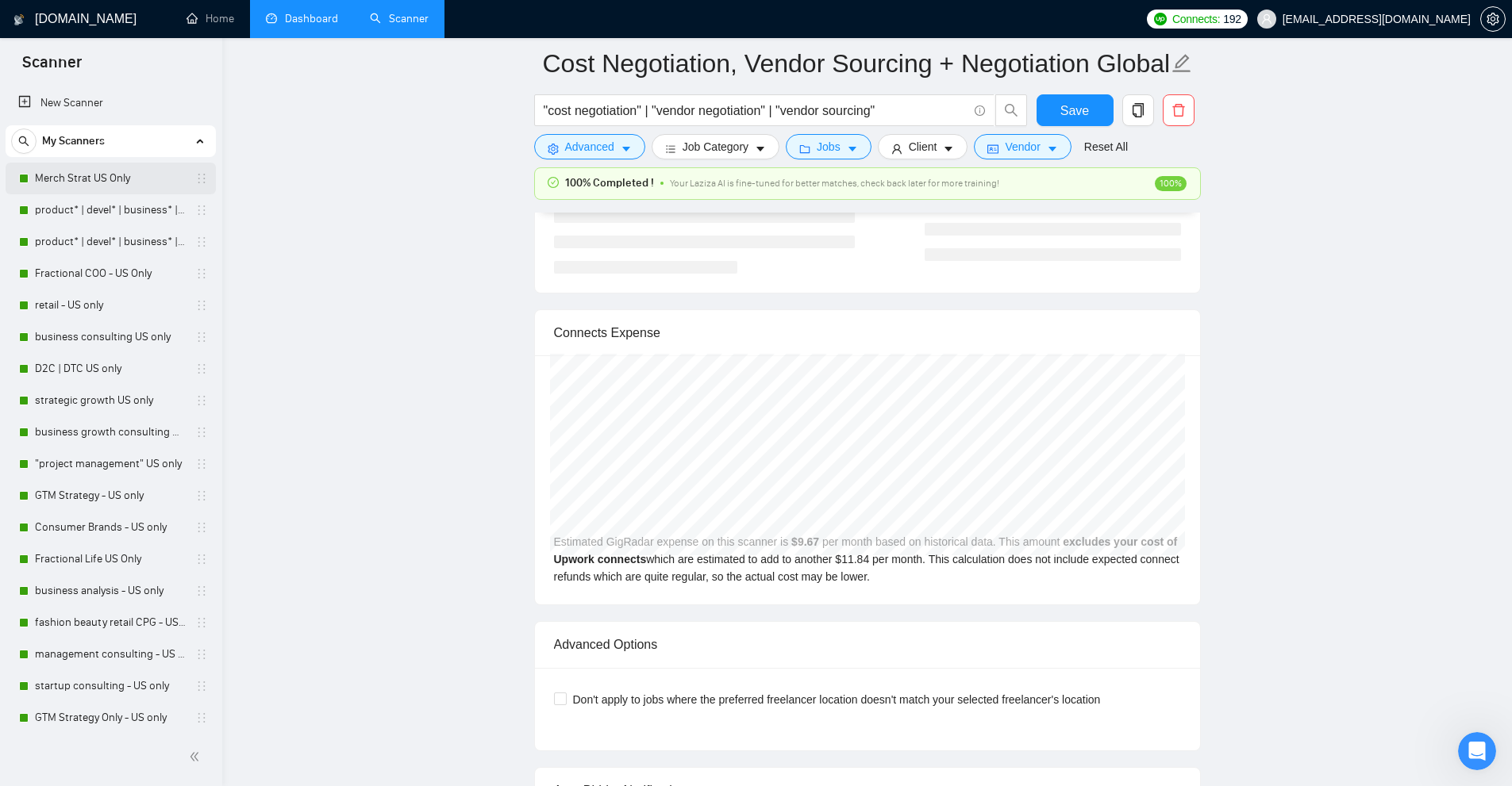
click at [118, 173] on link "Merch Strat US Only" at bounding box center [110, 179] width 151 height 32
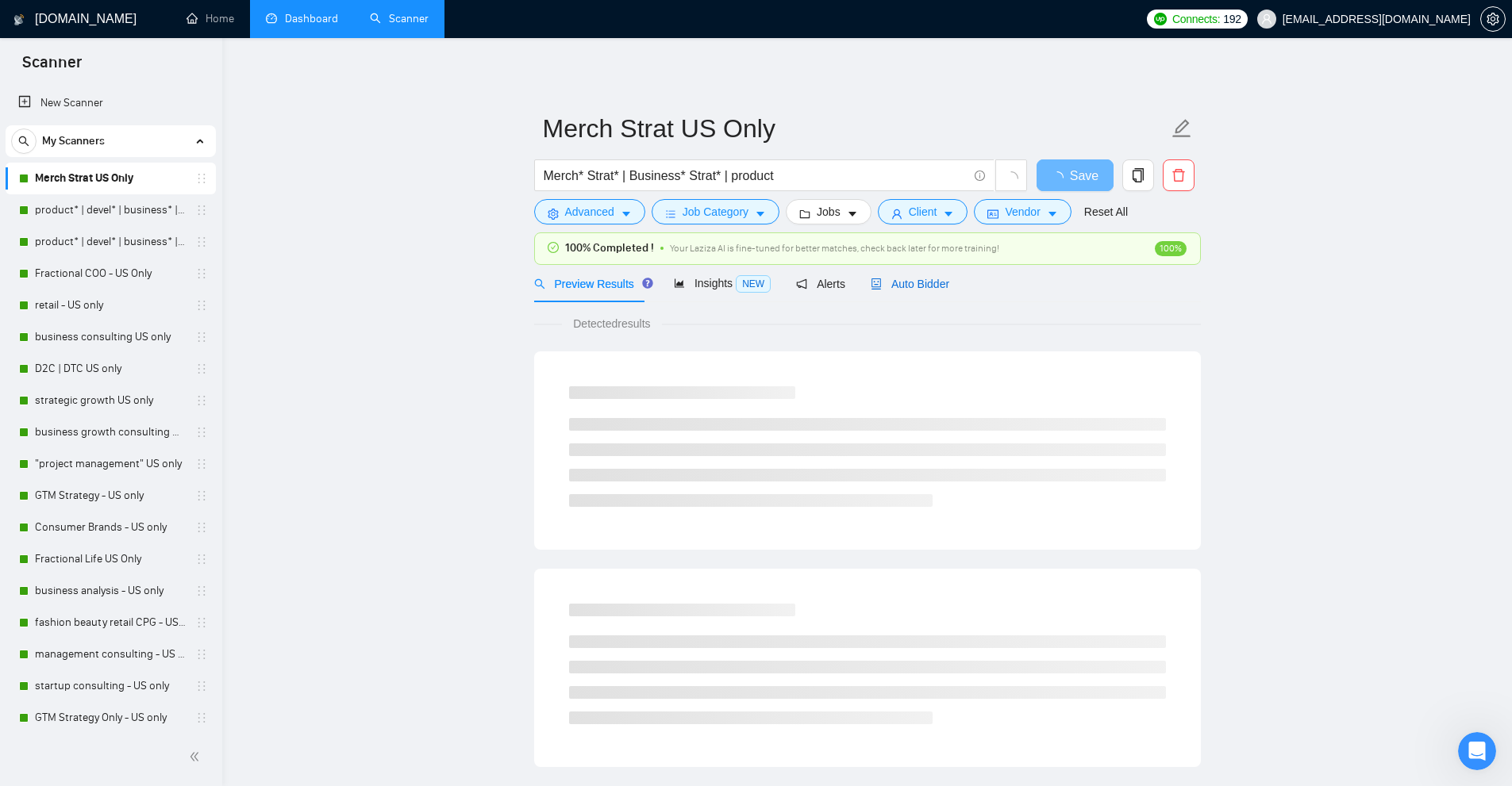
click at [909, 292] on div "Auto Bidder" at bounding box center [910, 284] width 79 height 18
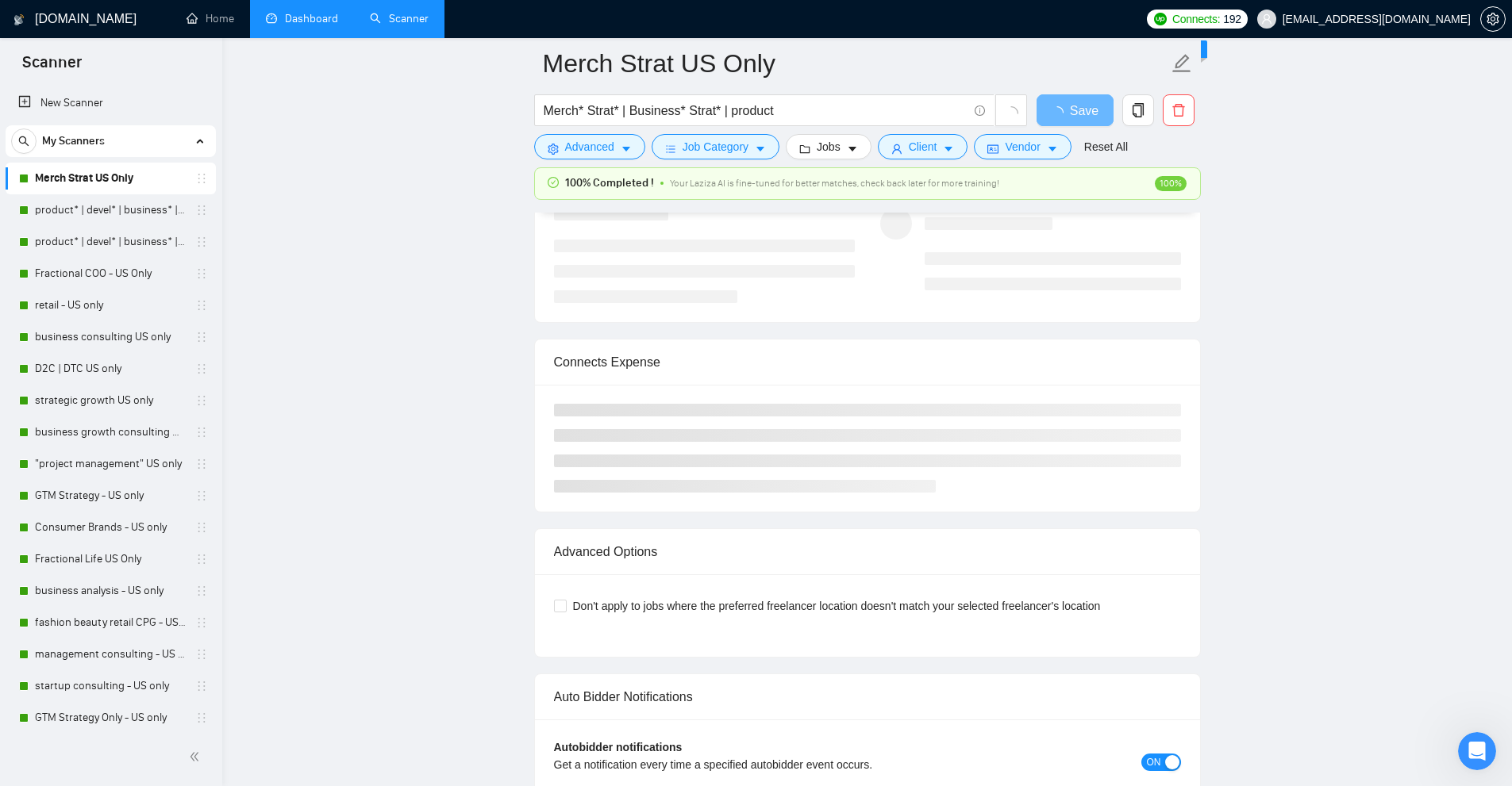
scroll to position [4112, 0]
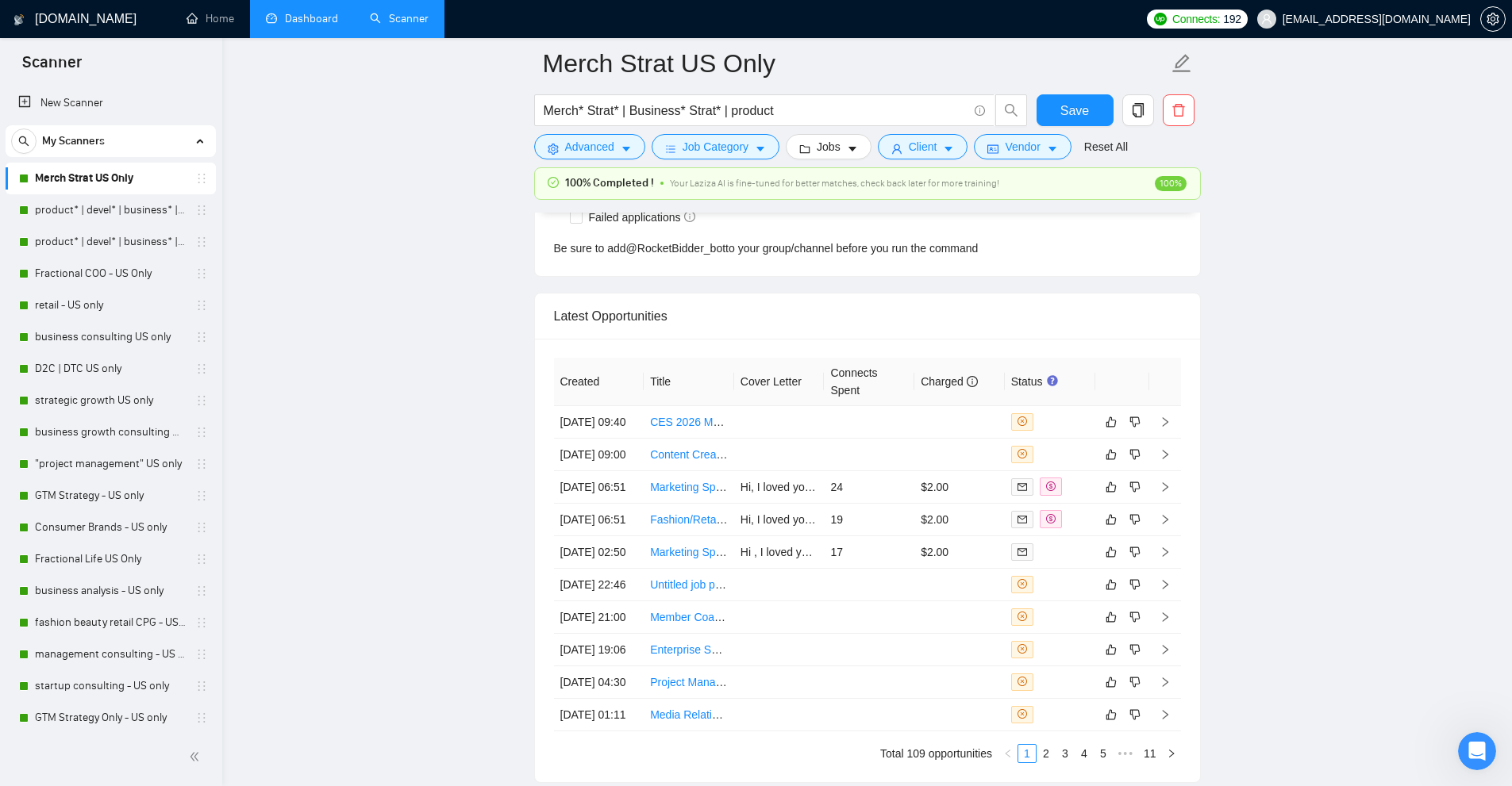
click at [318, 25] on link "Dashboard" at bounding box center [302, 19] width 72 height 13
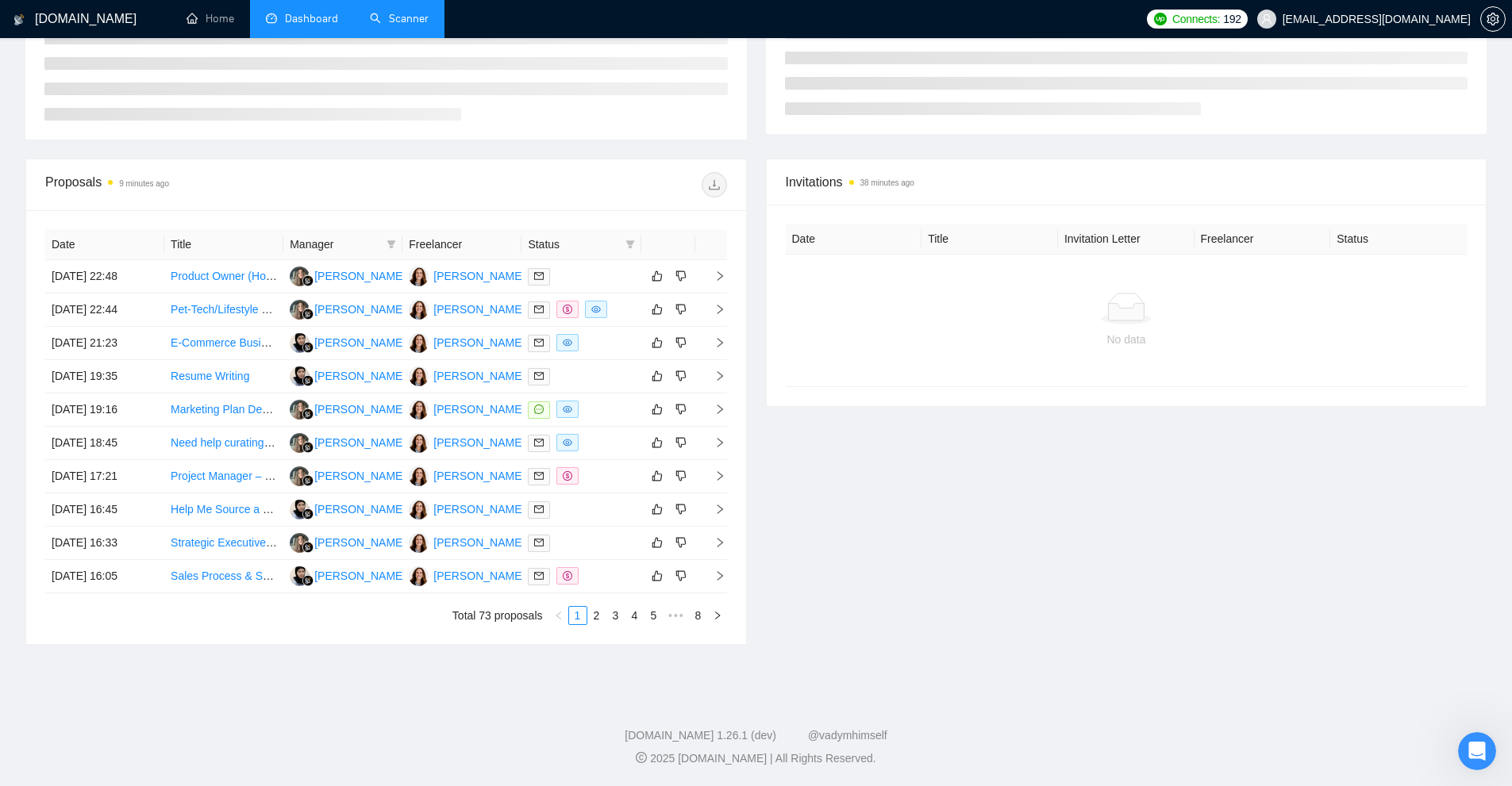
scroll to position [184, 0]
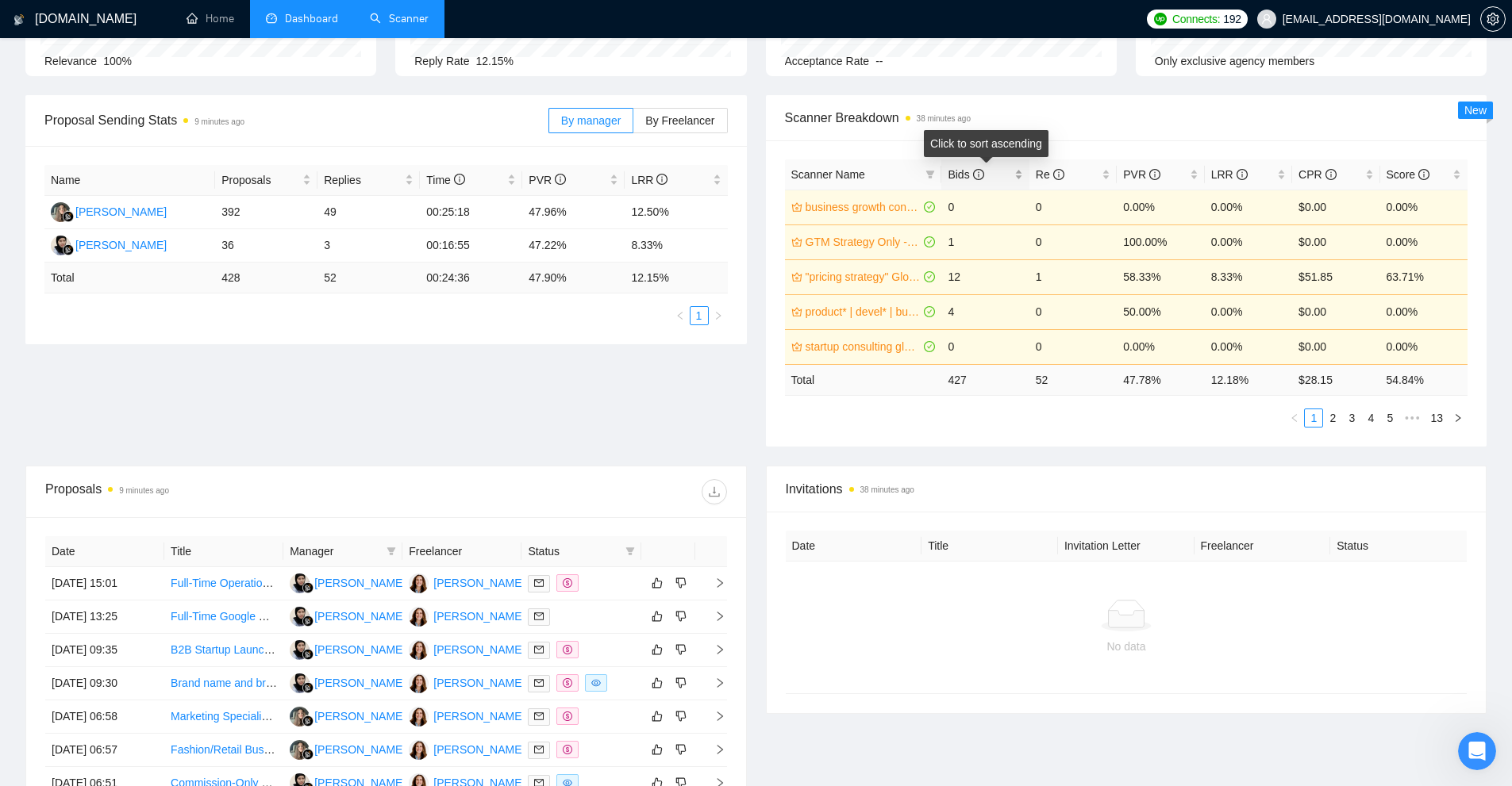
click at [1011, 171] on div "Bids" at bounding box center [985, 174] width 75 height 18
click at [1016, 171] on div "Bids" at bounding box center [985, 174] width 75 height 18
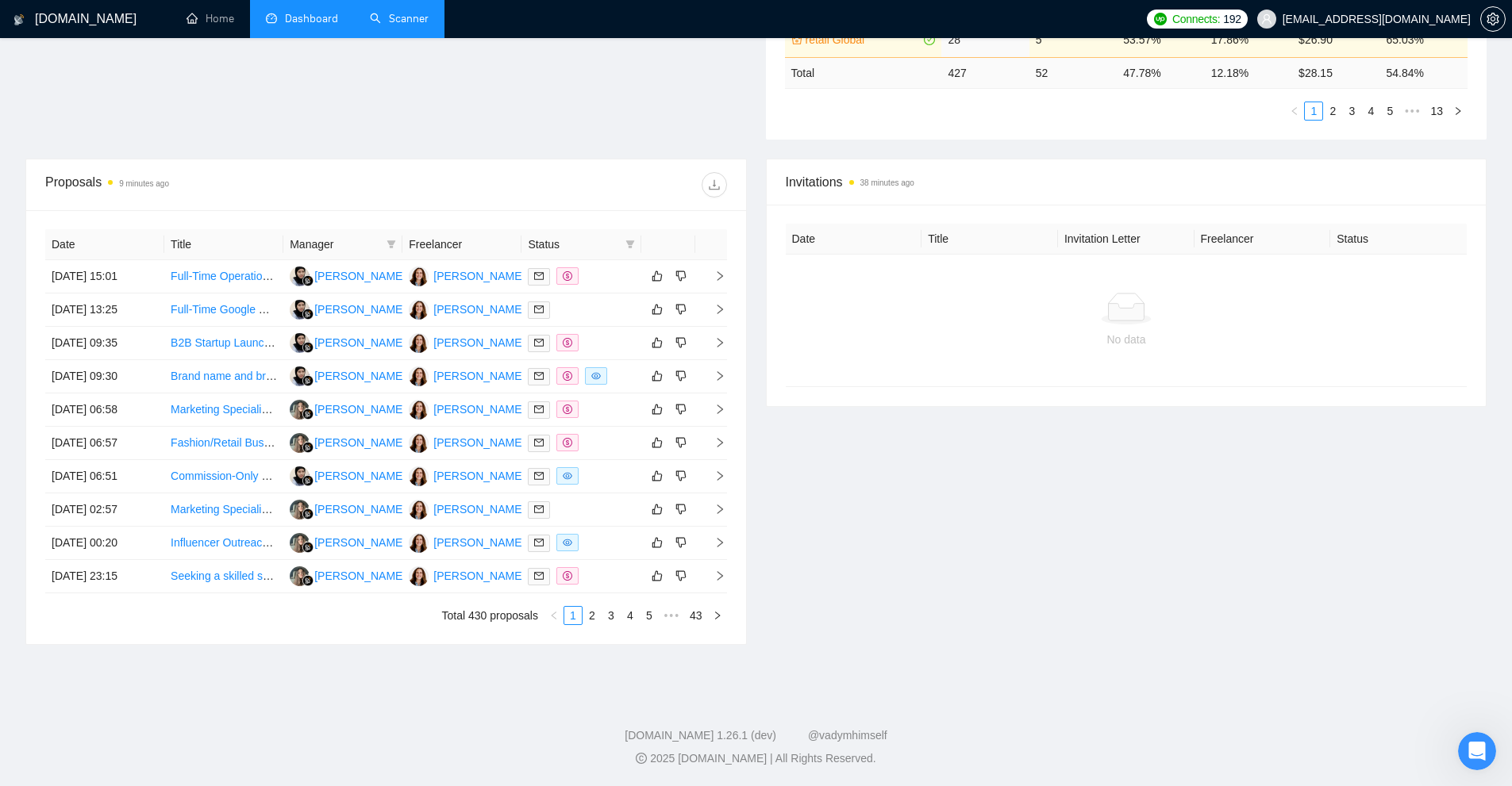
scroll to position [0, 0]
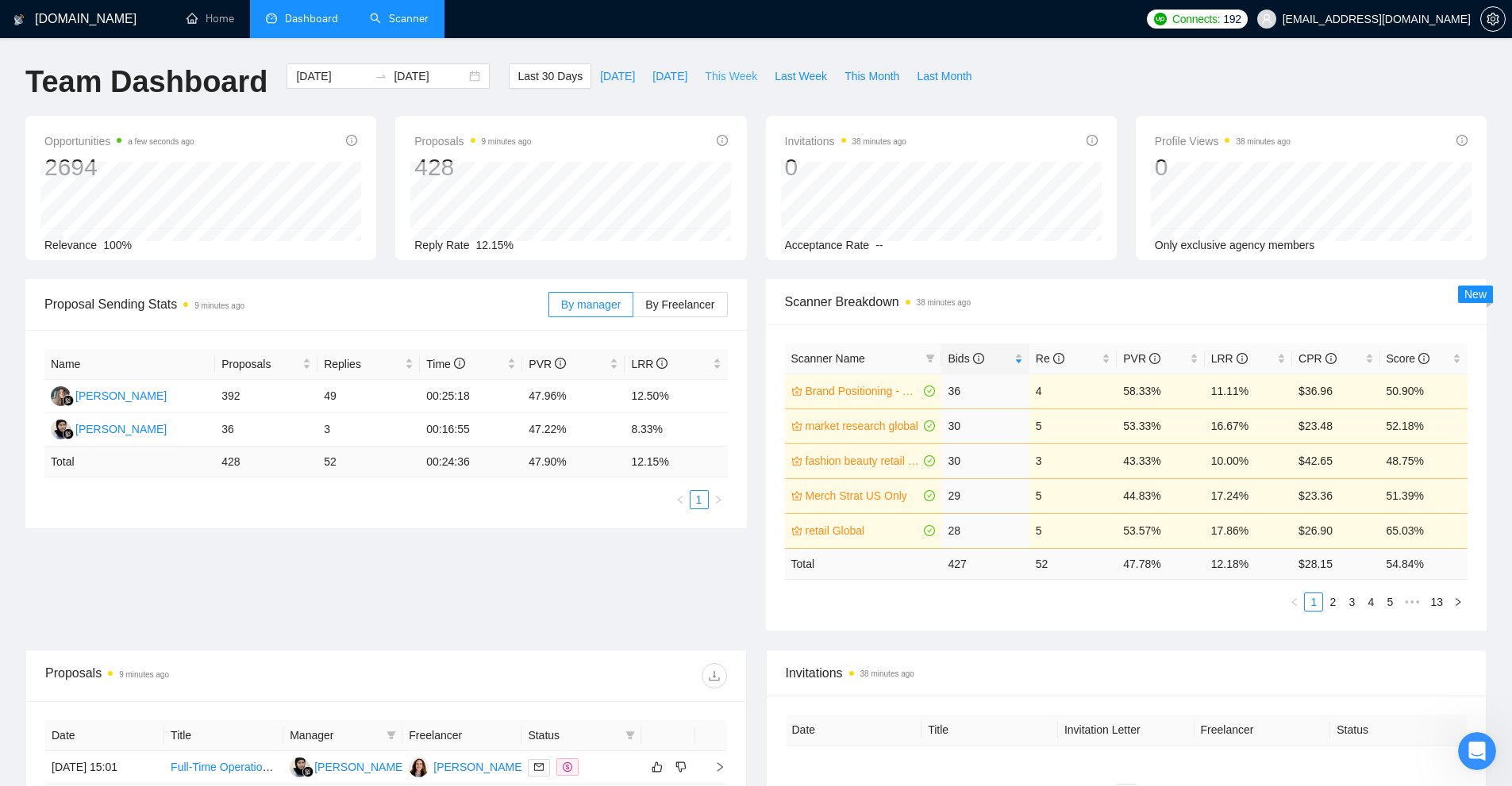
click at [706, 77] on span "This Week" at bounding box center [731, 76] width 52 height 18
type input "[DATE]"
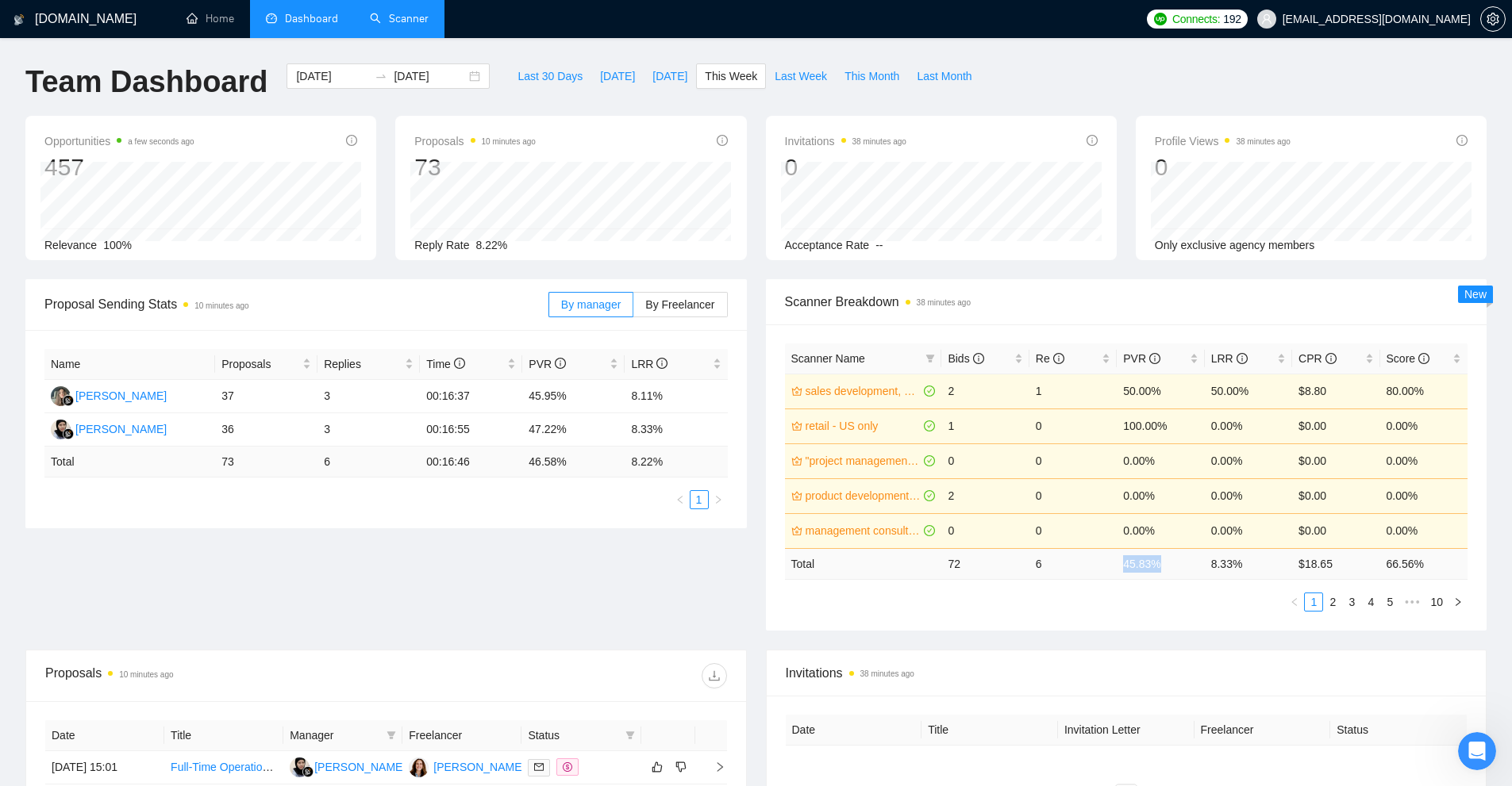
drag, startPoint x: 1122, startPoint y: 566, endPoint x: 1160, endPoint y: 563, distance: 38.1
click at [1160, 563] on td "45.83 %" at bounding box center [1160, 563] width 87 height 31
drag, startPoint x: 1209, startPoint y: 566, endPoint x: 1260, endPoint y: 564, distance: 51.0
click at [1260, 564] on td "8.33 %" at bounding box center [1248, 563] width 87 height 31
click at [803, 68] on span "Last Week" at bounding box center [801, 76] width 52 height 18
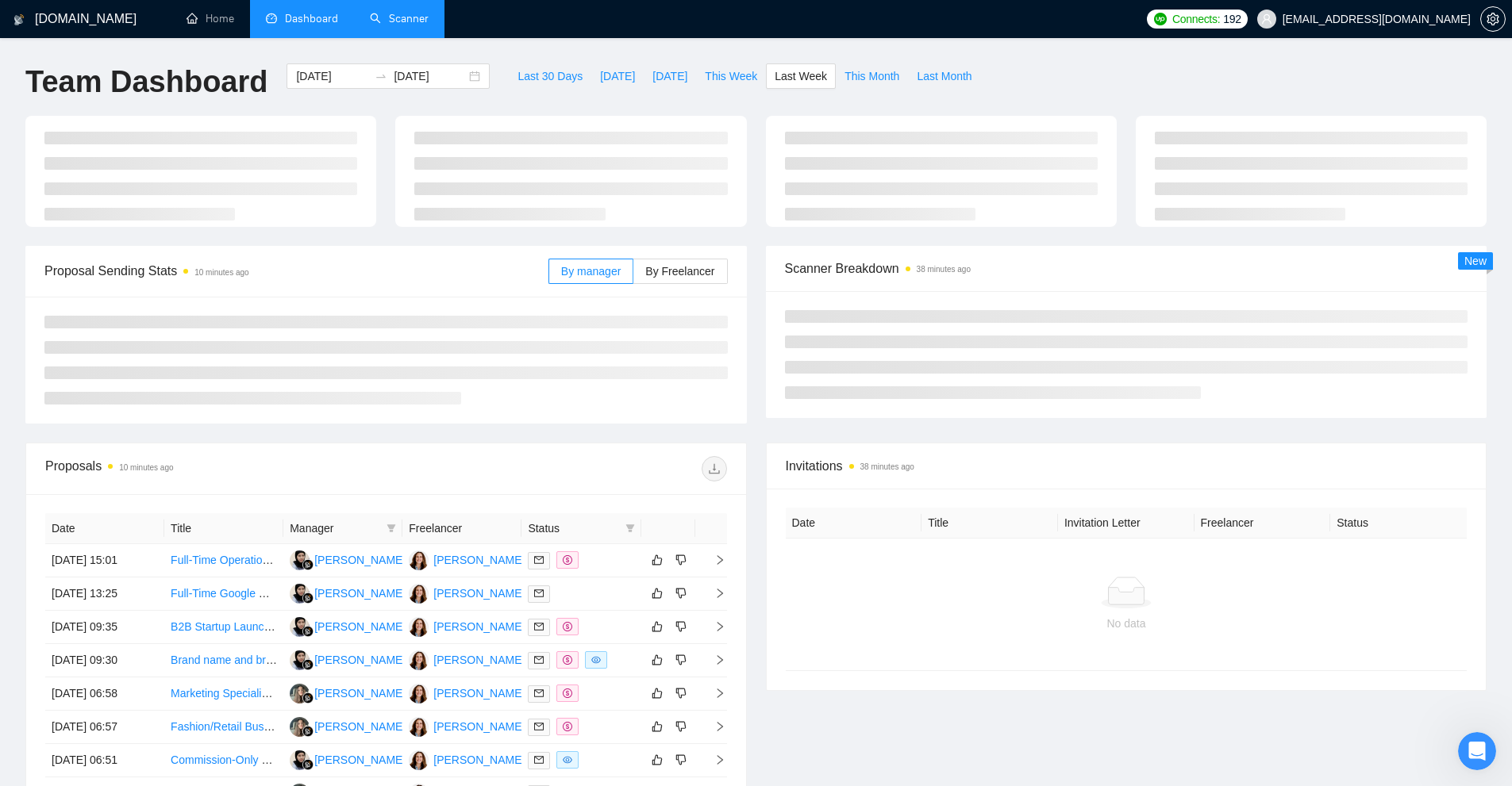
type input "[DATE]"
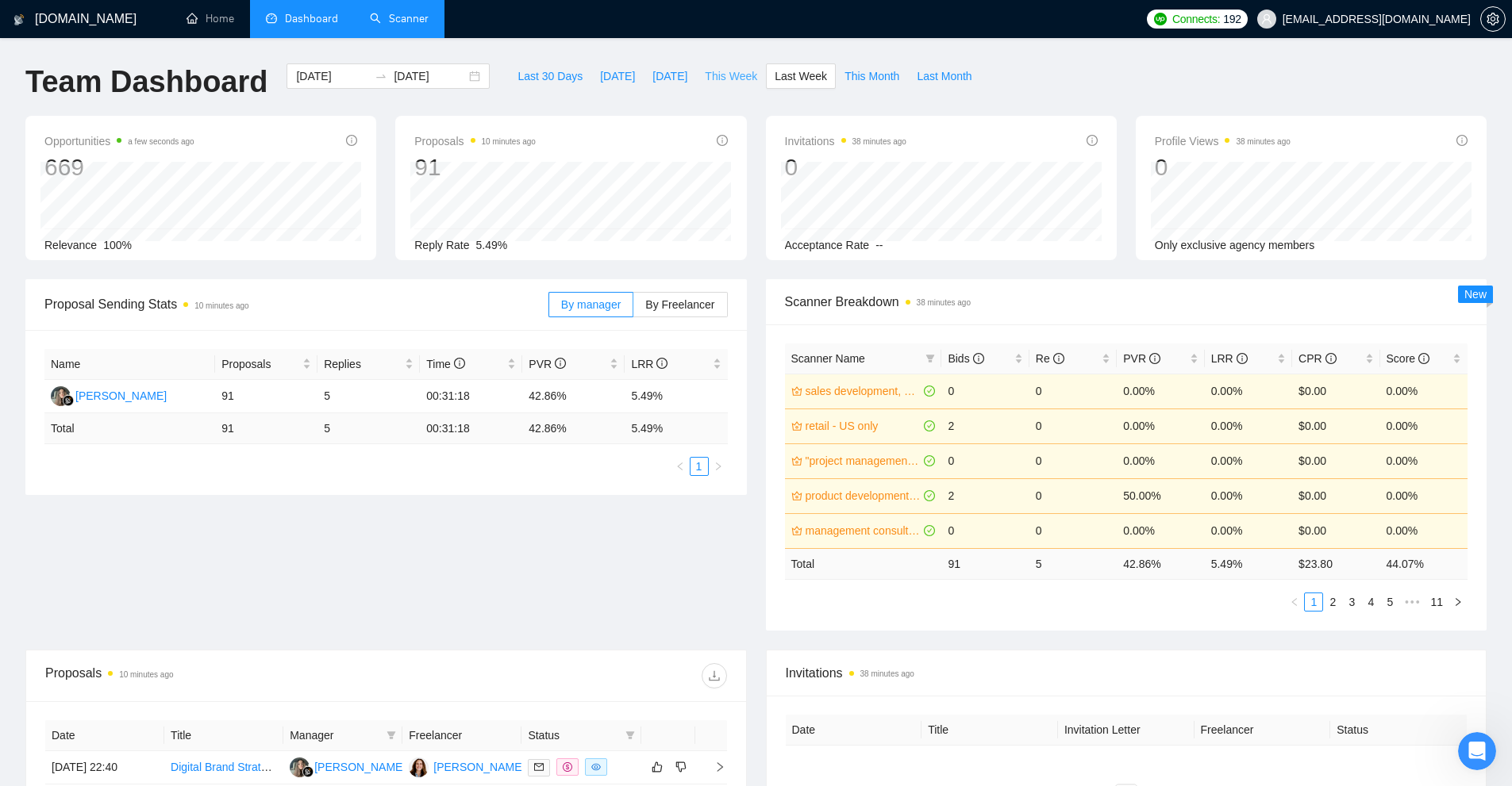
click at [730, 75] on span "This Week" at bounding box center [731, 76] width 52 height 18
type input "[DATE]"
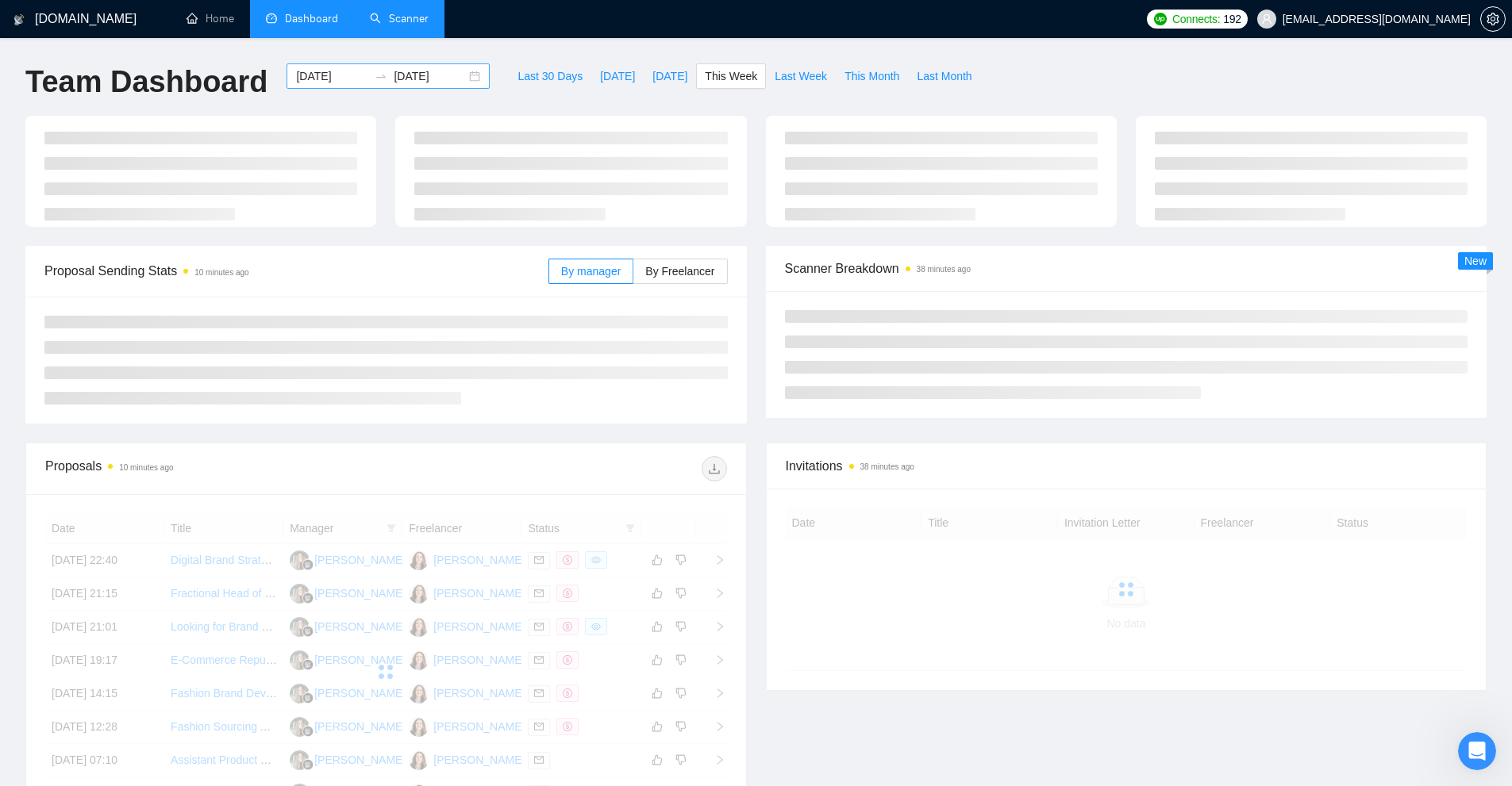
click at [318, 74] on input "[DATE]" at bounding box center [332, 76] width 72 height 18
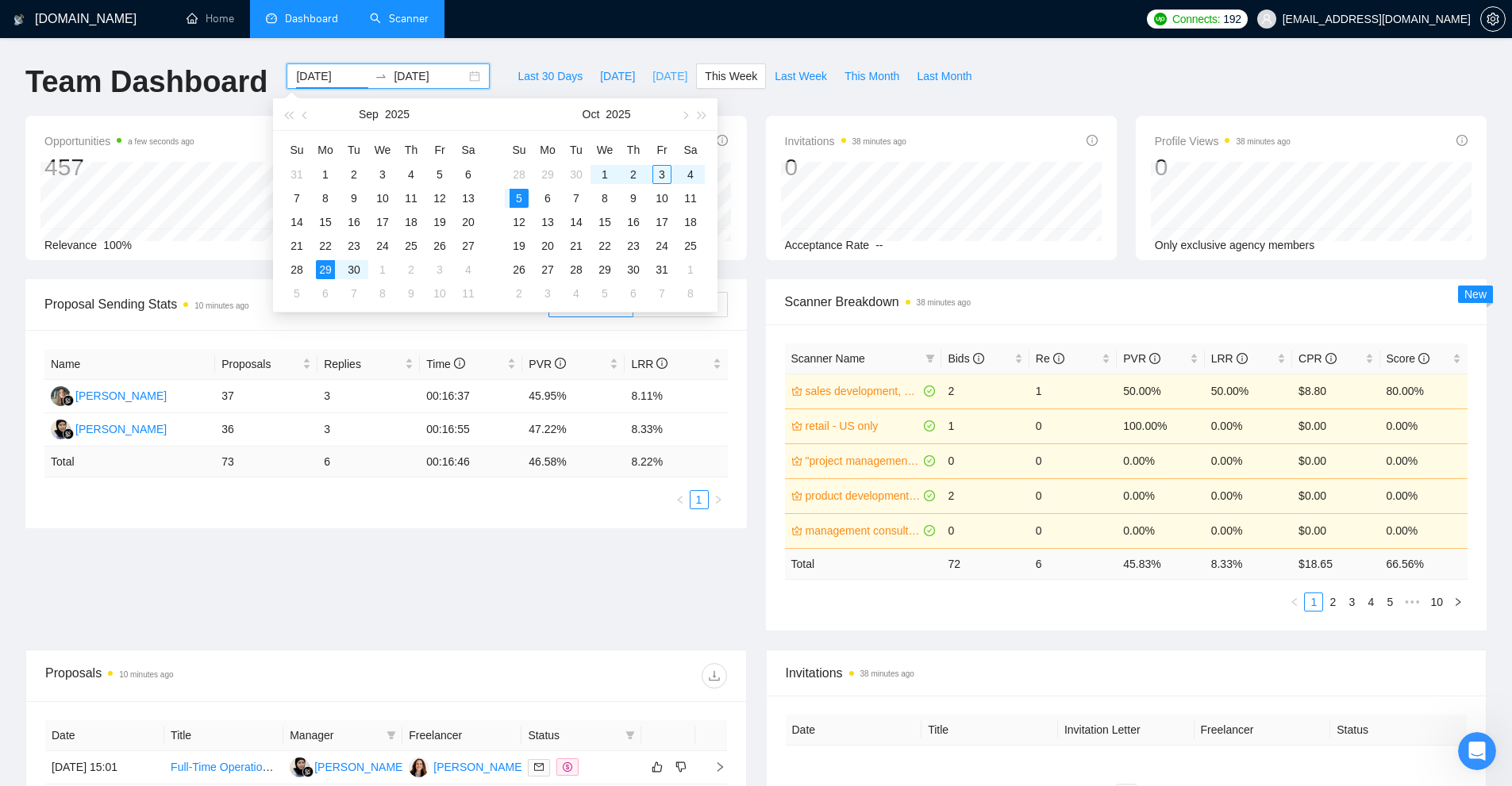
click at [652, 75] on span "[DATE]" at bounding box center [669, 76] width 35 height 18
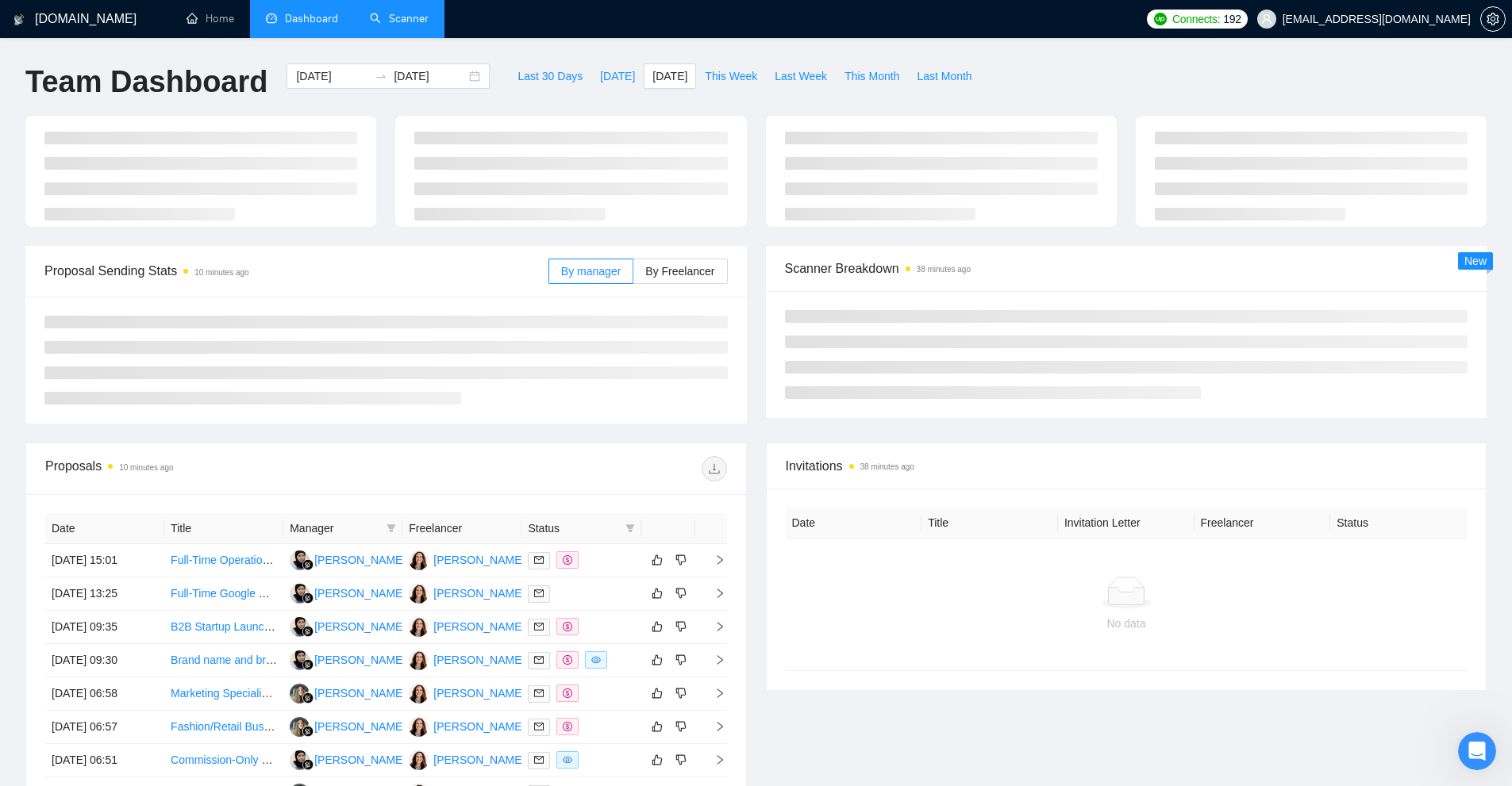
type input "[DATE]"
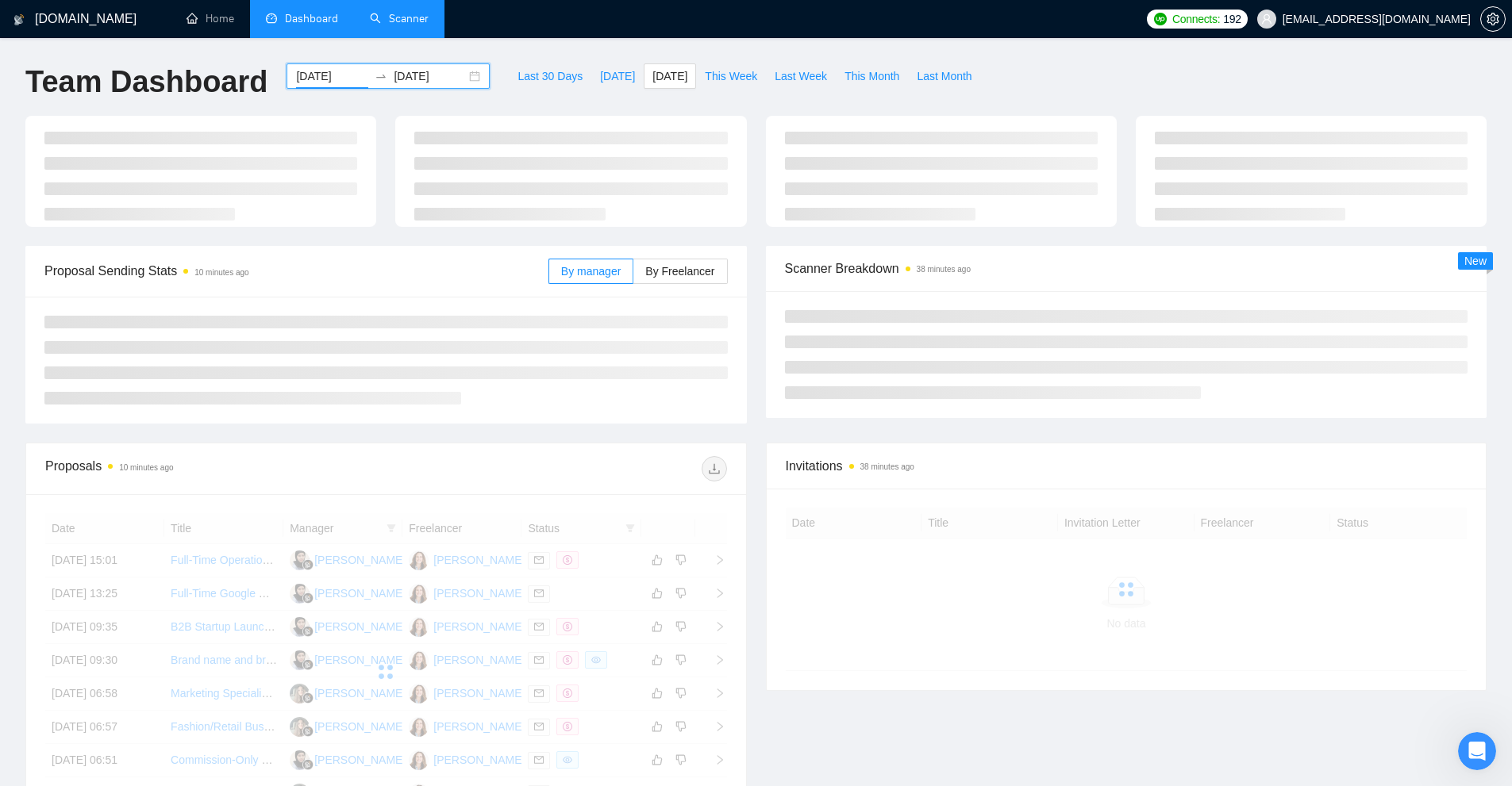
click at [325, 68] on input "[DATE]" at bounding box center [332, 76] width 72 height 18
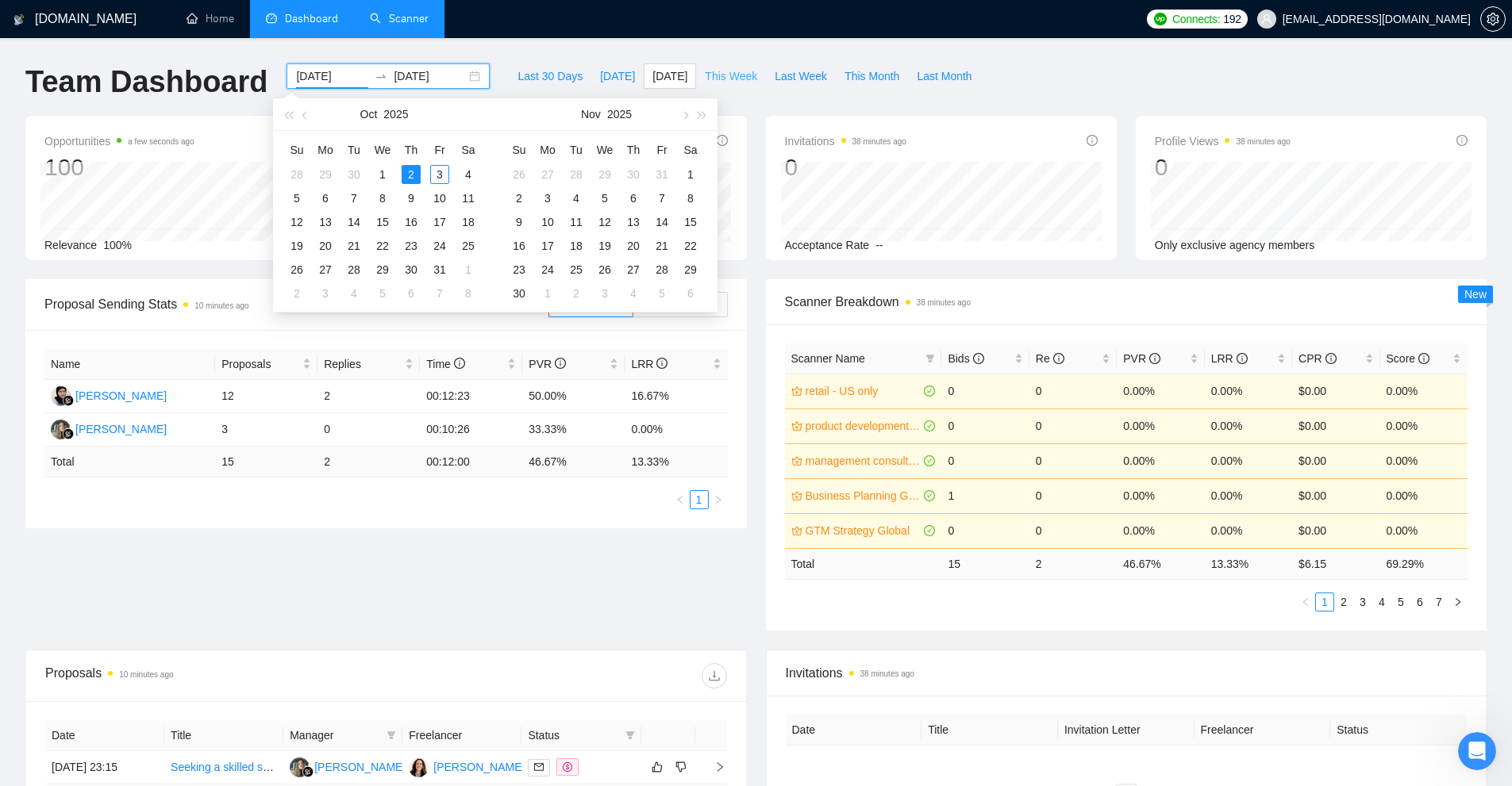
click at [728, 74] on span "This Week" at bounding box center [731, 76] width 52 height 18
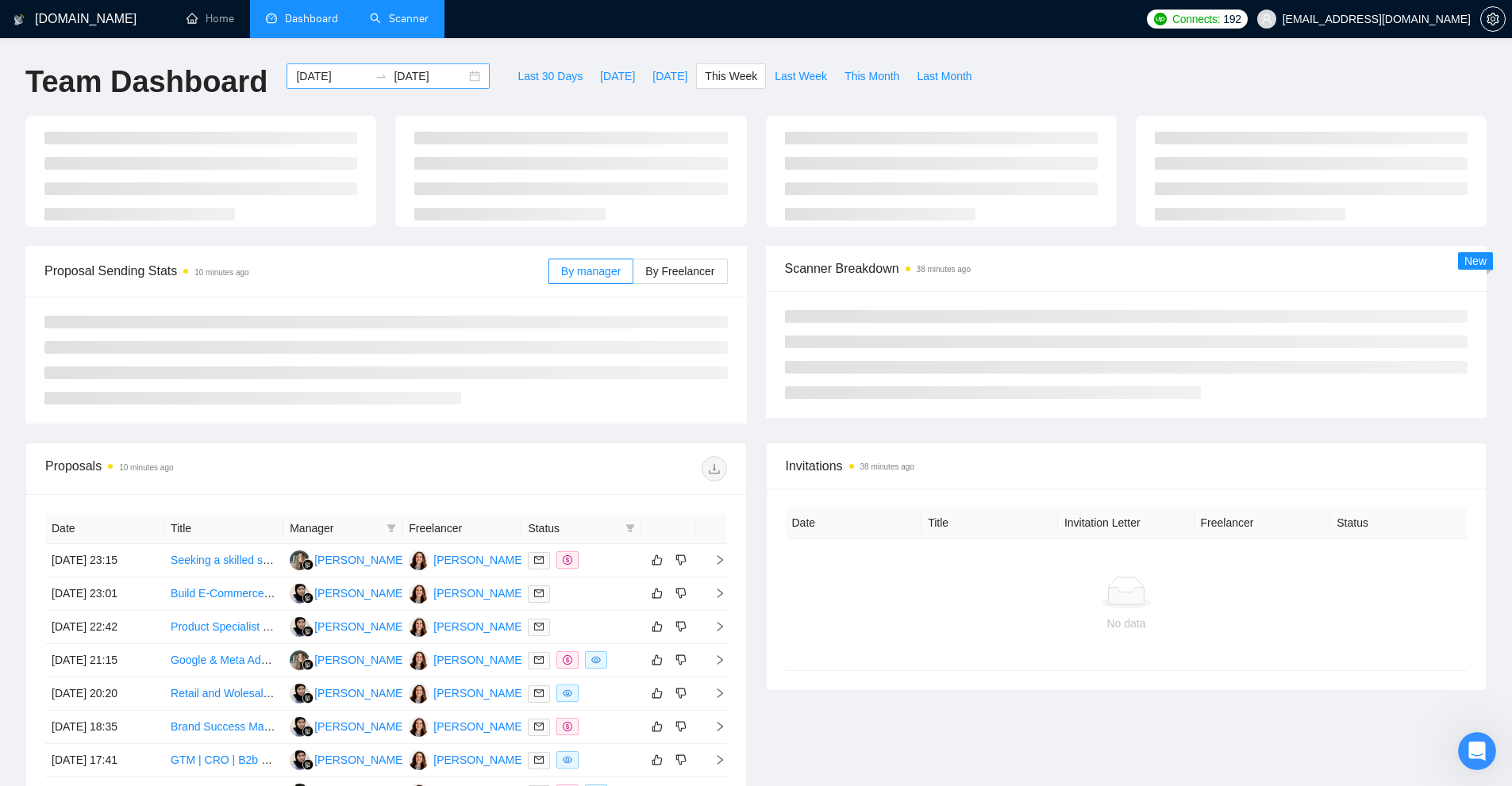
type input "[DATE]"
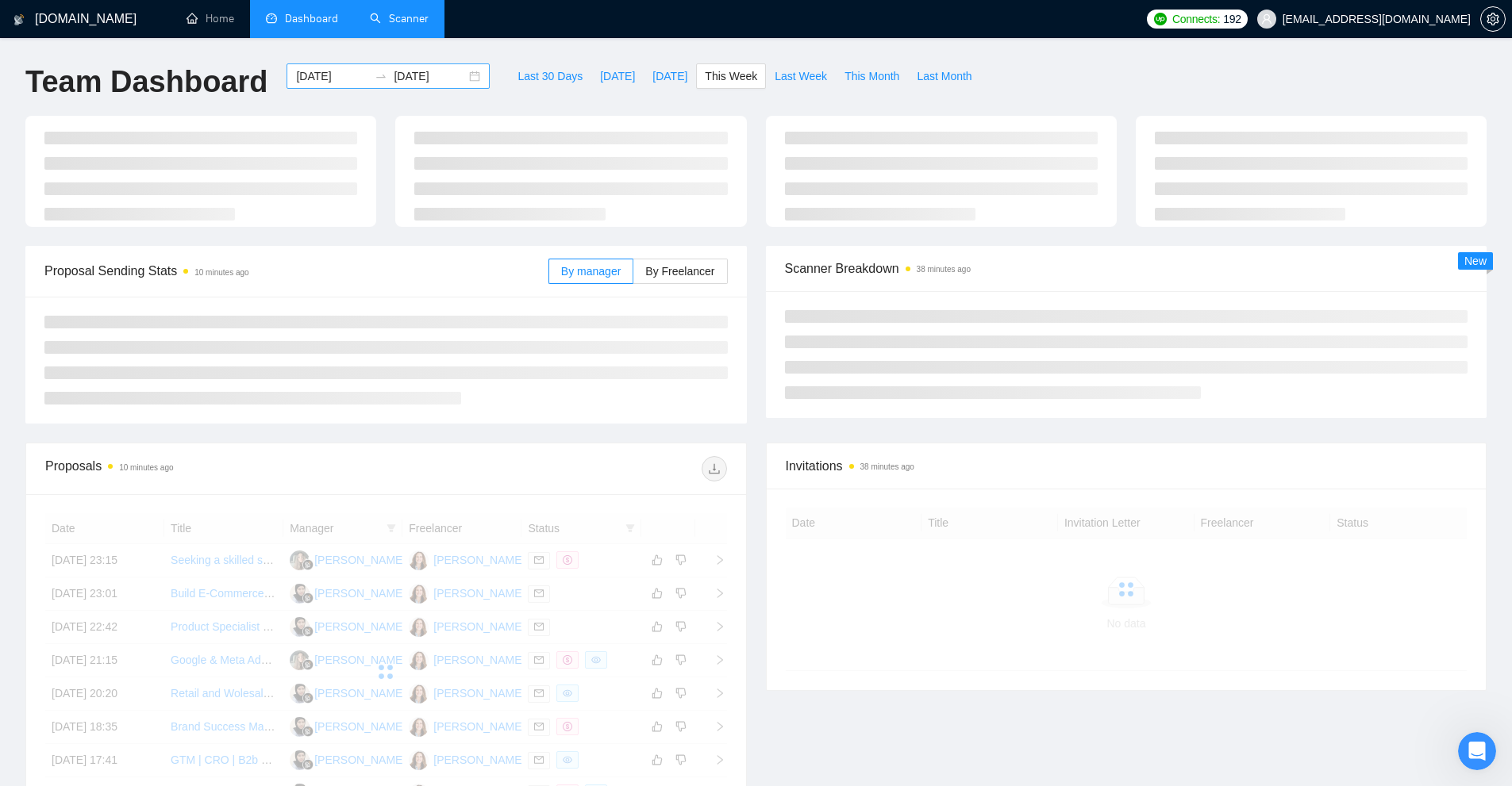
click at [344, 79] on input "[DATE]" at bounding box center [332, 76] width 72 height 18
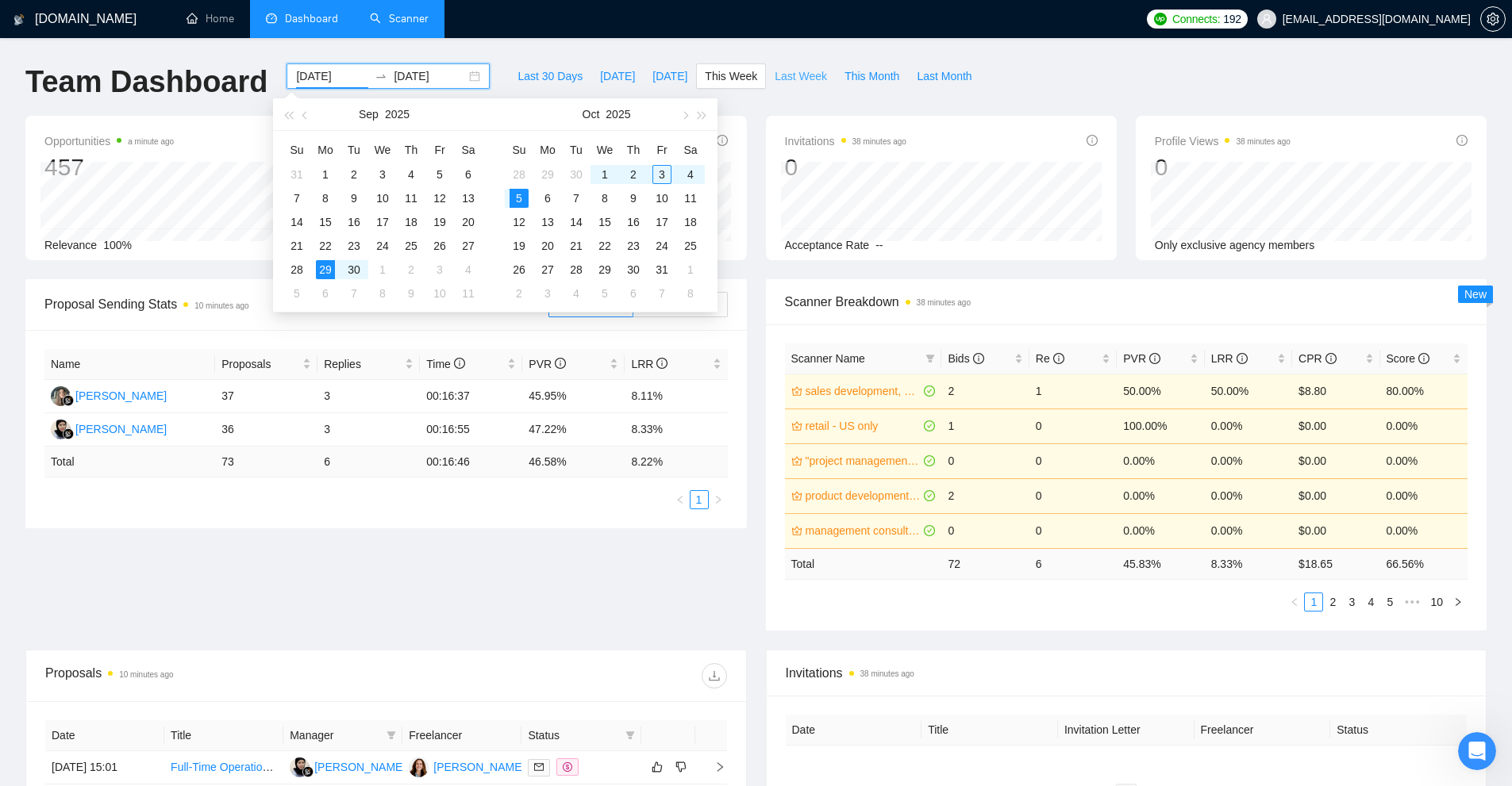
click at [799, 82] on span "Last Week" at bounding box center [801, 76] width 52 height 18
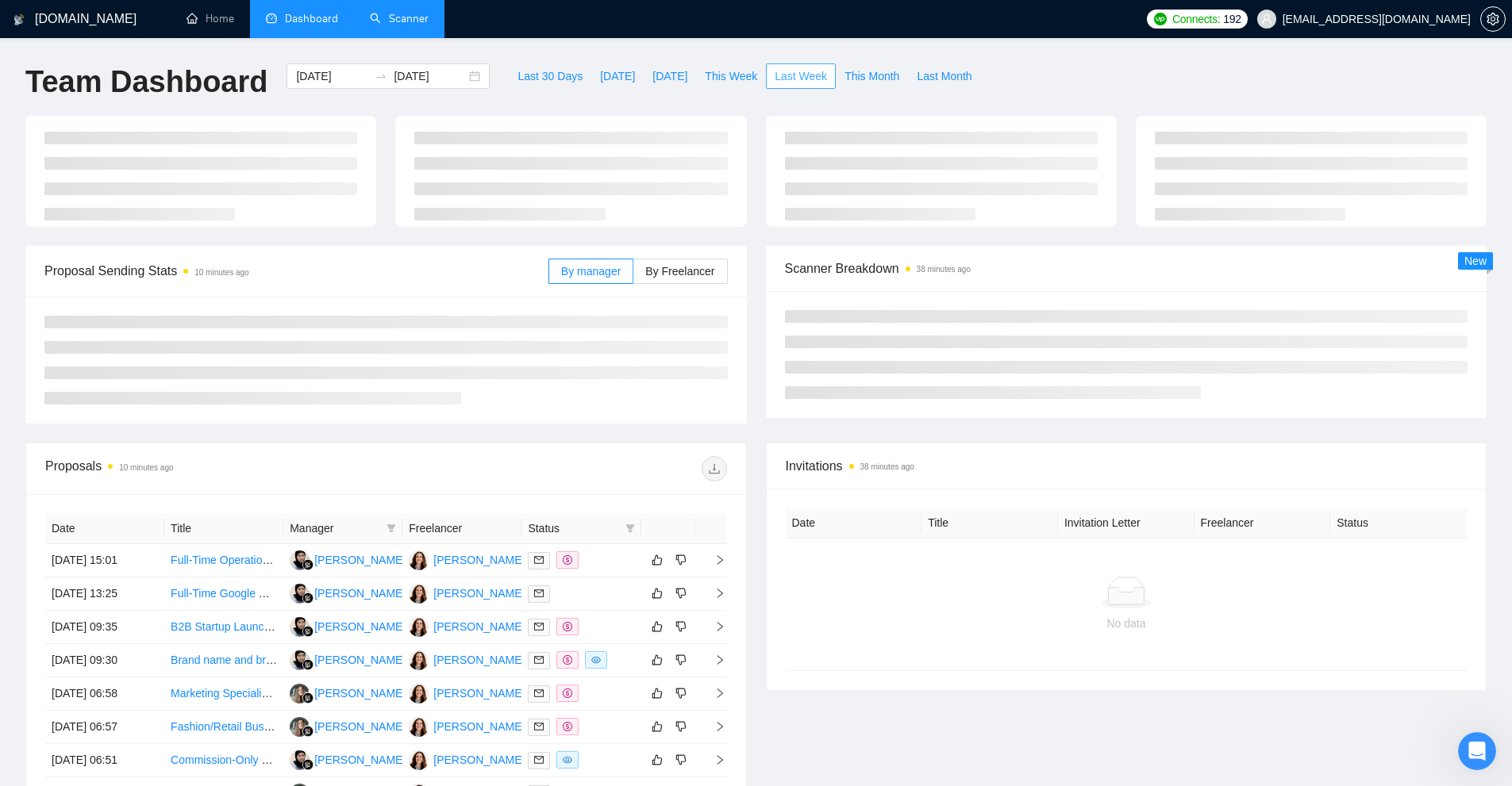
type input "[DATE]"
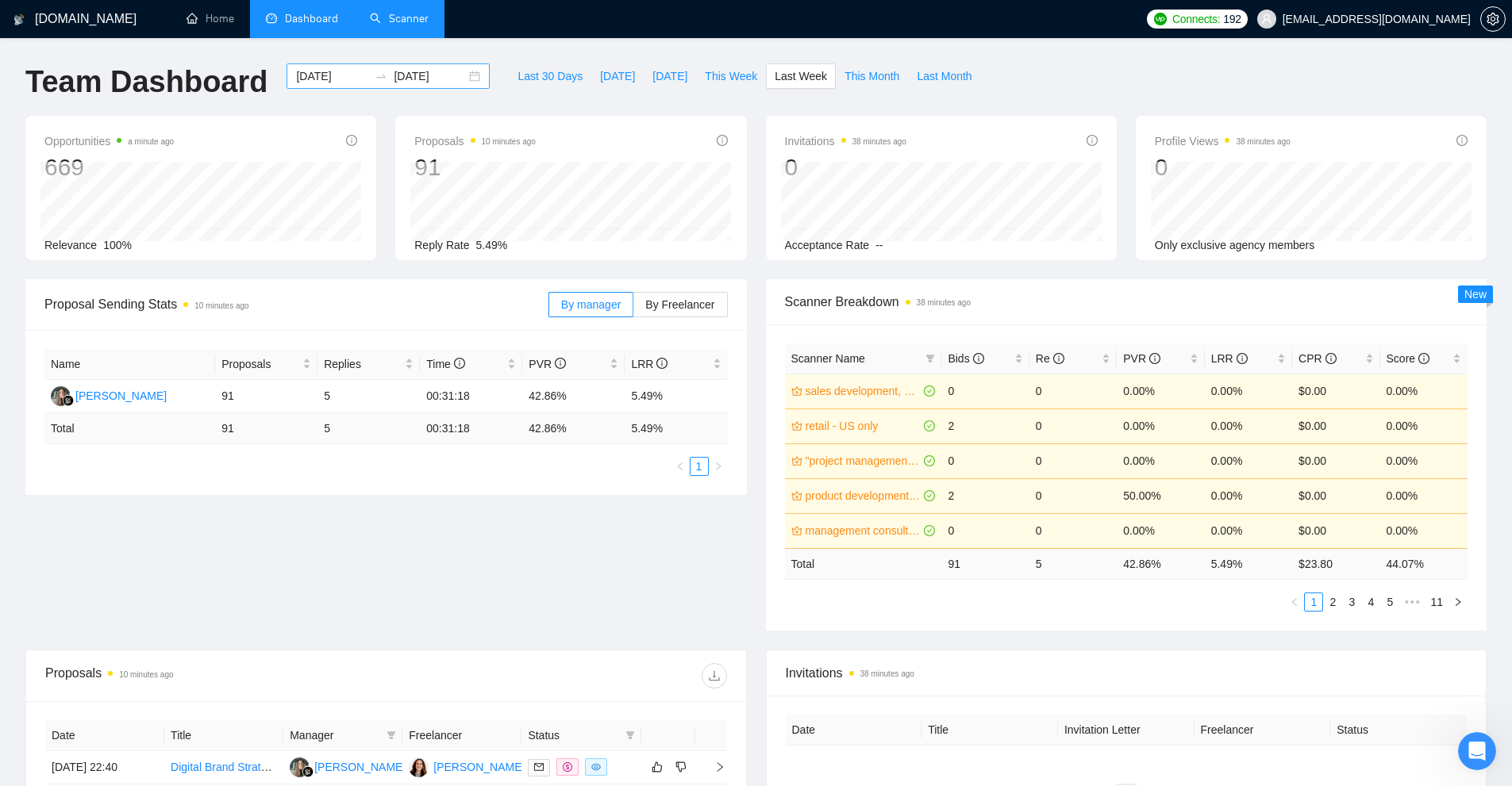
click at [324, 80] on input "[DATE]" at bounding box center [332, 76] width 72 height 18
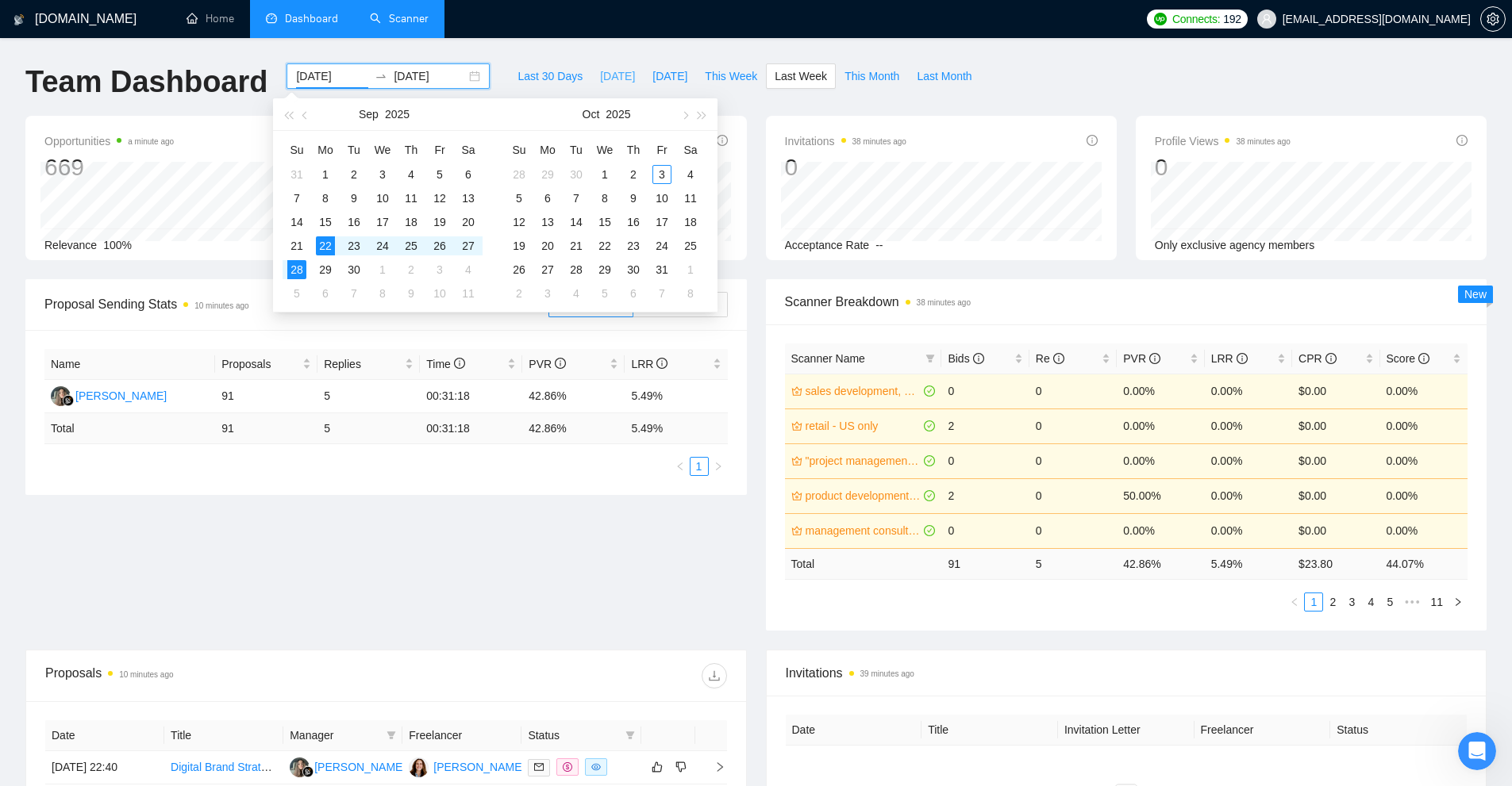
click at [602, 80] on span "[DATE]" at bounding box center [617, 76] width 35 height 18
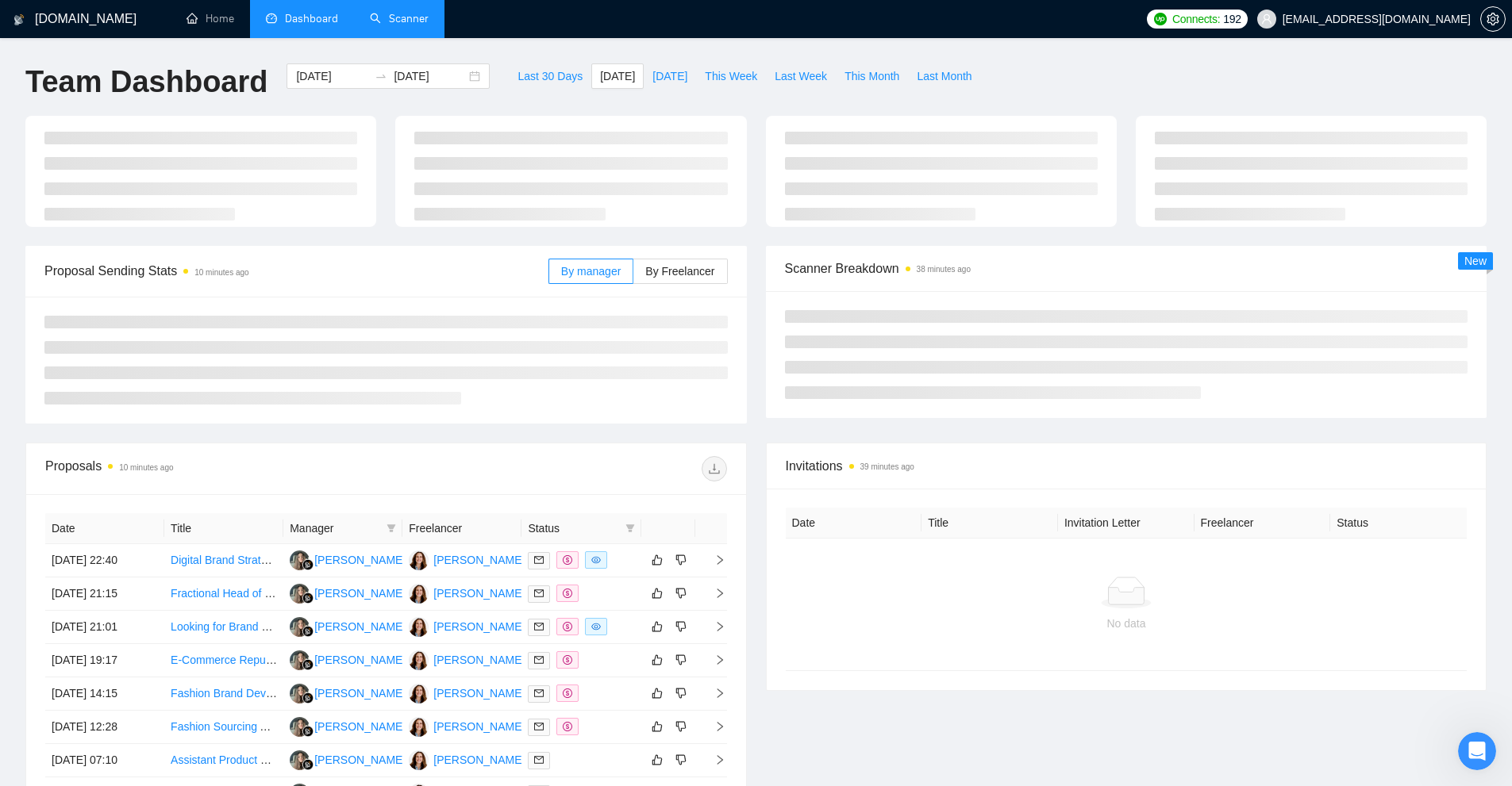
type input "[DATE]"
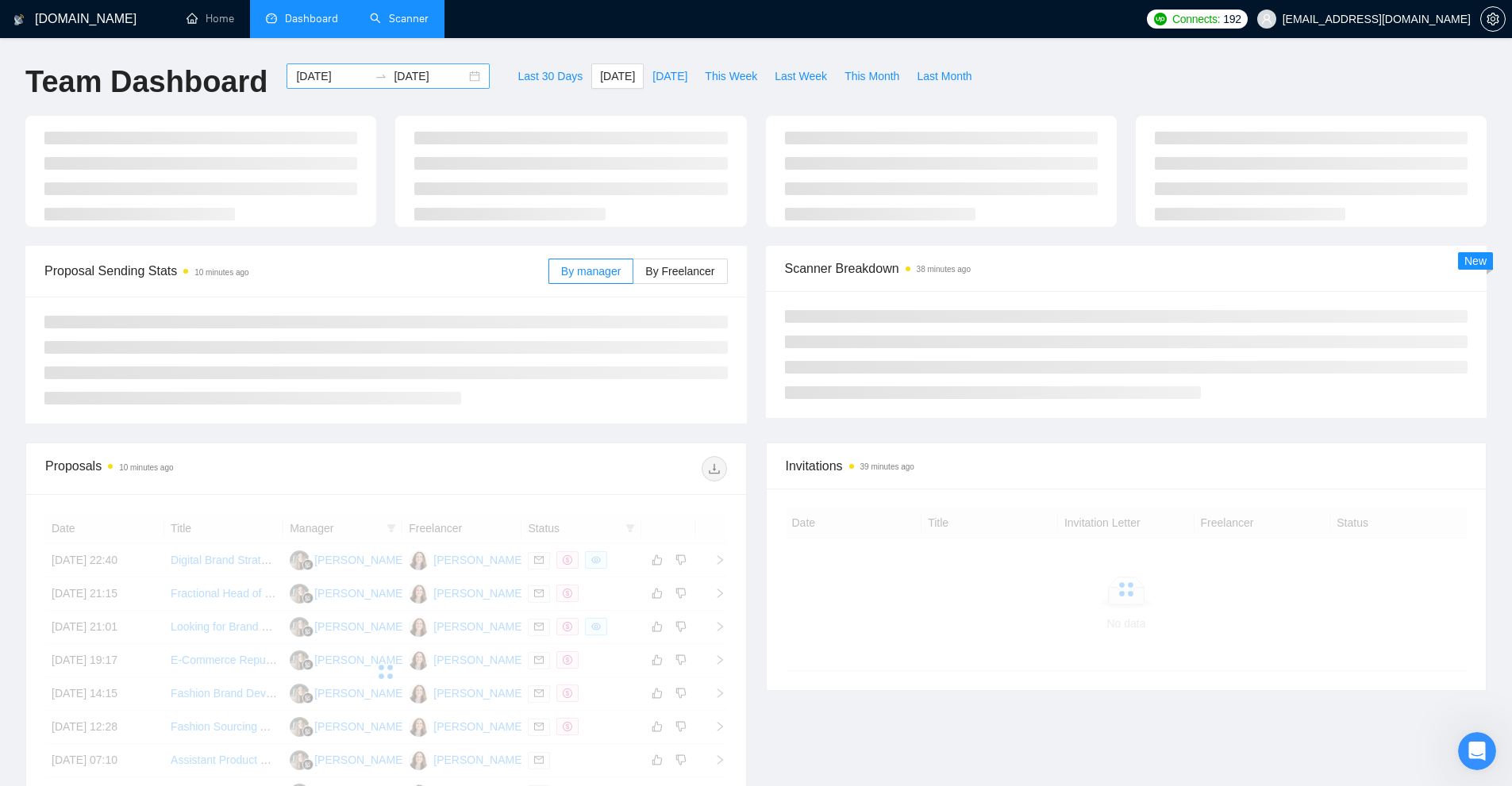
click at [325, 75] on input "[DATE]" at bounding box center [332, 76] width 72 height 18
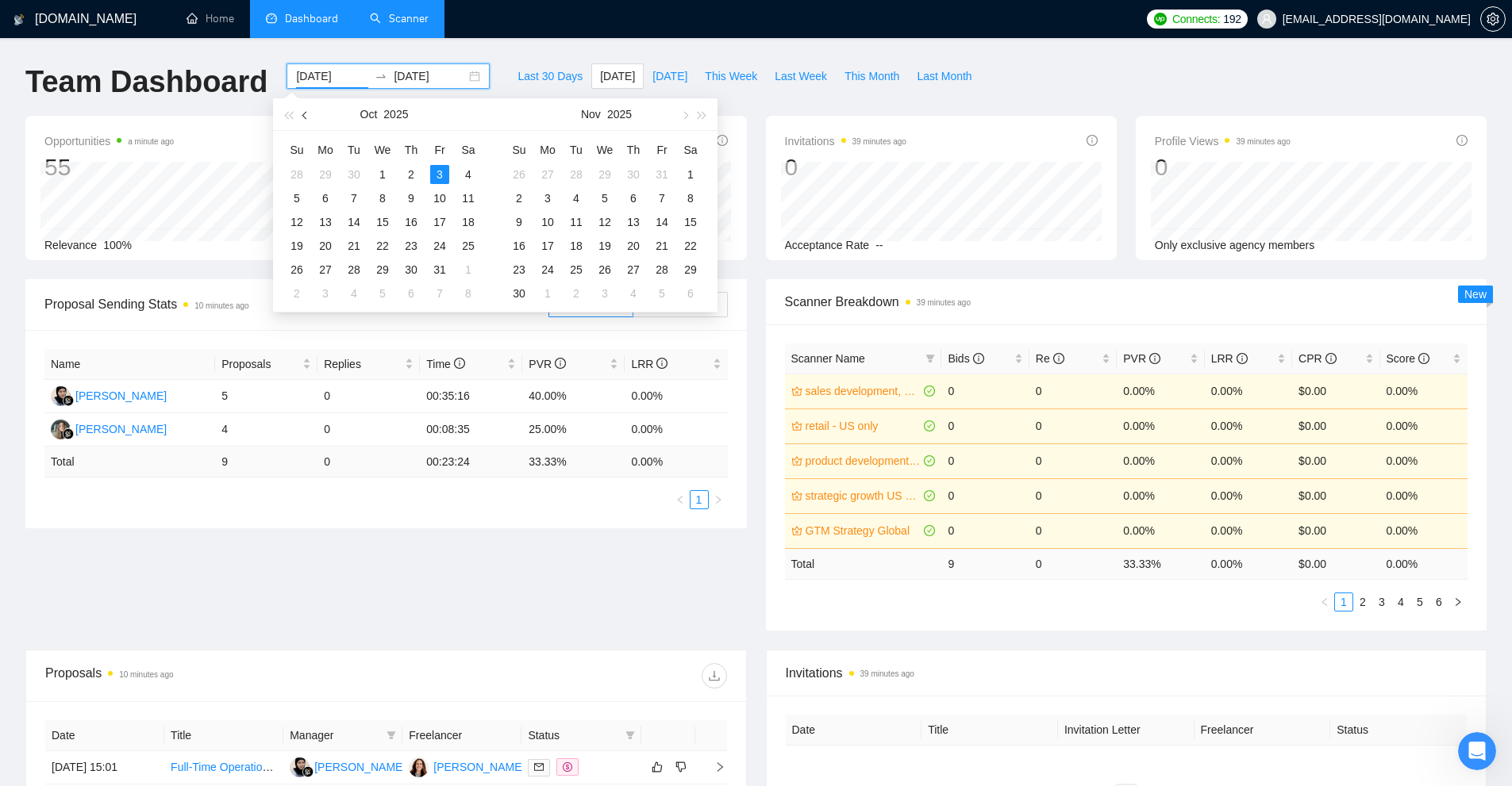
click at [306, 114] on span "button" at bounding box center [307, 115] width 7 height 7
type input "[DATE]"
click at [438, 202] on div "12" at bounding box center [440, 198] width 19 height 19
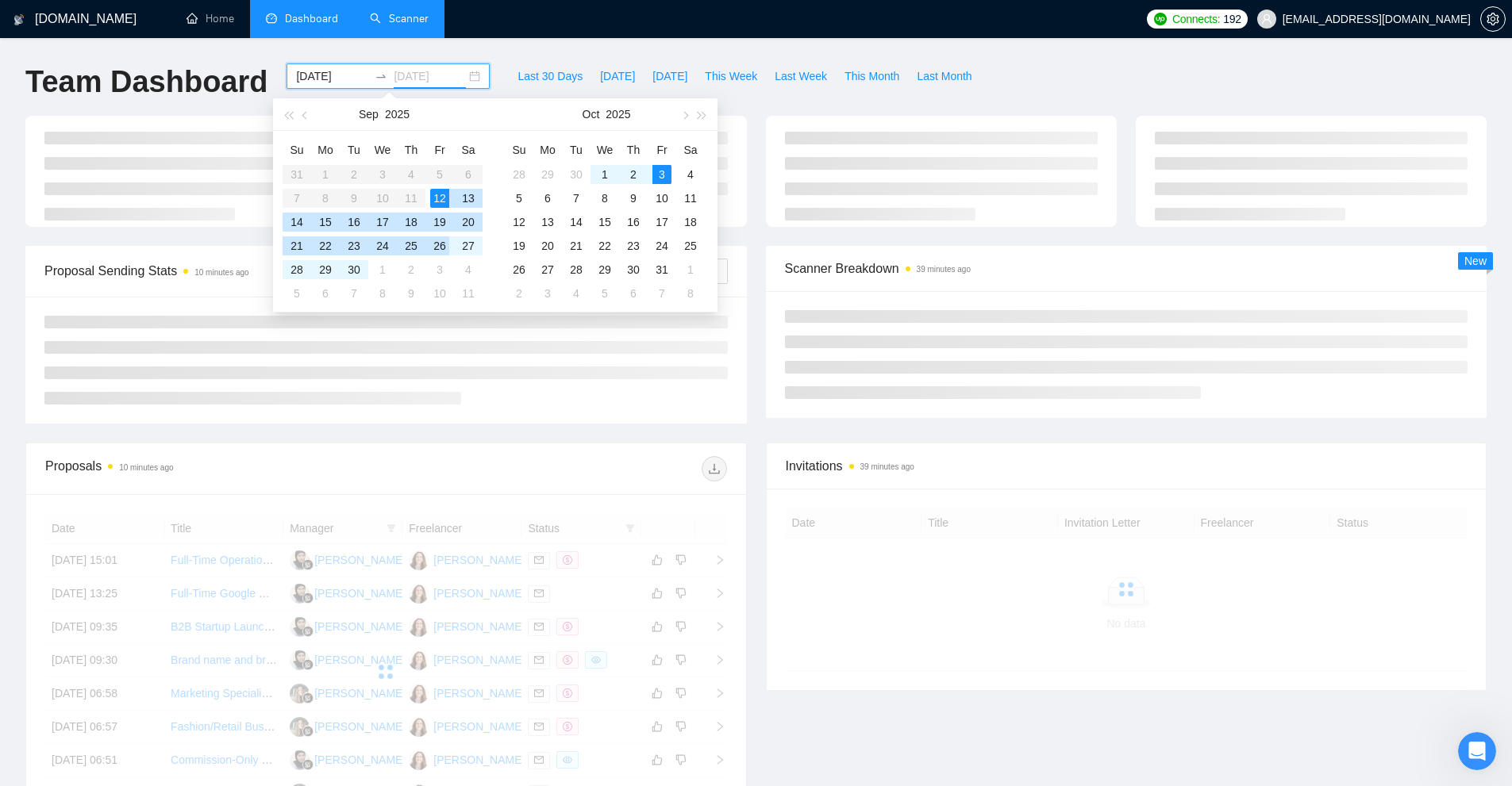
type input "[DATE]"
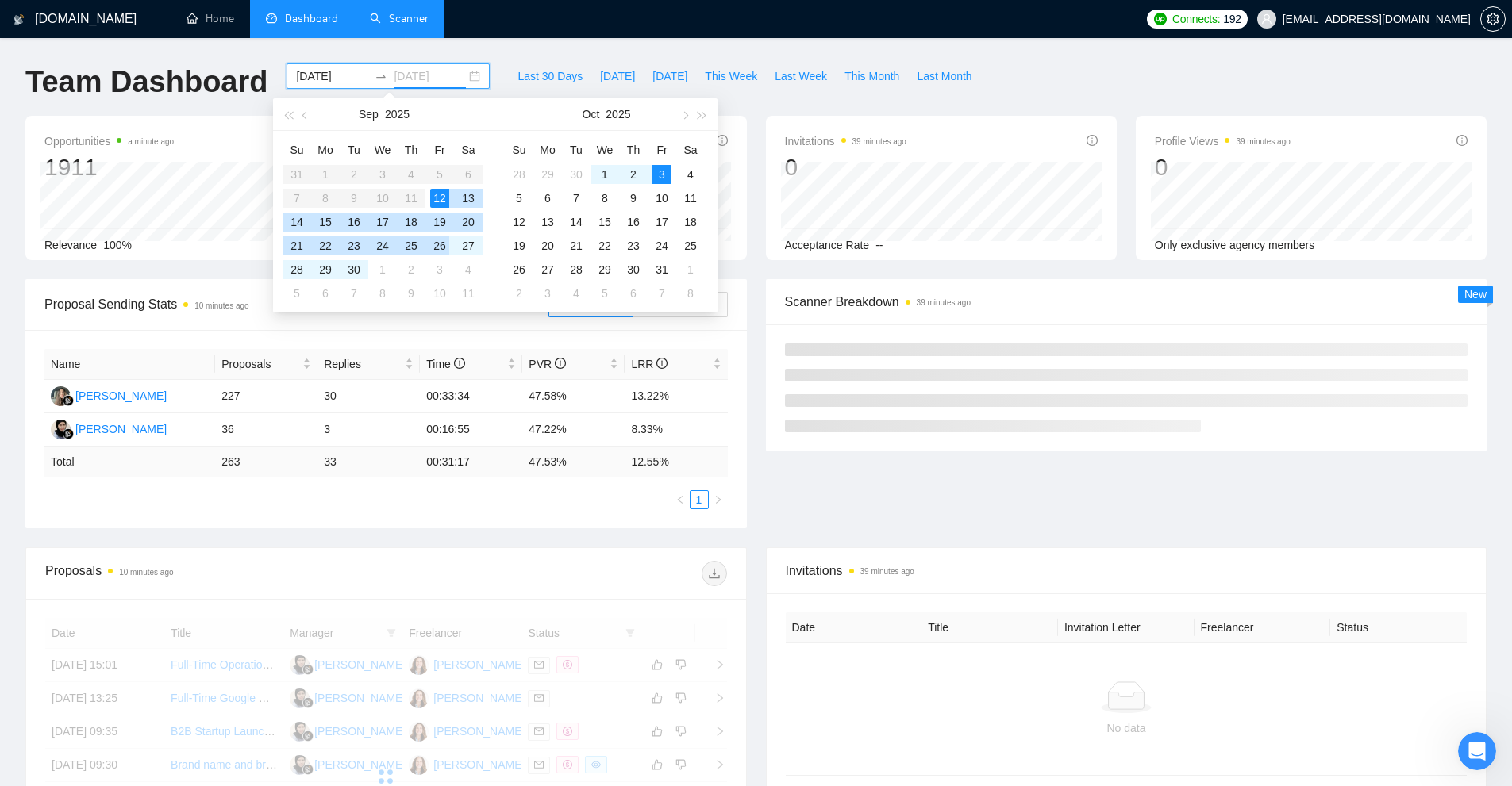
click at [442, 245] on div "26" at bounding box center [440, 245] width 19 height 19
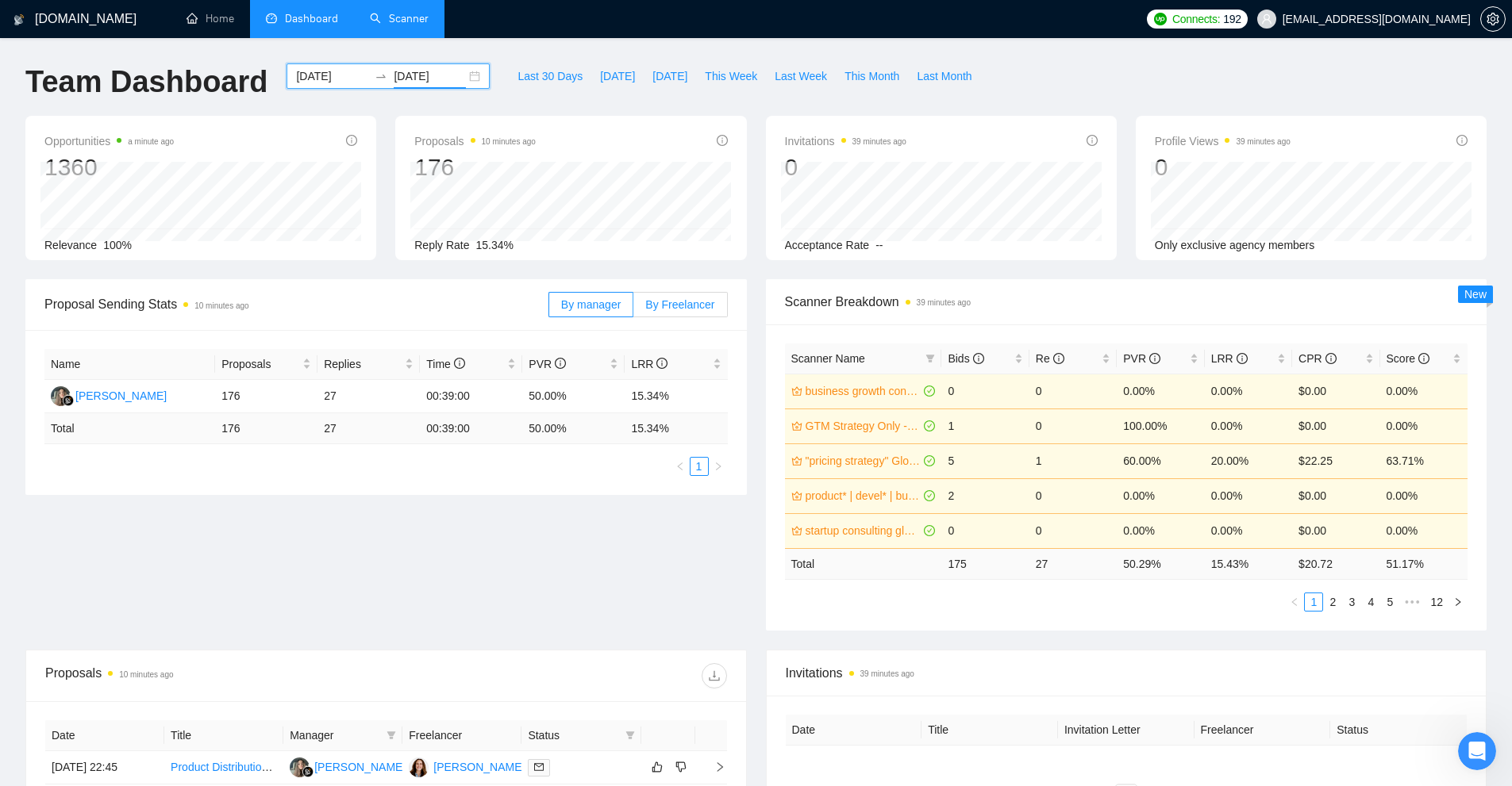
scroll to position [318, 0]
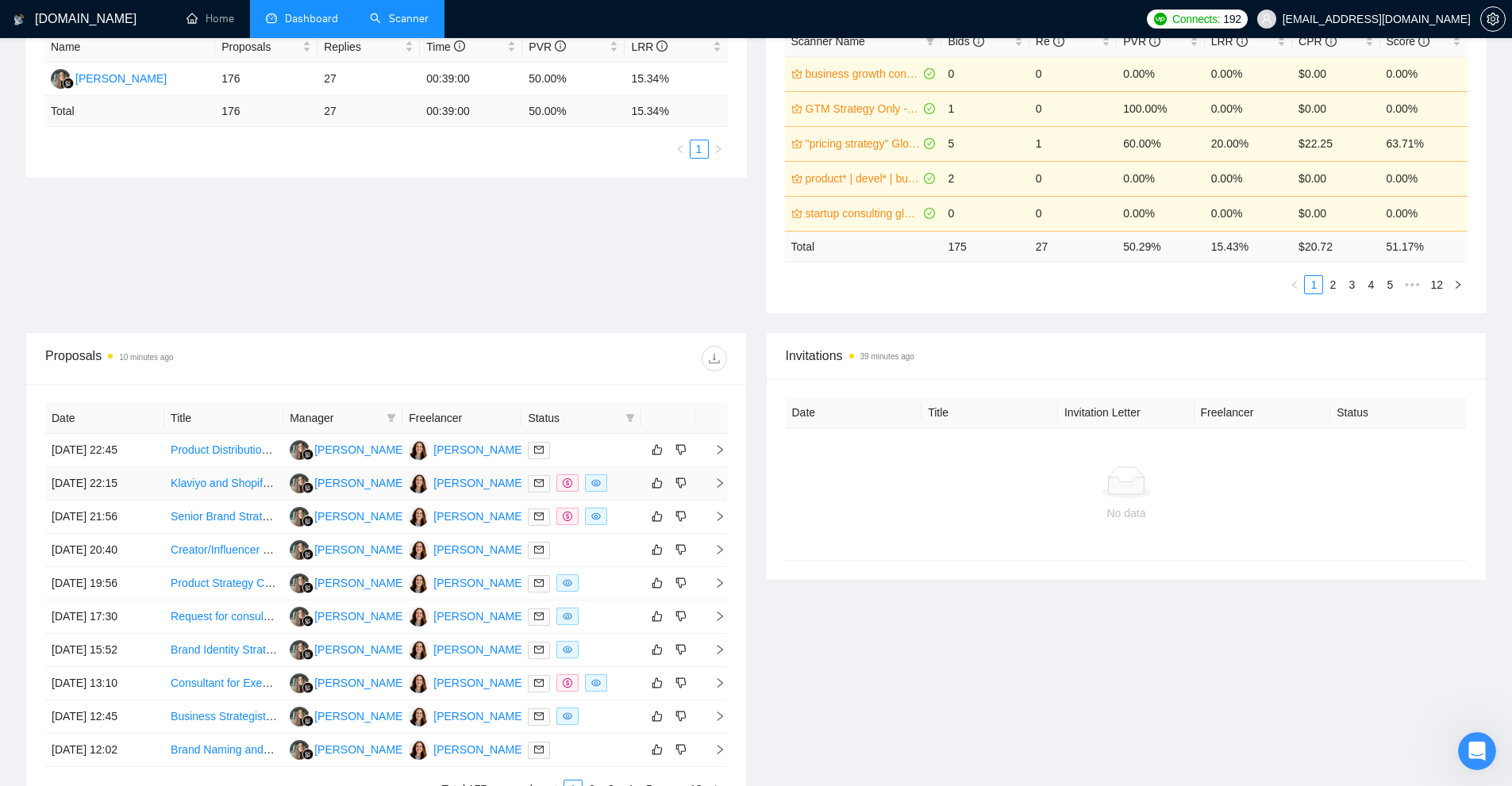
click at [624, 485] on div at bounding box center [580, 482] width 106 height 18
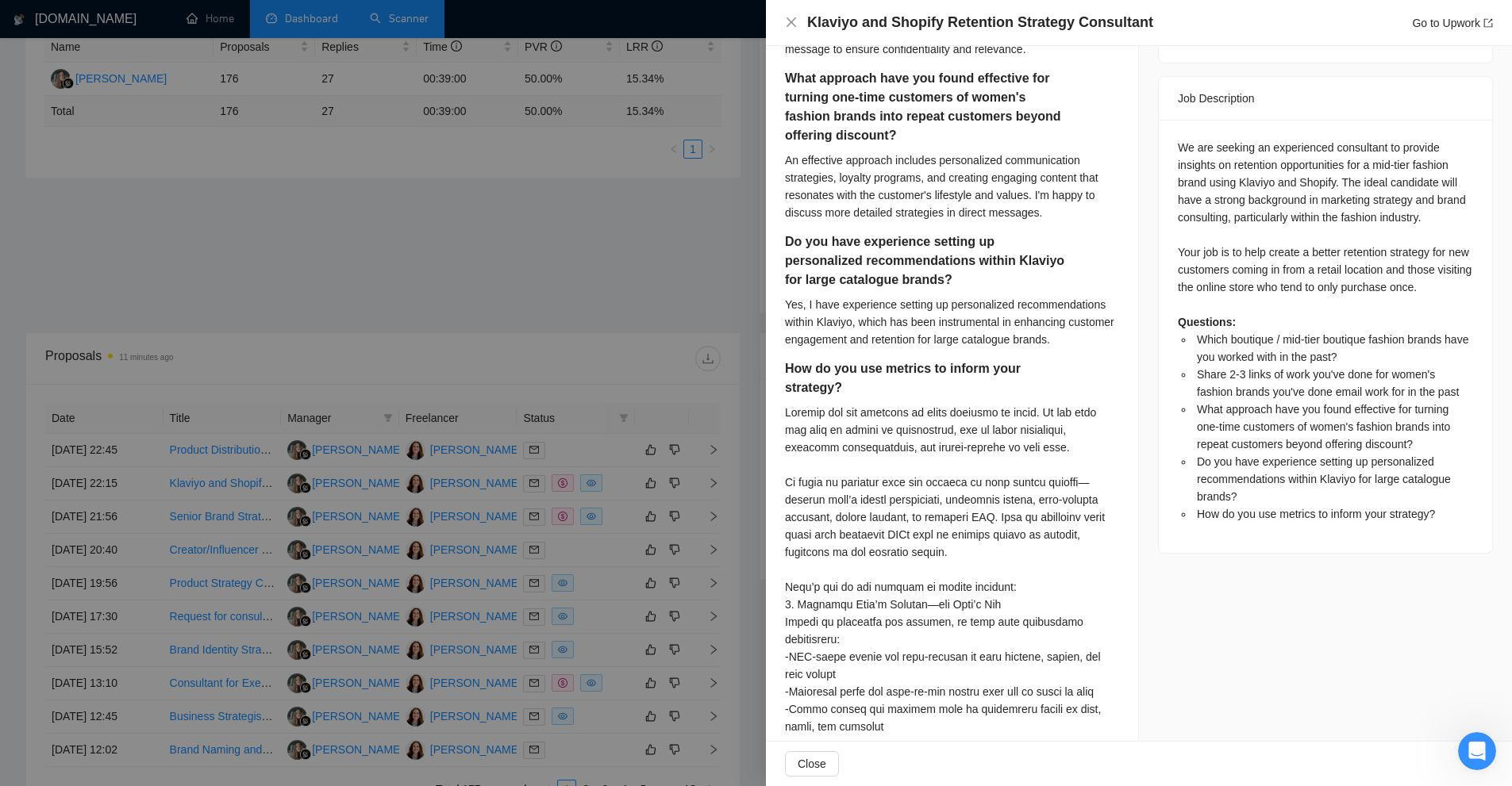
scroll to position [714, 0]
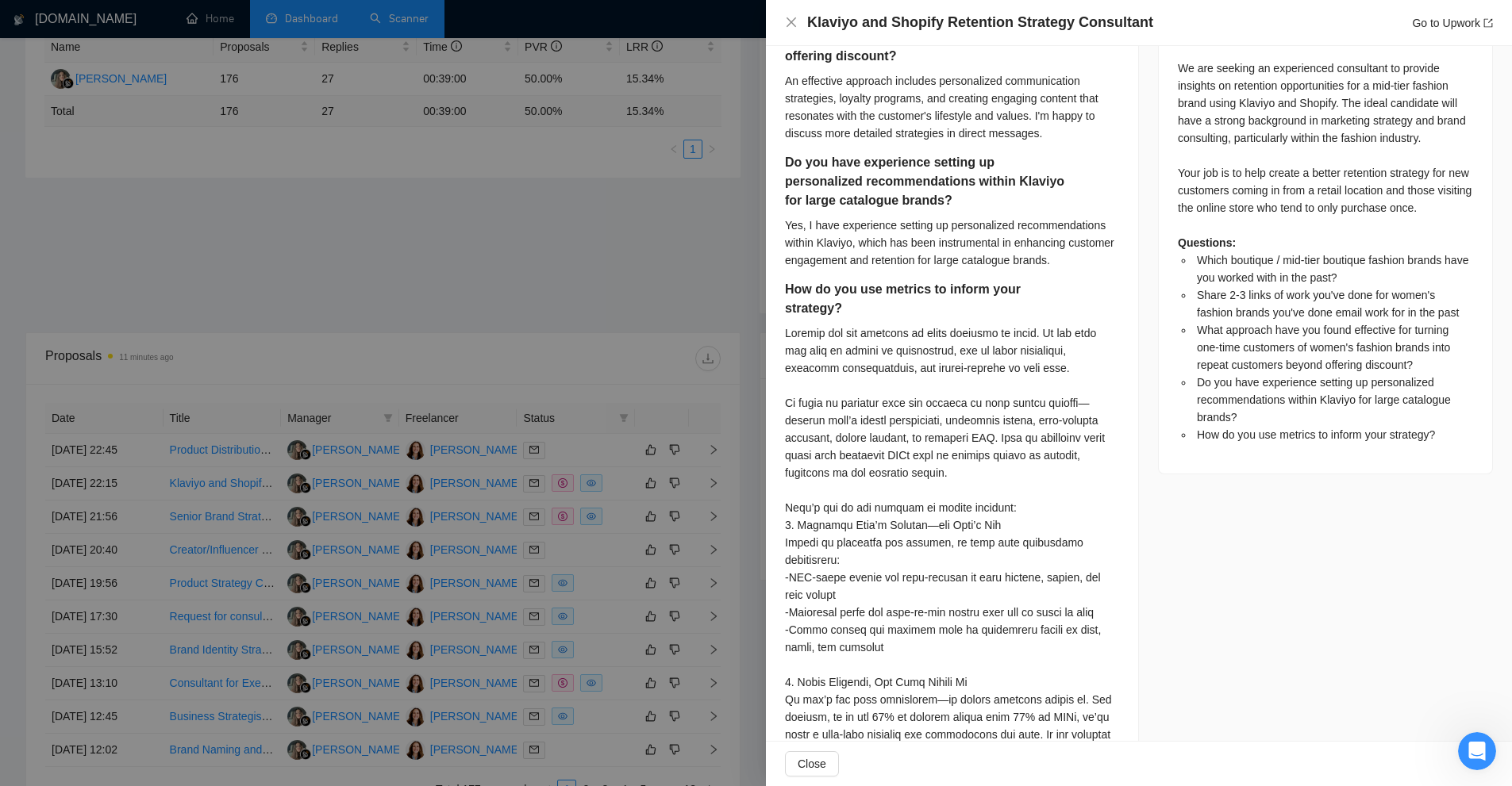
click at [807, 350] on div at bounding box center [951, 656] width 334 height 663
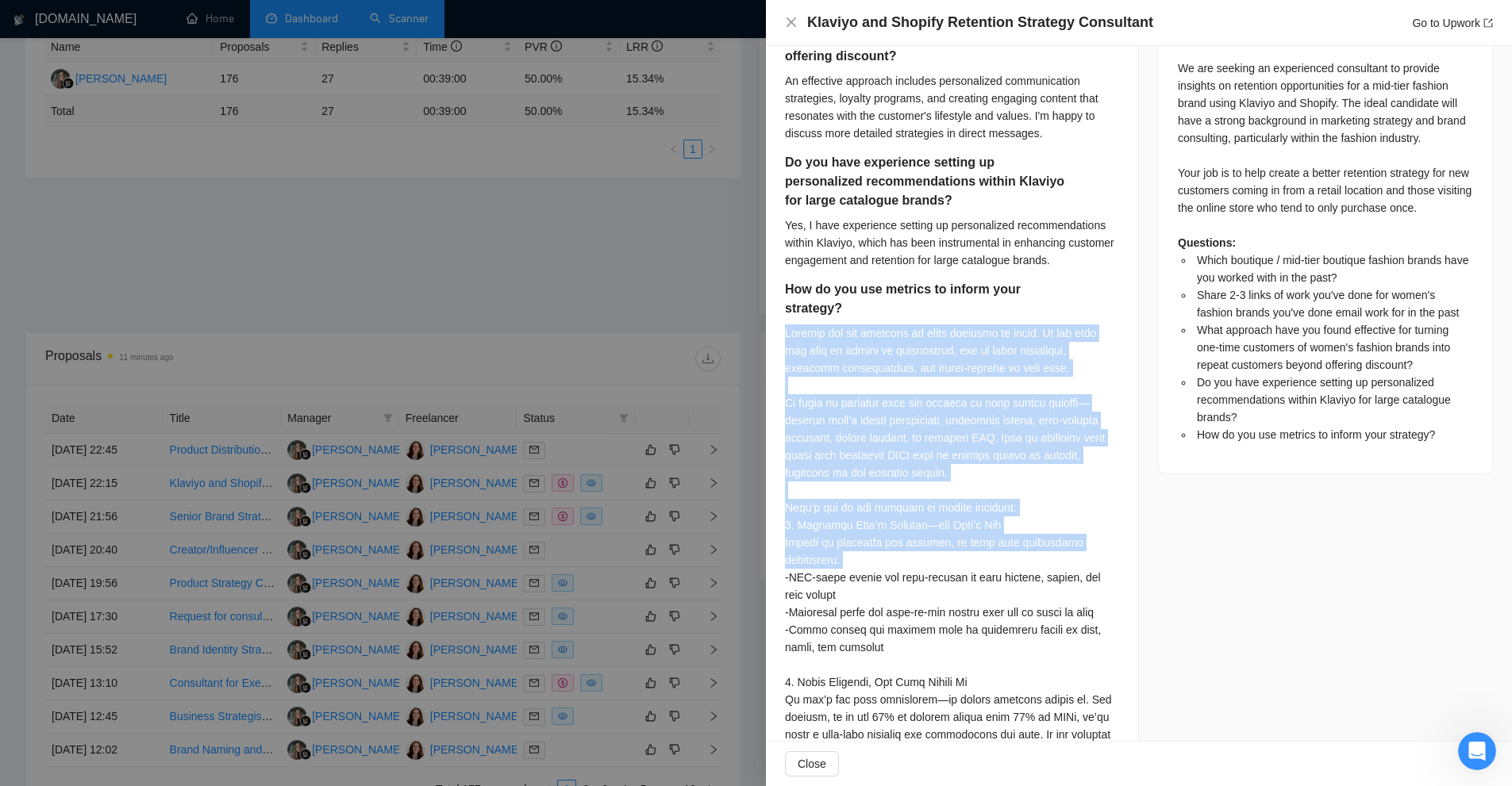
drag, startPoint x: 807, startPoint y: 350, endPoint x: 923, endPoint y: 548, distance: 229.5
click at [923, 548] on div at bounding box center [951, 656] width 334 height 663
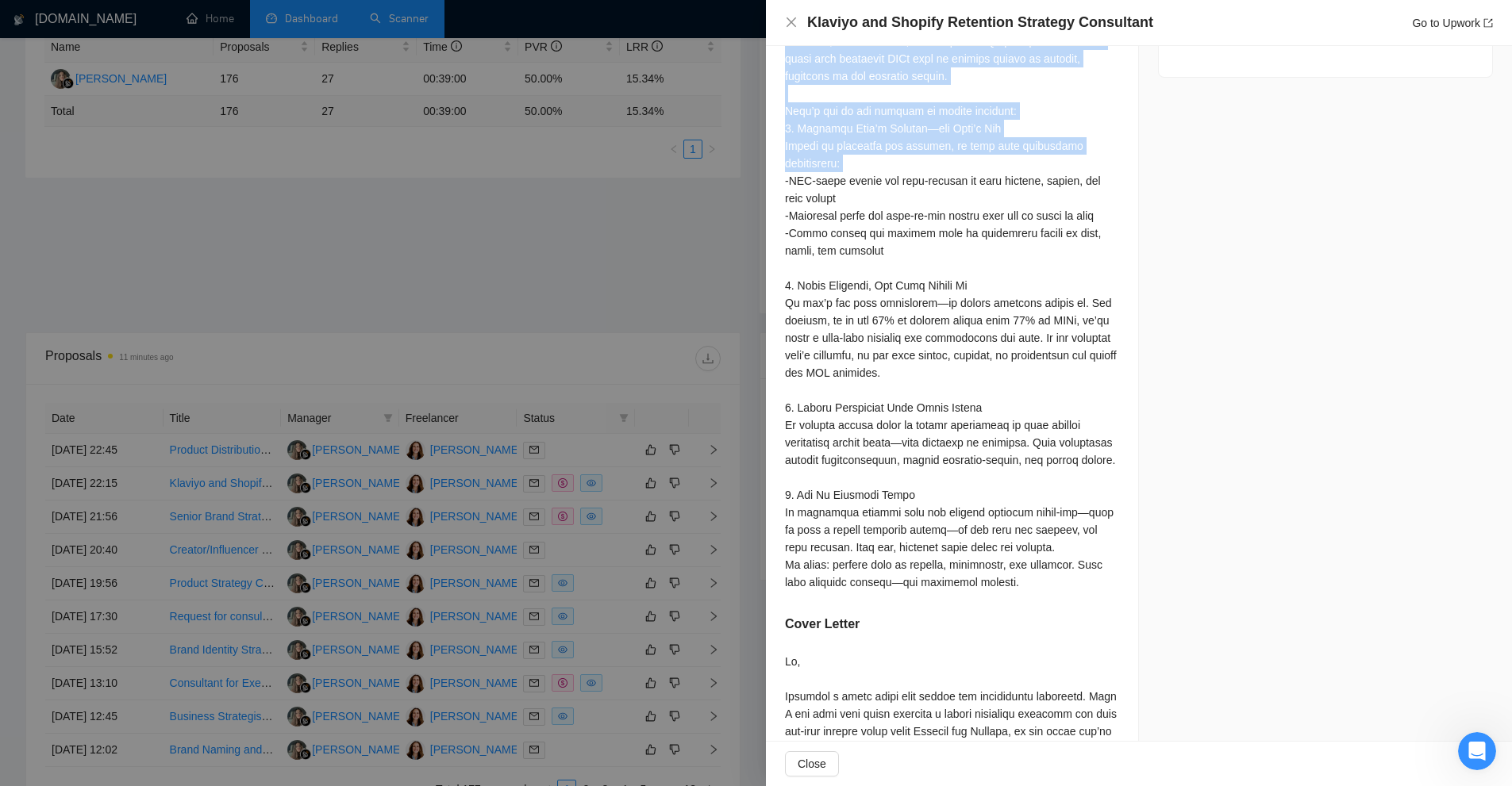
scroll to position [1348, 0]
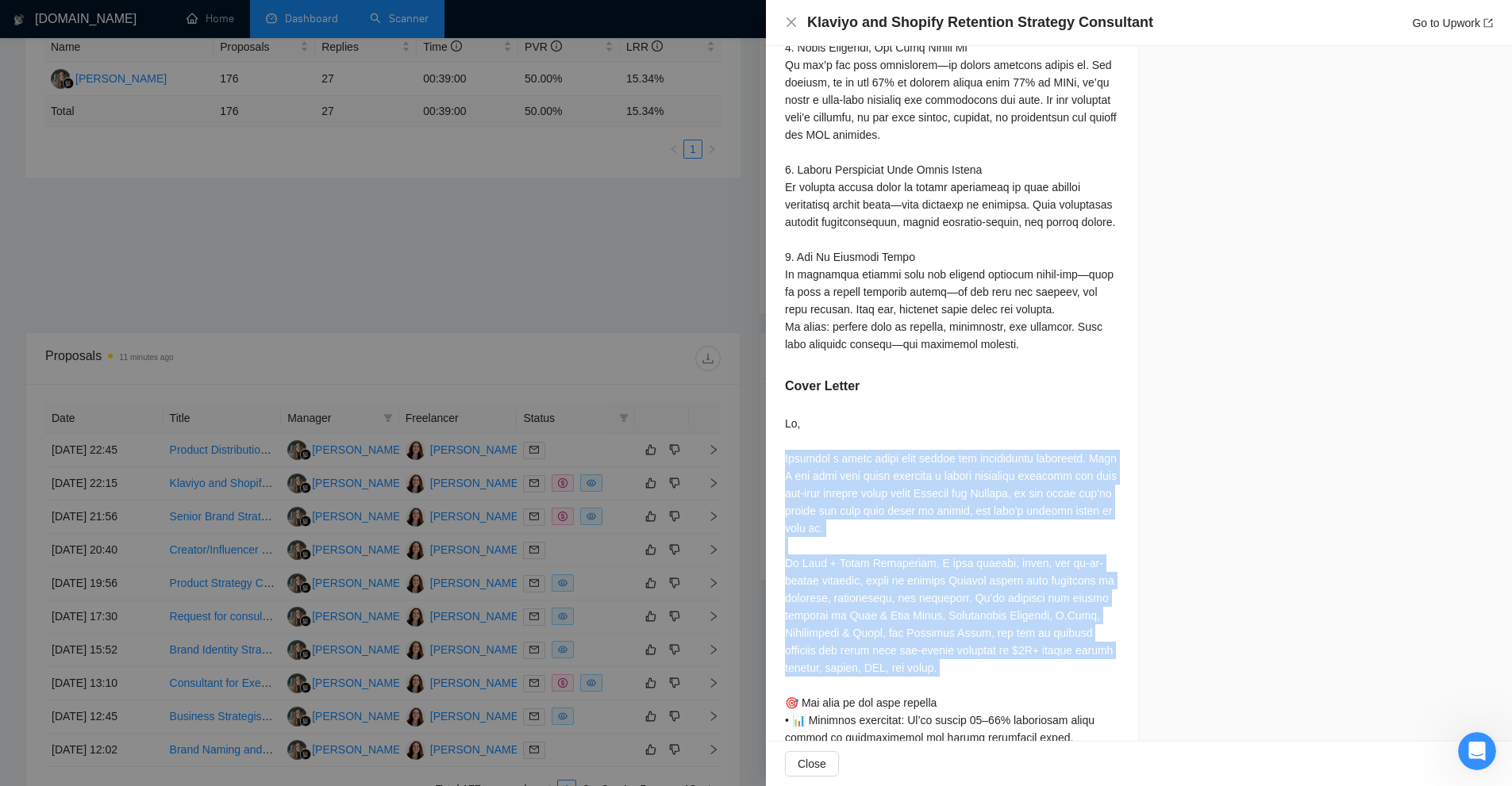
drag, startPoint x: 895, startPoint y: 498, endPoint x: 900, endPoint y: 609, distance: 111.1
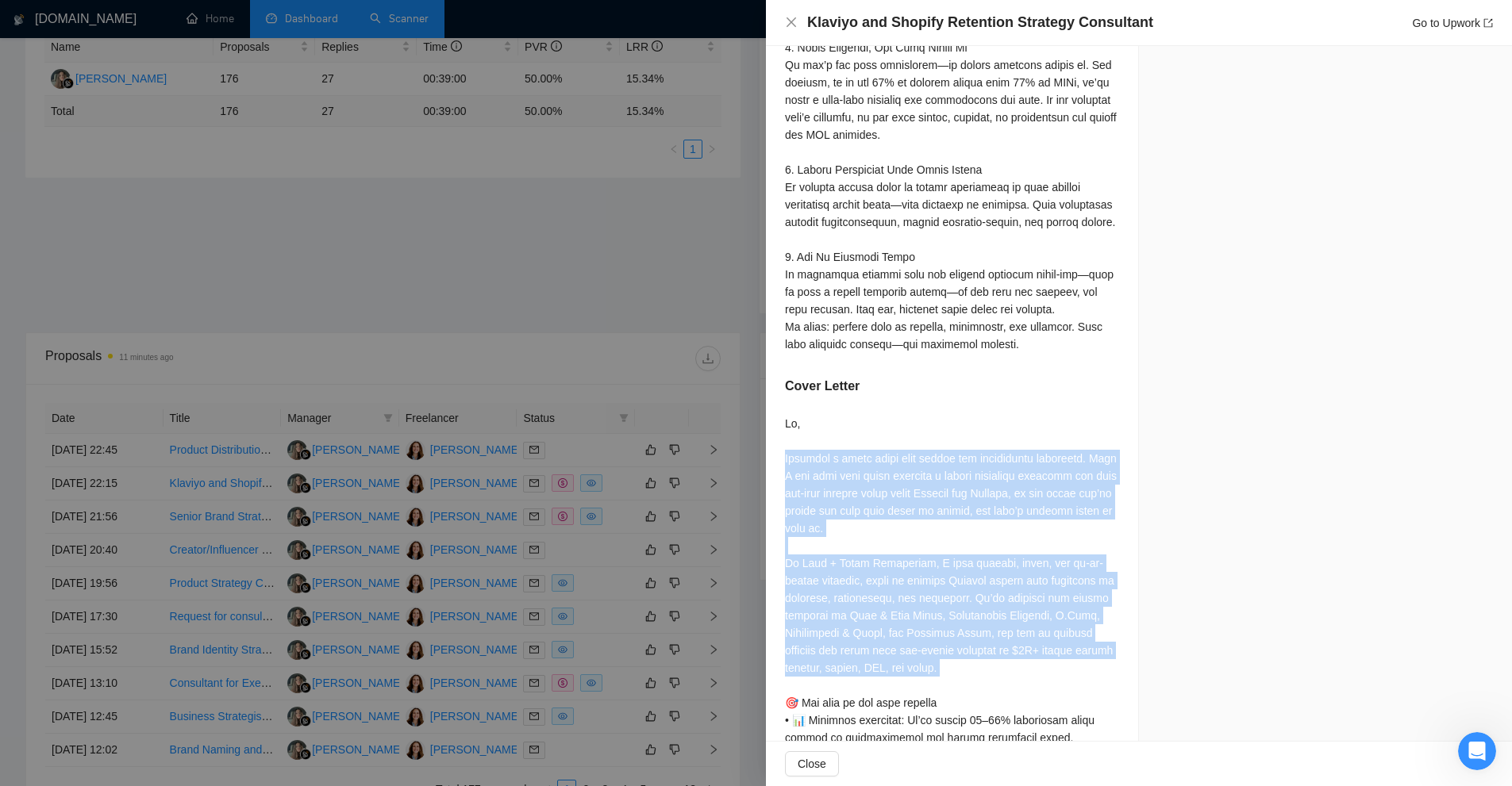
drag, startPoint x: 901, startPoint y: 598, endPoint x: 882, endPoint y: 524, distance: 76.4
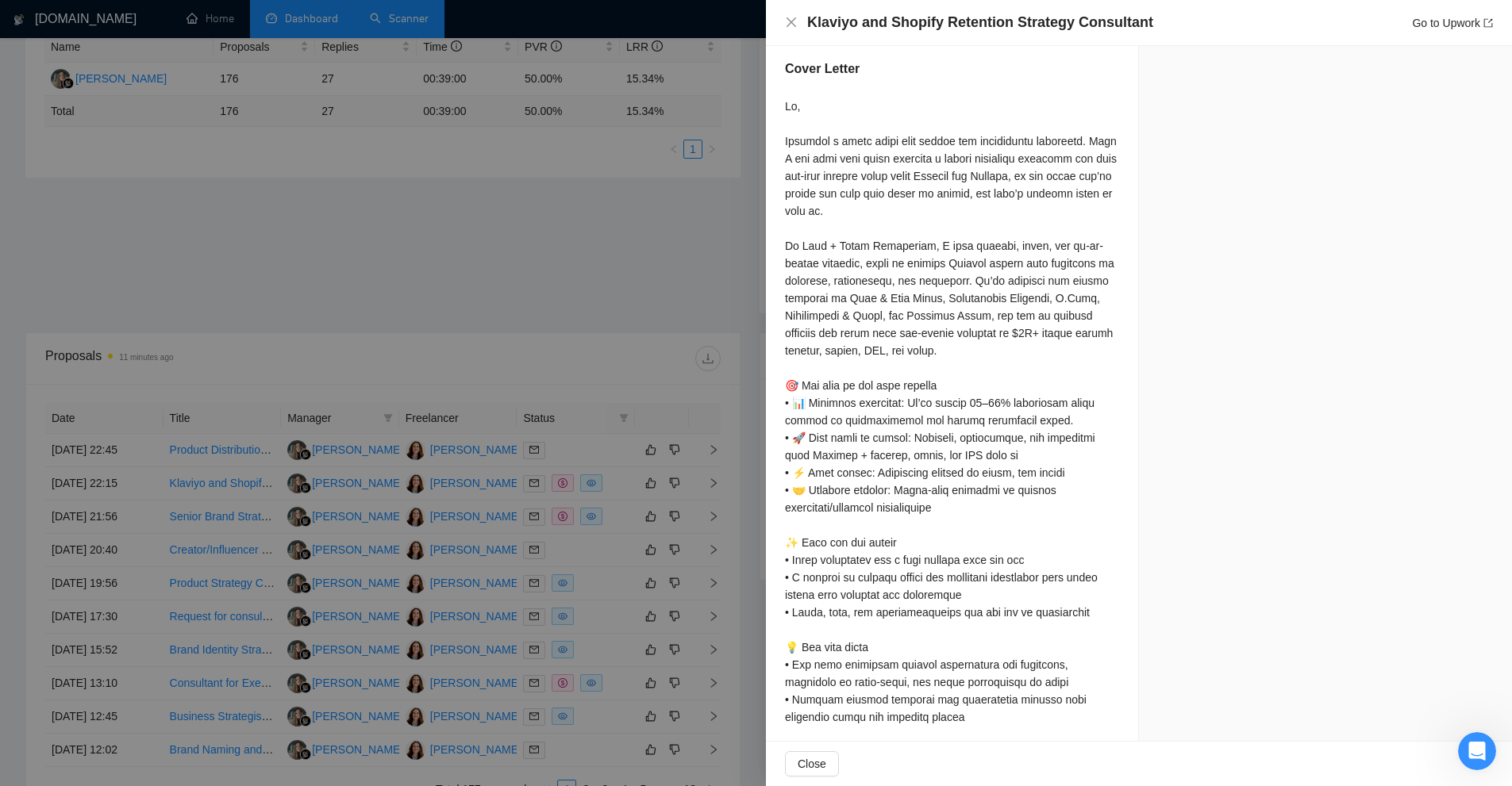
click at [879, 516] on div at bounding box center [951, 498] width 334 height 803
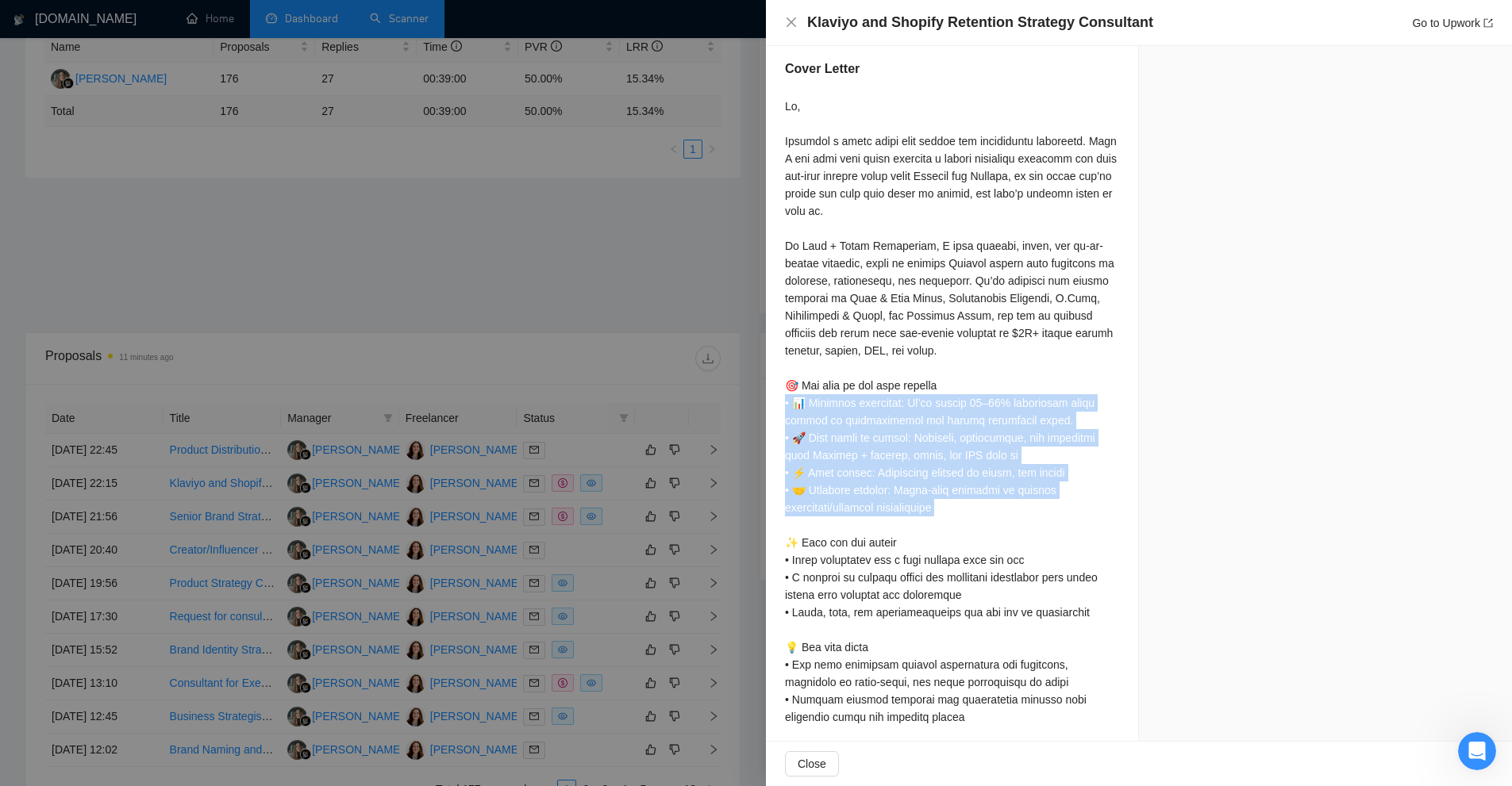
drag, startPoint x: 879, startPoint y: 516, endPoint x: 881, endPoint y: 420, distance: 96.0
click at [881, 420] on div at bounding box center [951, 498] width 334 height 803
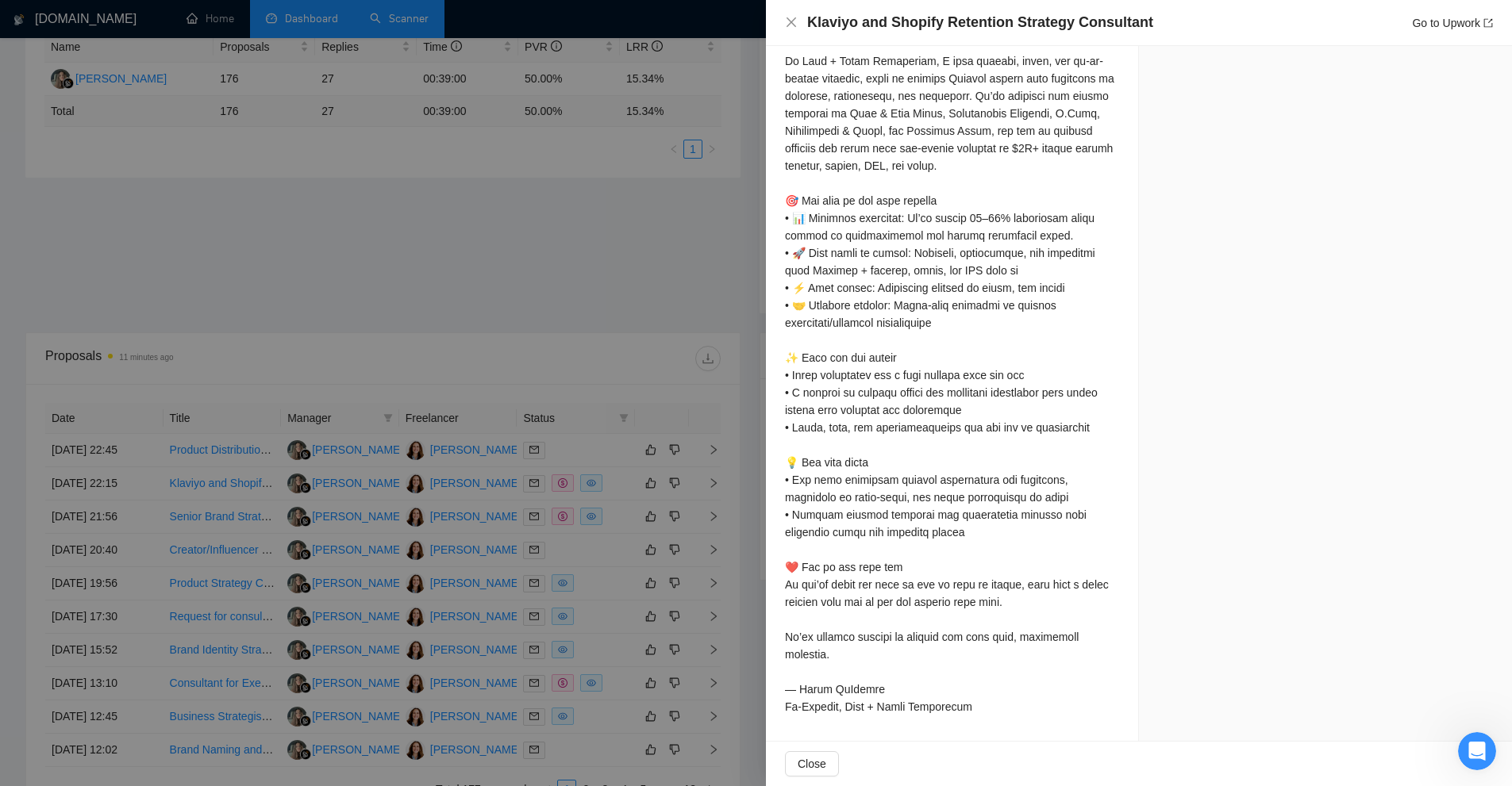
click at [881, 420] on div at bounding box center [951, 314] width 334 height 803
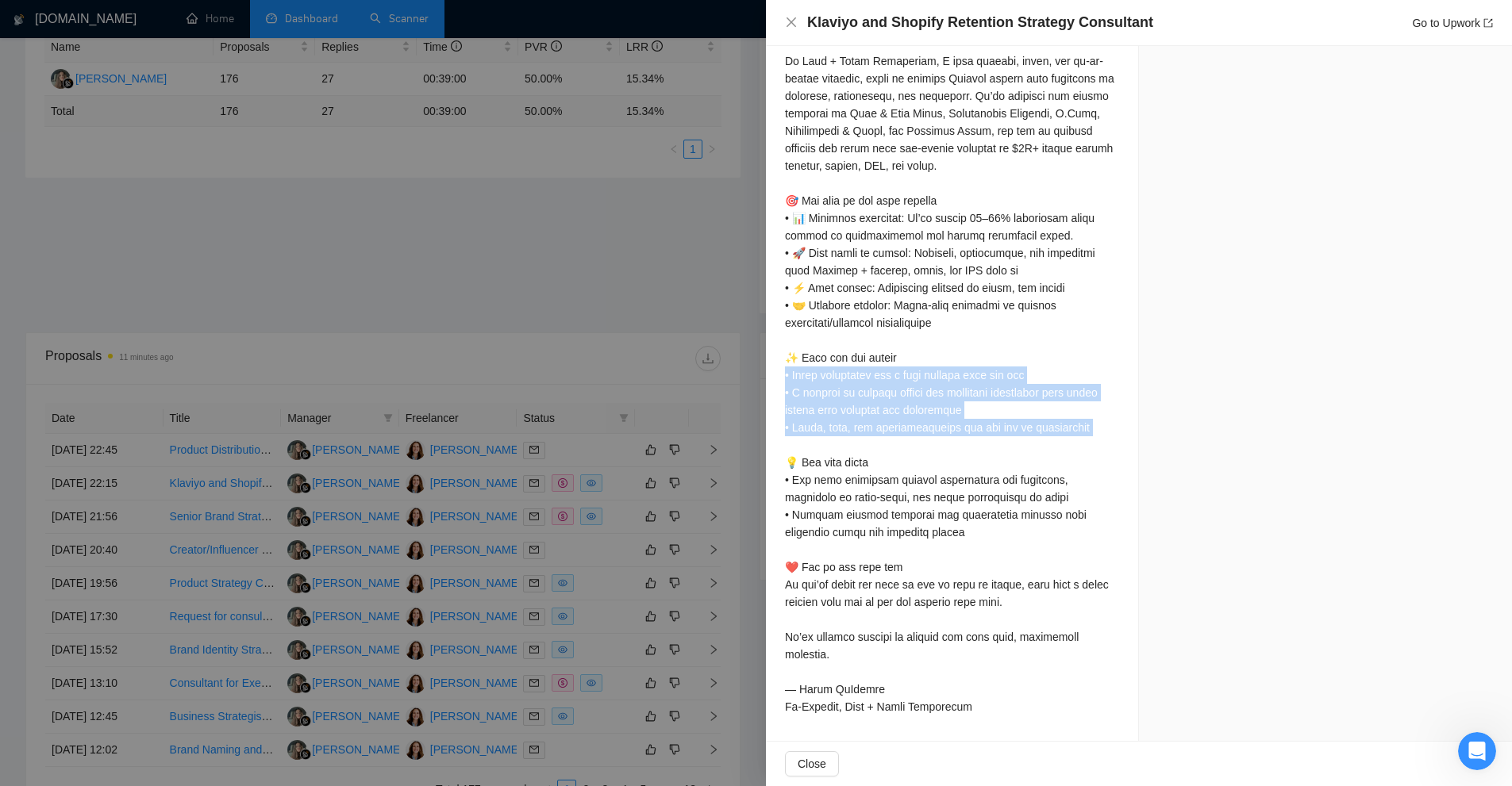
drag, startPoint x: 881, startPoint y: 420, endPoint x: 898, endPoint y: 370, distance: 52.8
click at [898, 370] on div at bounding box center [951, 314] width 334 height 803
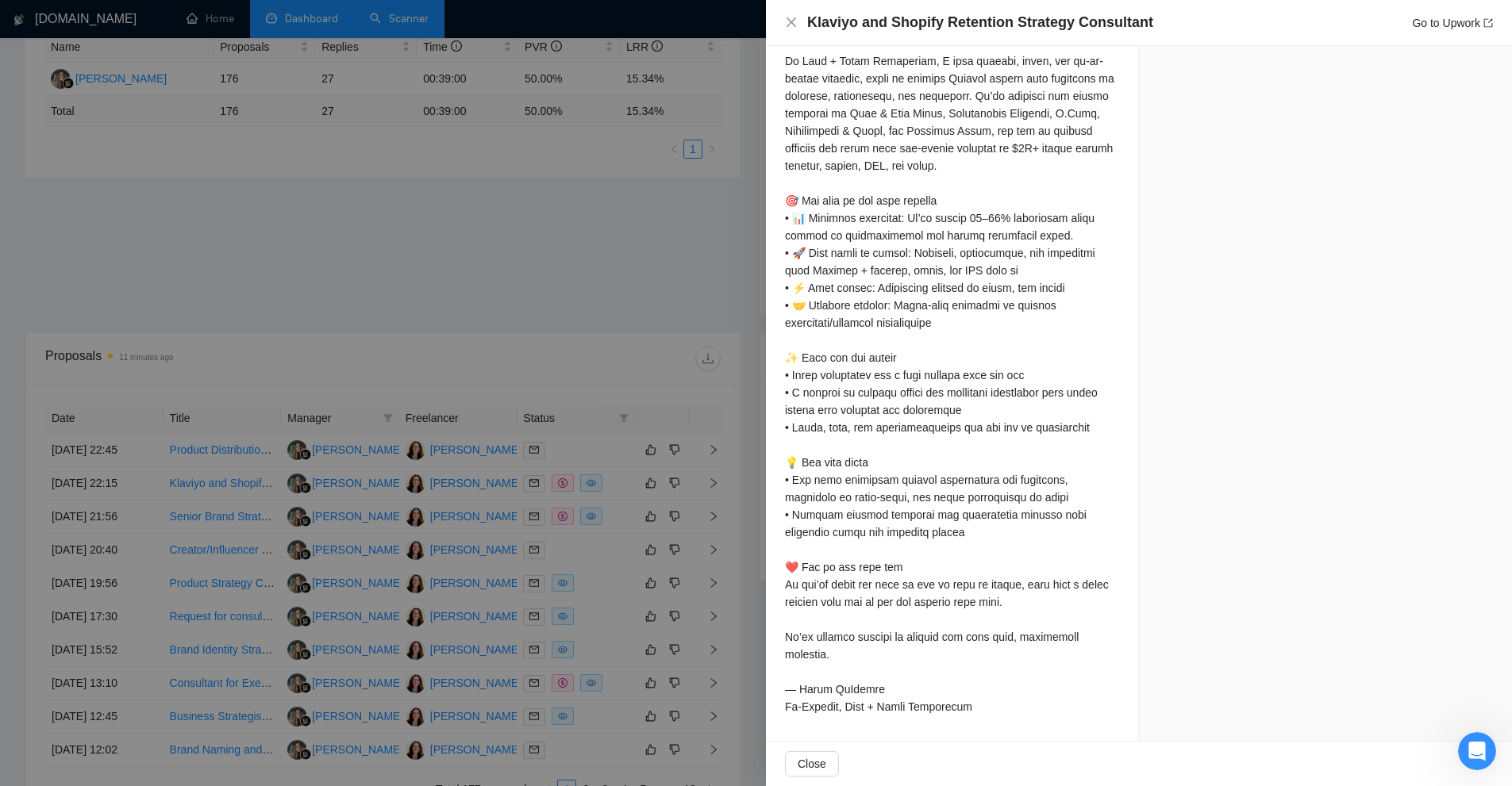
click at [598, 413] on div at bounding box center [756, 393] width 1512 height 786
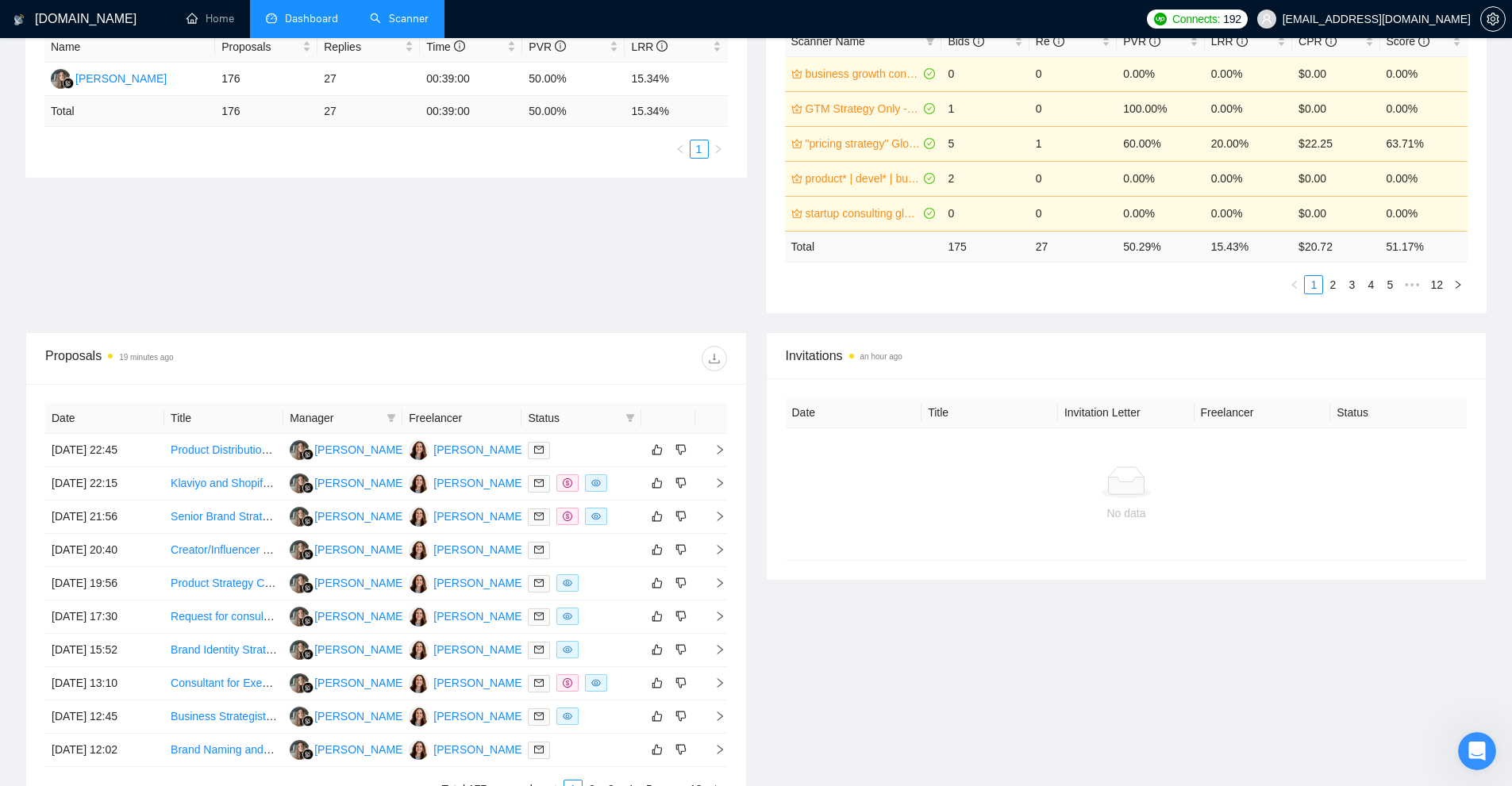
scroll to position [0, 0]
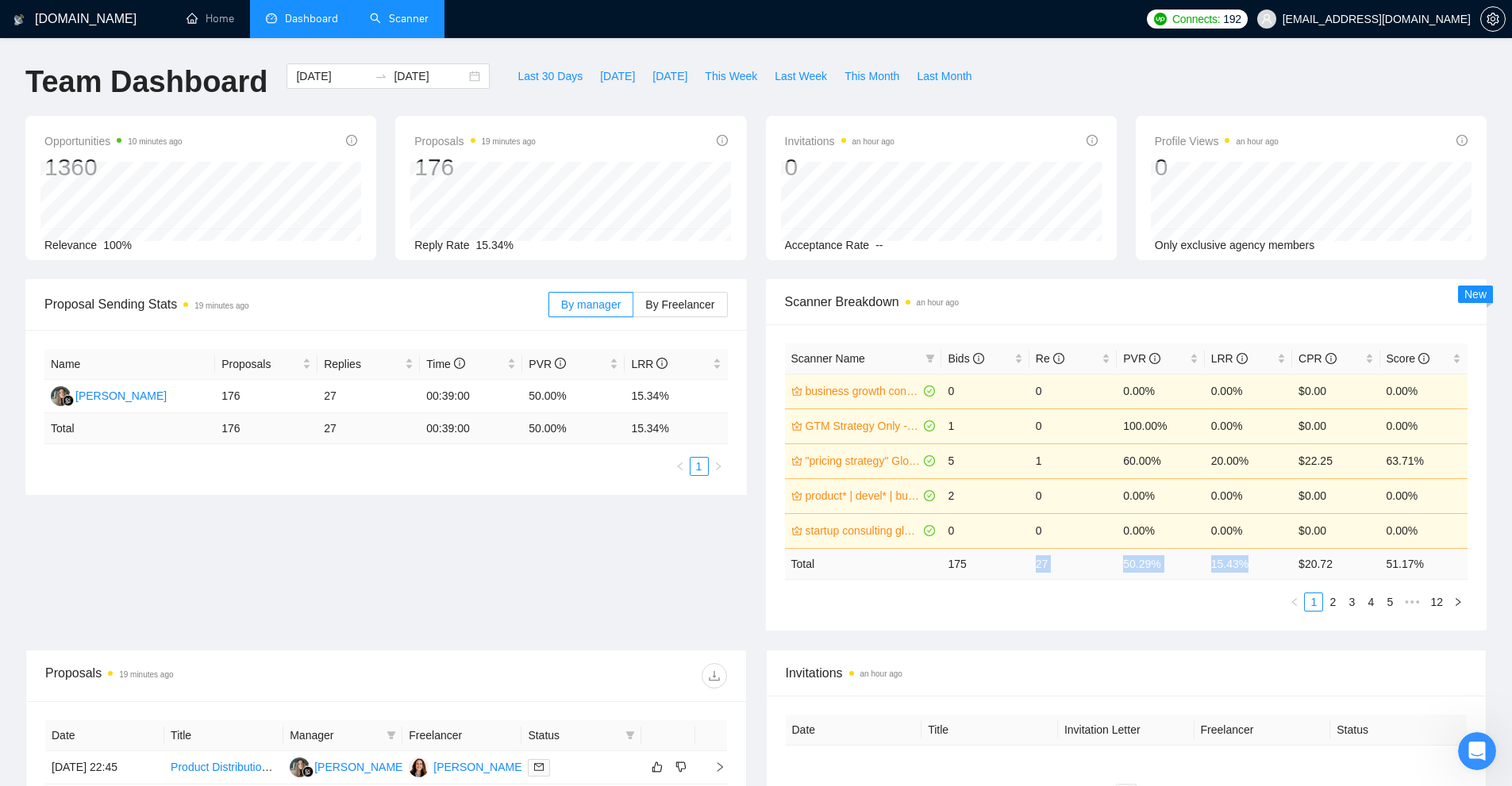
drag, startPoint x: 1032, startPoint y: 573, endPoint x: 1282, endPoint y: 555, distance: 250.6
click at [1282, 555] on tr "Total 175 27 50.29 % 15.43 % $ 20.72 51.17 %" at bounding box center [1126, 563] width 683 height 31
click at [1280, 555] on td "15.43 %" at bounding box center [1248, 563] width 87 height 31
drag, startPoint x: 1280, startPoint y: 555, endPoint x: 1247, endPoint y: 560, distance: 33.4
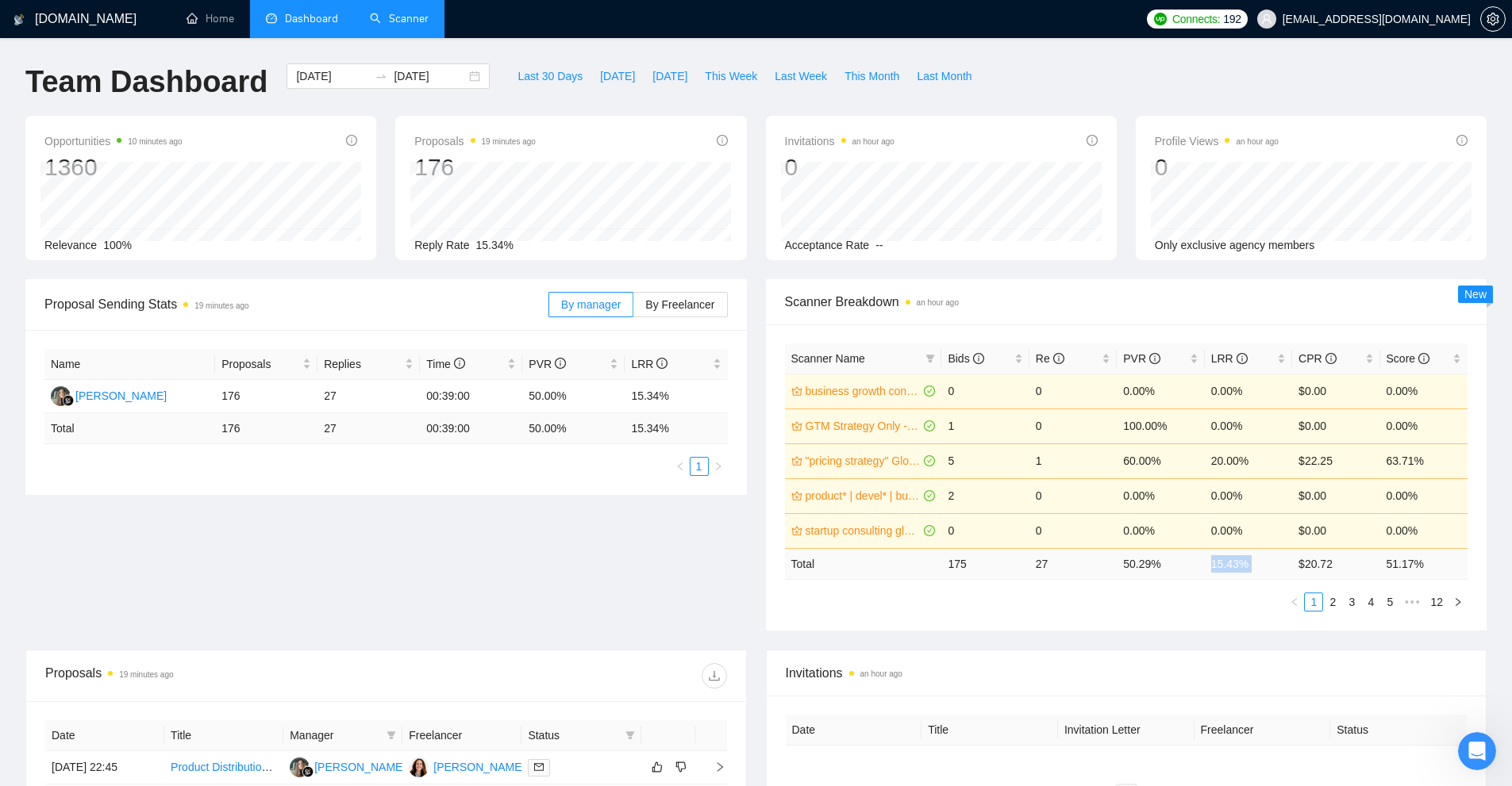
click at [1247, 560] on td "15.43 %" at bounding box center [1248, 563] width 87 height 31
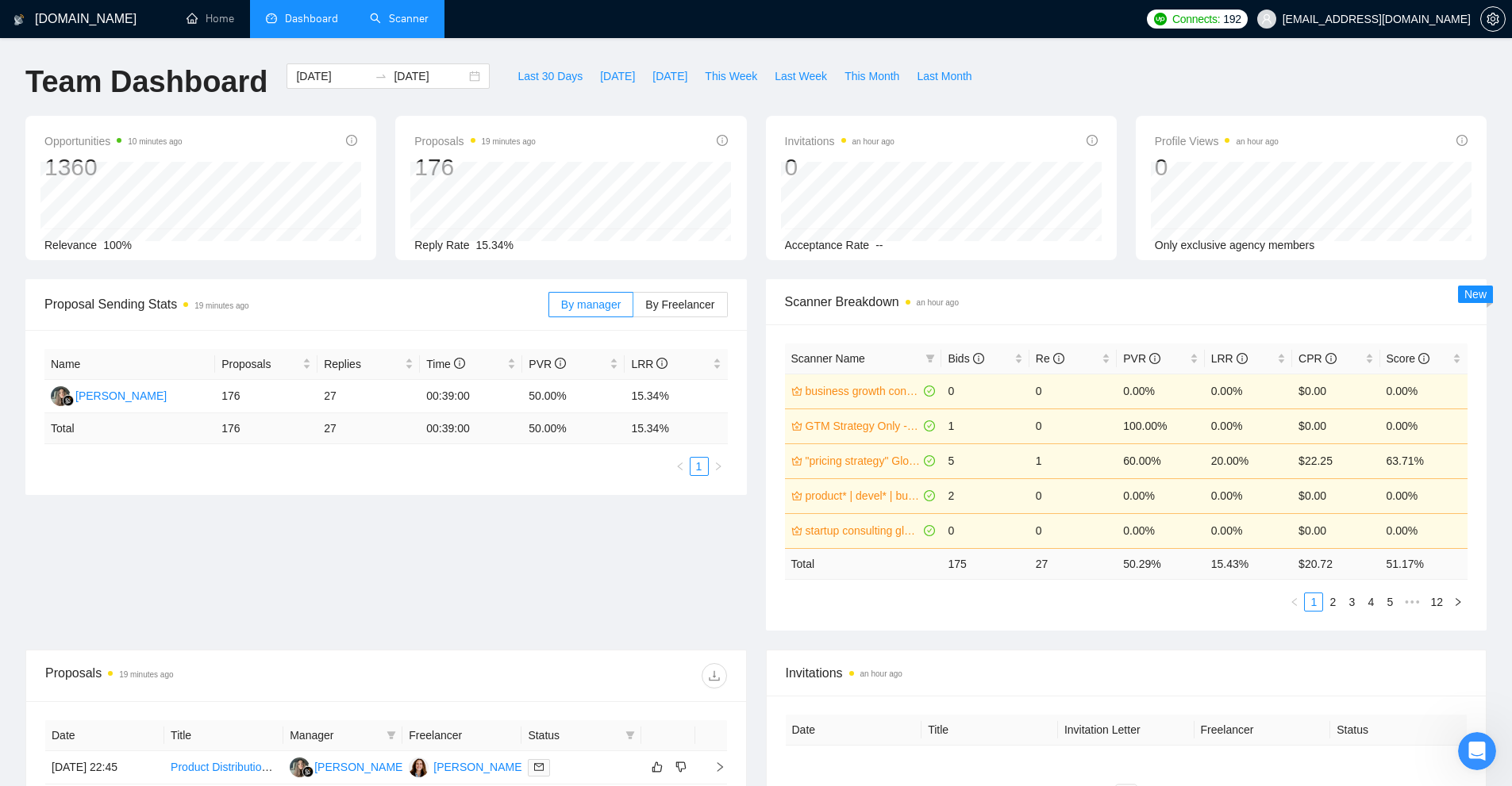
click at [1247, 560] on td "15.43 %" at bounding box center [1248, 563] width 87 height 31
click at [606, 75] on span "[DATE]" at bounding box center [617, 76] width 35 height 18
type input "[DATE]"
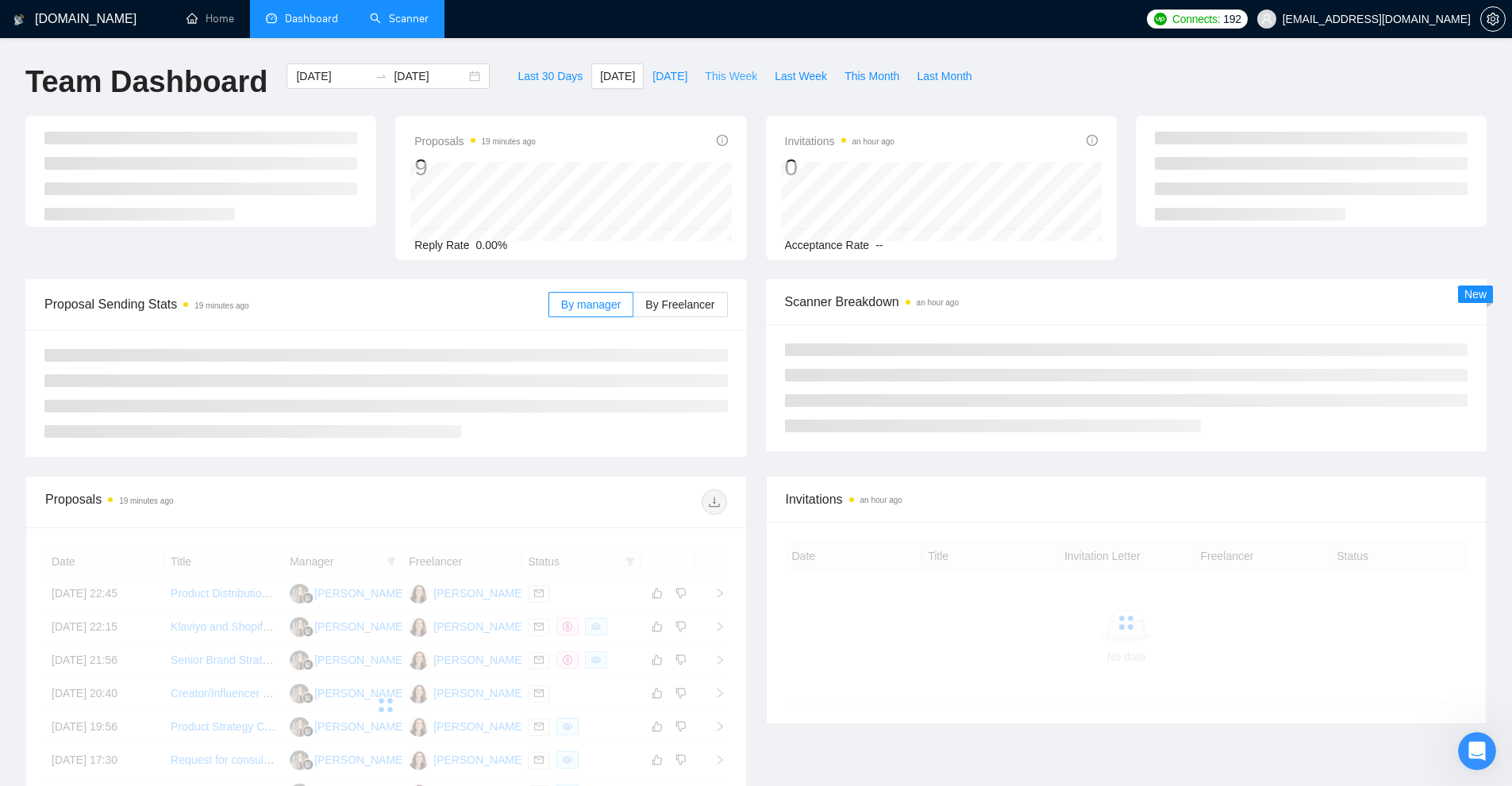
click at [717, 75] on span "This Week" at bounding box center [731, 76] width 52 height 18
type input "[DATE]"
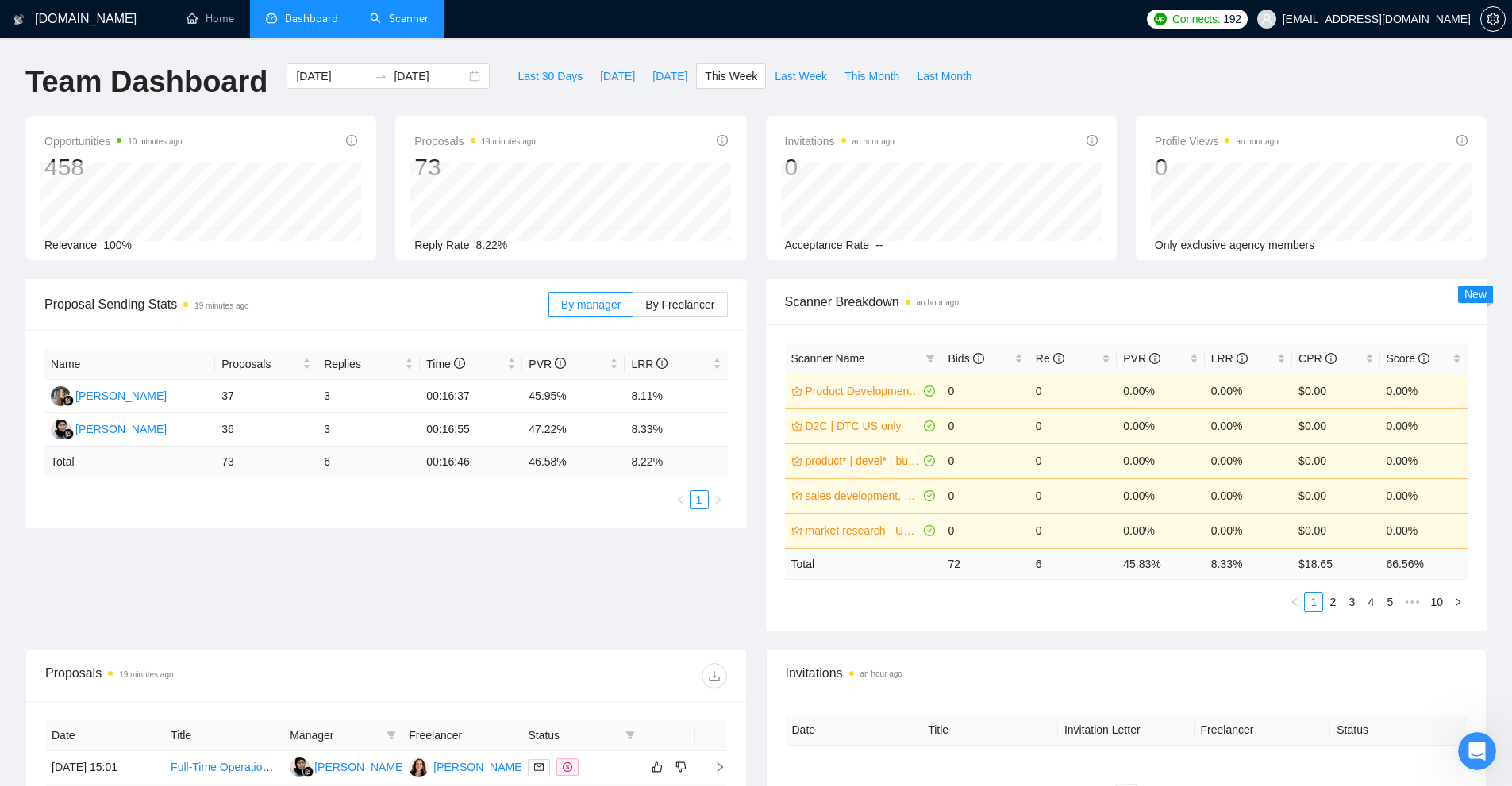
scroll to position [396, 0]
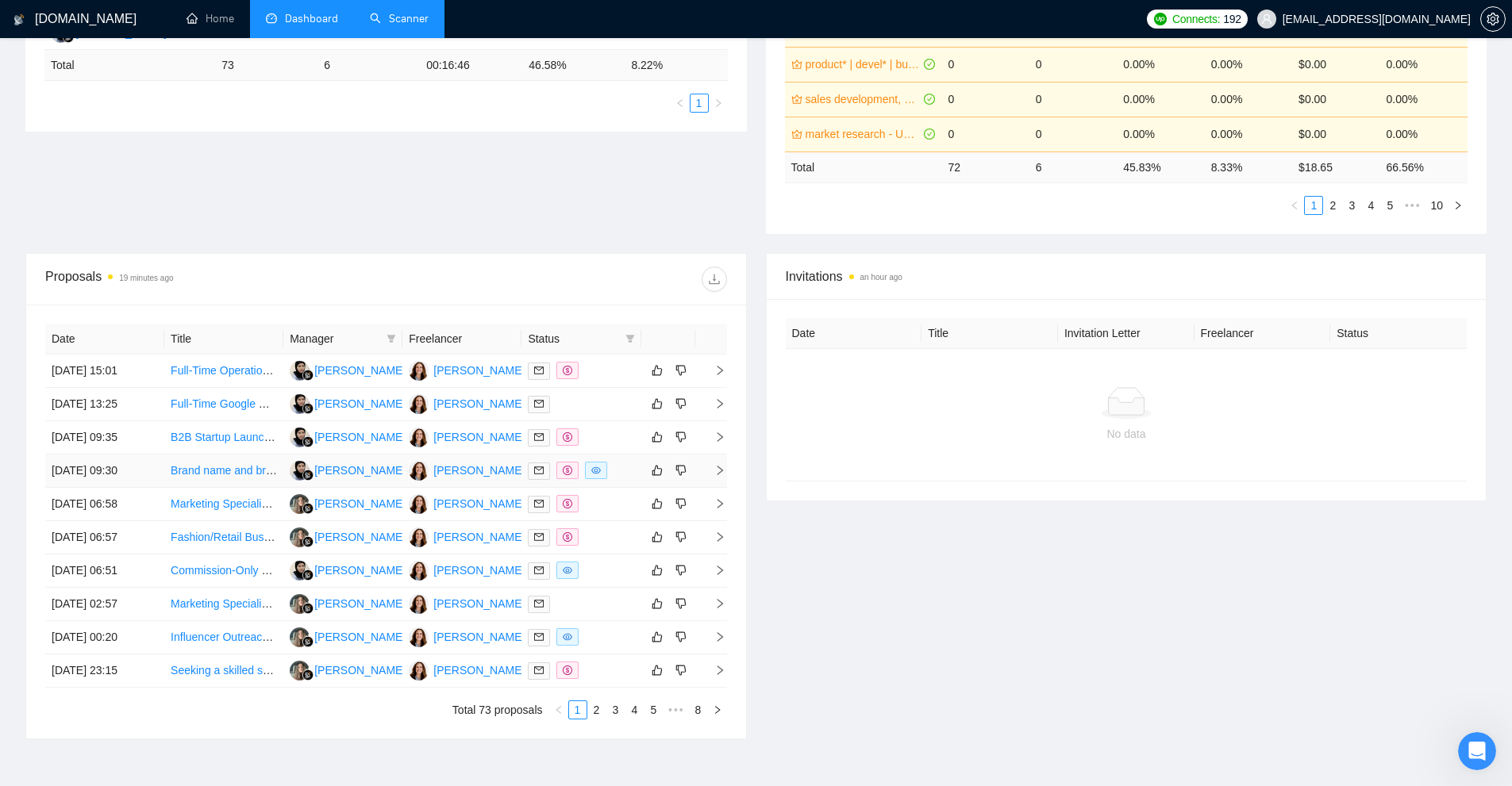
click at [632, 479] on div at bounding box center [580, 470] width 106 height 18
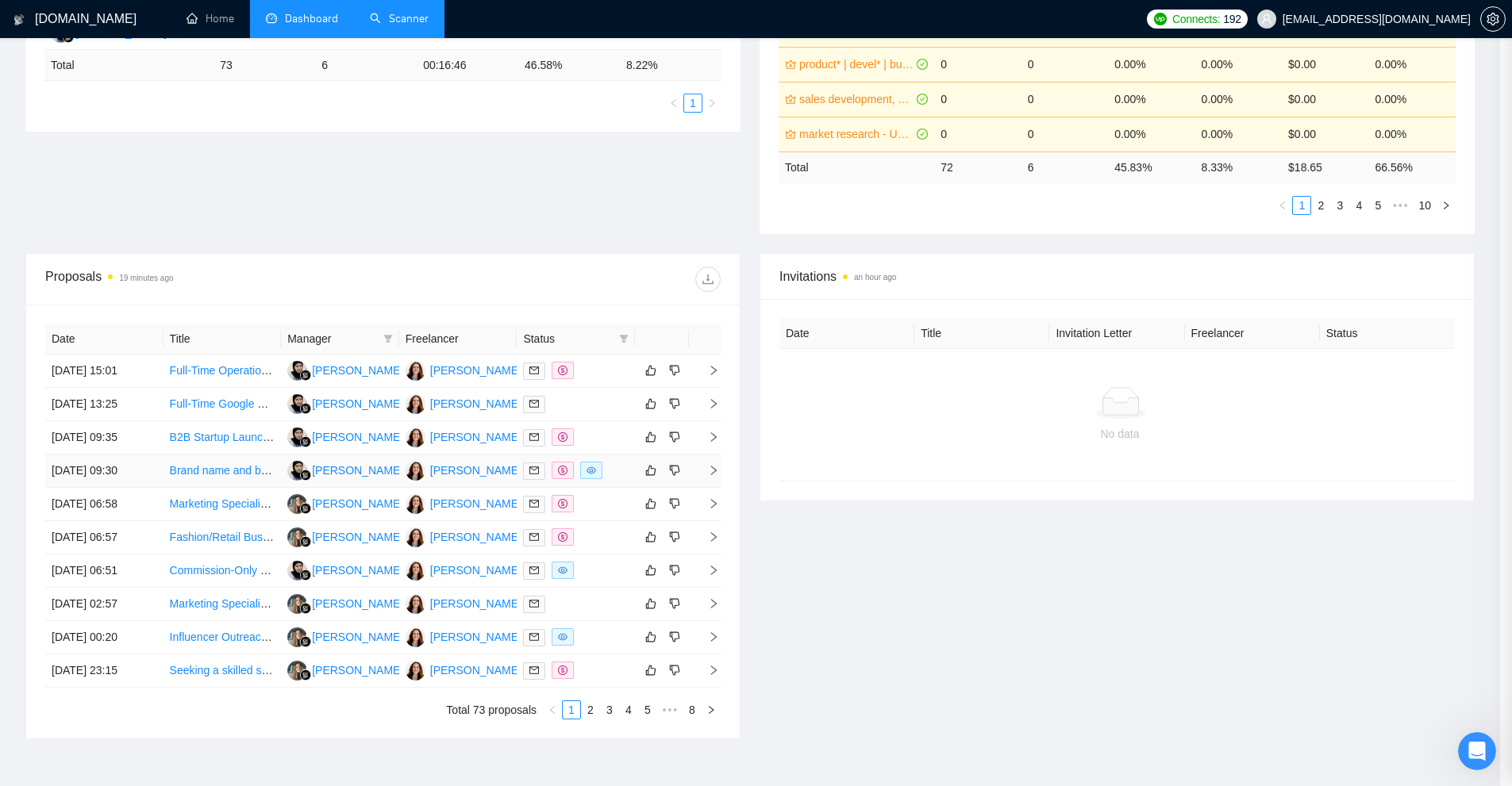
scroll to position [942, 0]
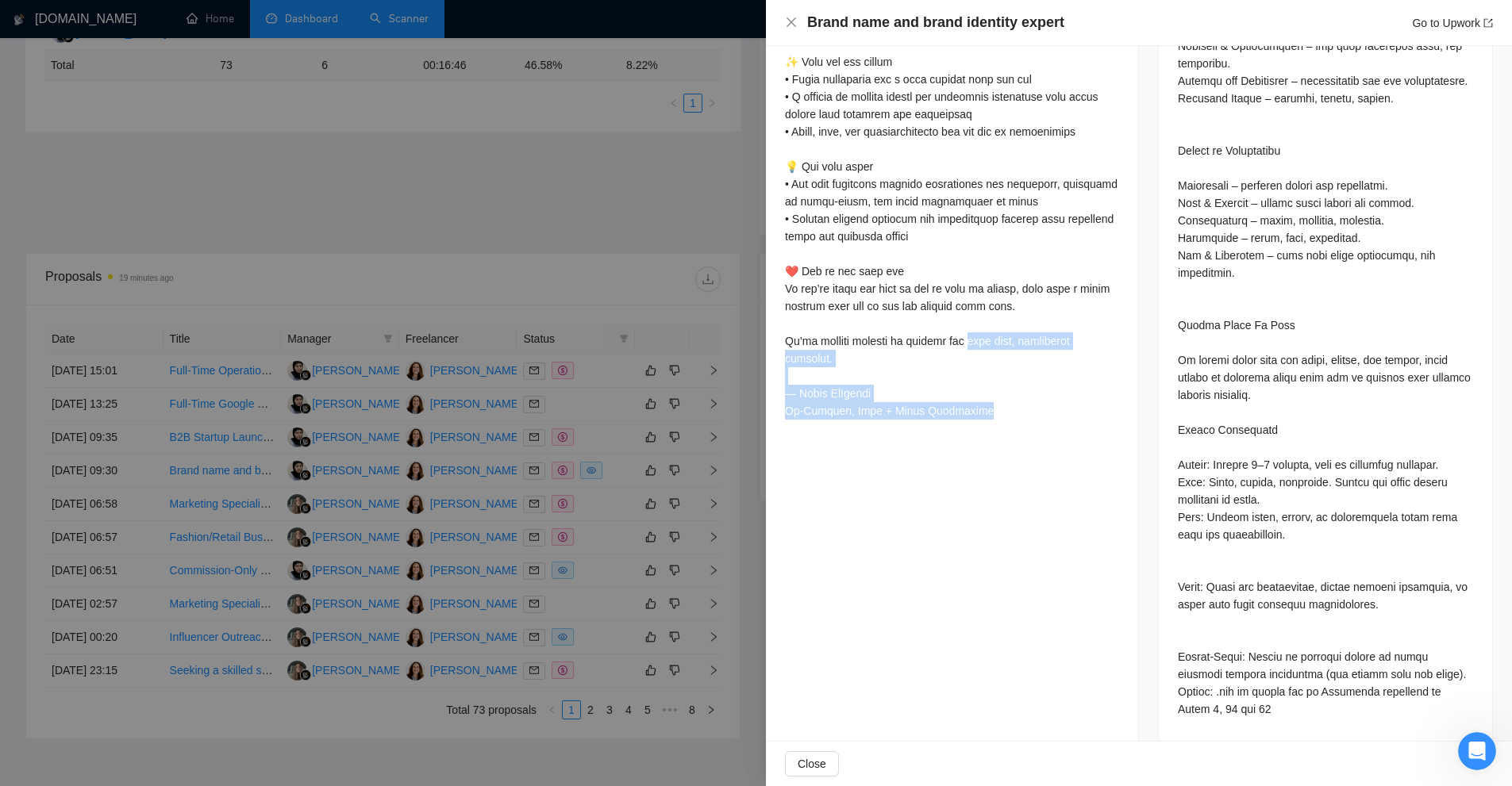
drag, startPoint x: 986, startPoint y: 410, endPoint x: 971, endPoint y: 340, distance: 71.6
click at [996, 378] on div at bounding box center [951, 8] width 334 height 820
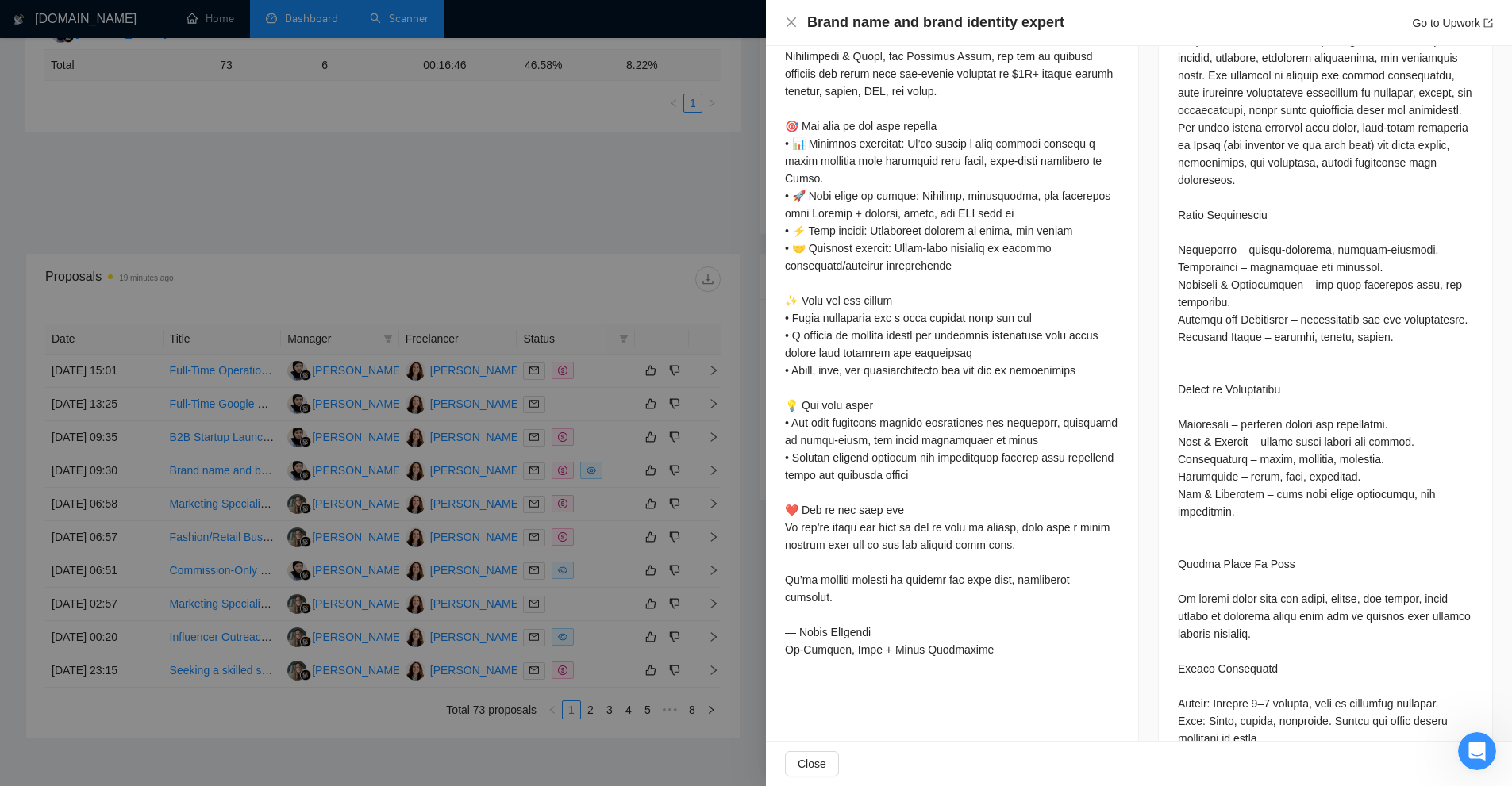
drag, startPoint x: 1141, startPoint y: 512, endPoint x: 1120, endPoint y: 489, distance: 31.1
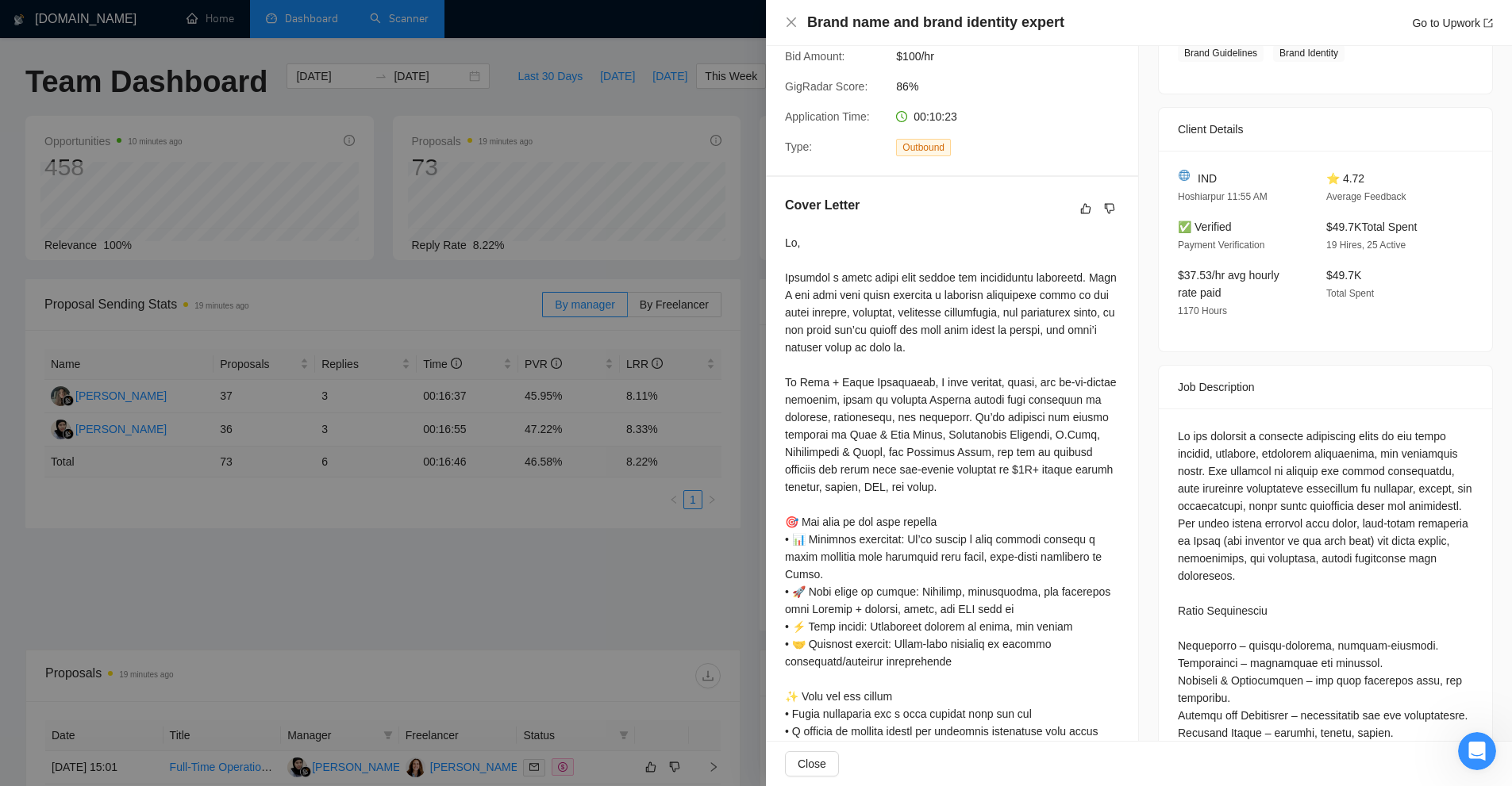
scroll to position [0, 0]
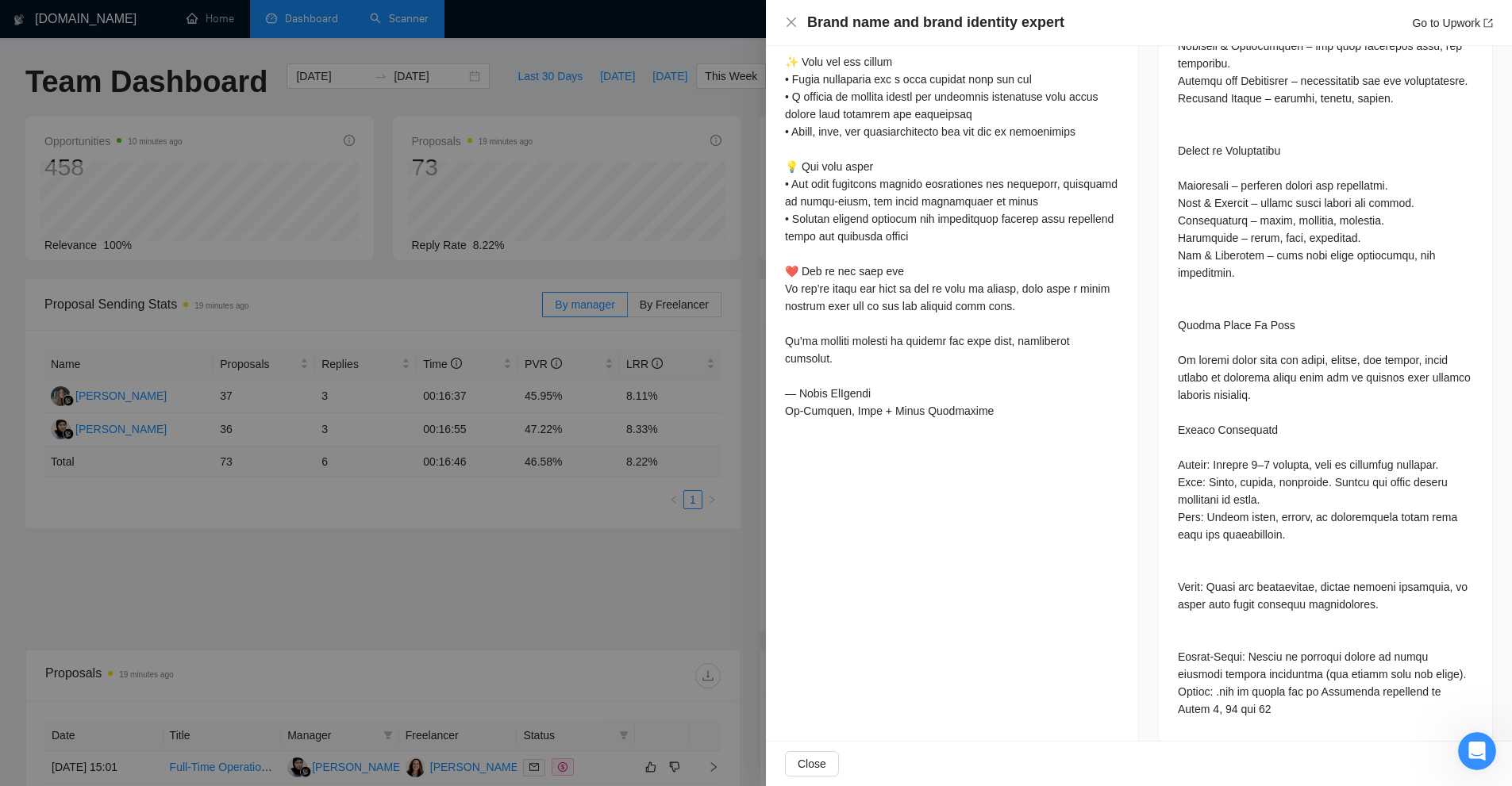
scroll to position [229, 0]
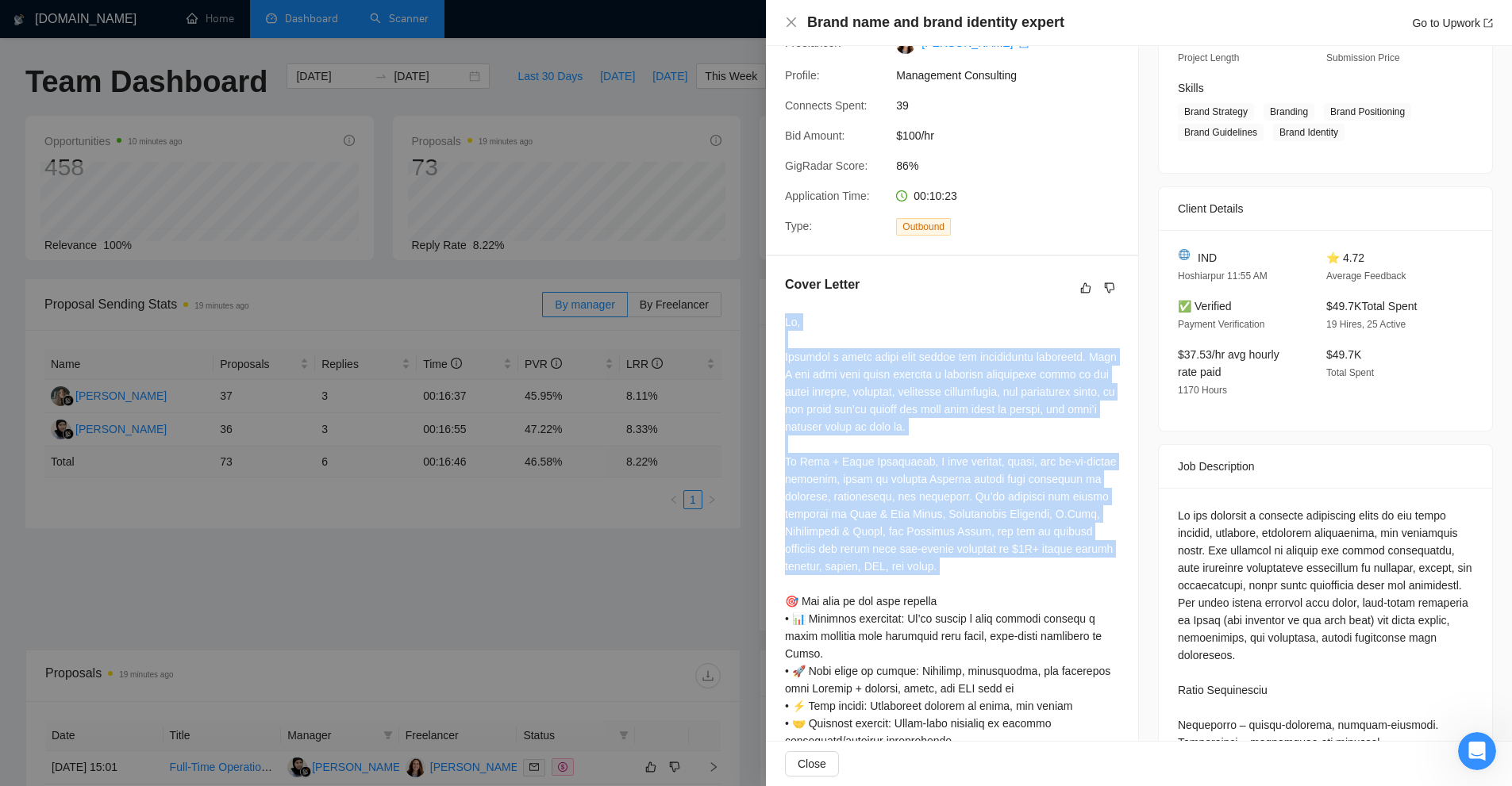
drag, startPoint x: 1042, startPoint y: 497, endPoint x: 941, endPoint y: 547, distance: 112.7
click at [941, 547] on div "Cover Letter" at bounding box center [951, 706] width 372 height 902
click at [941, 547] on div at bounding box center [951, 722] width 334 height 820
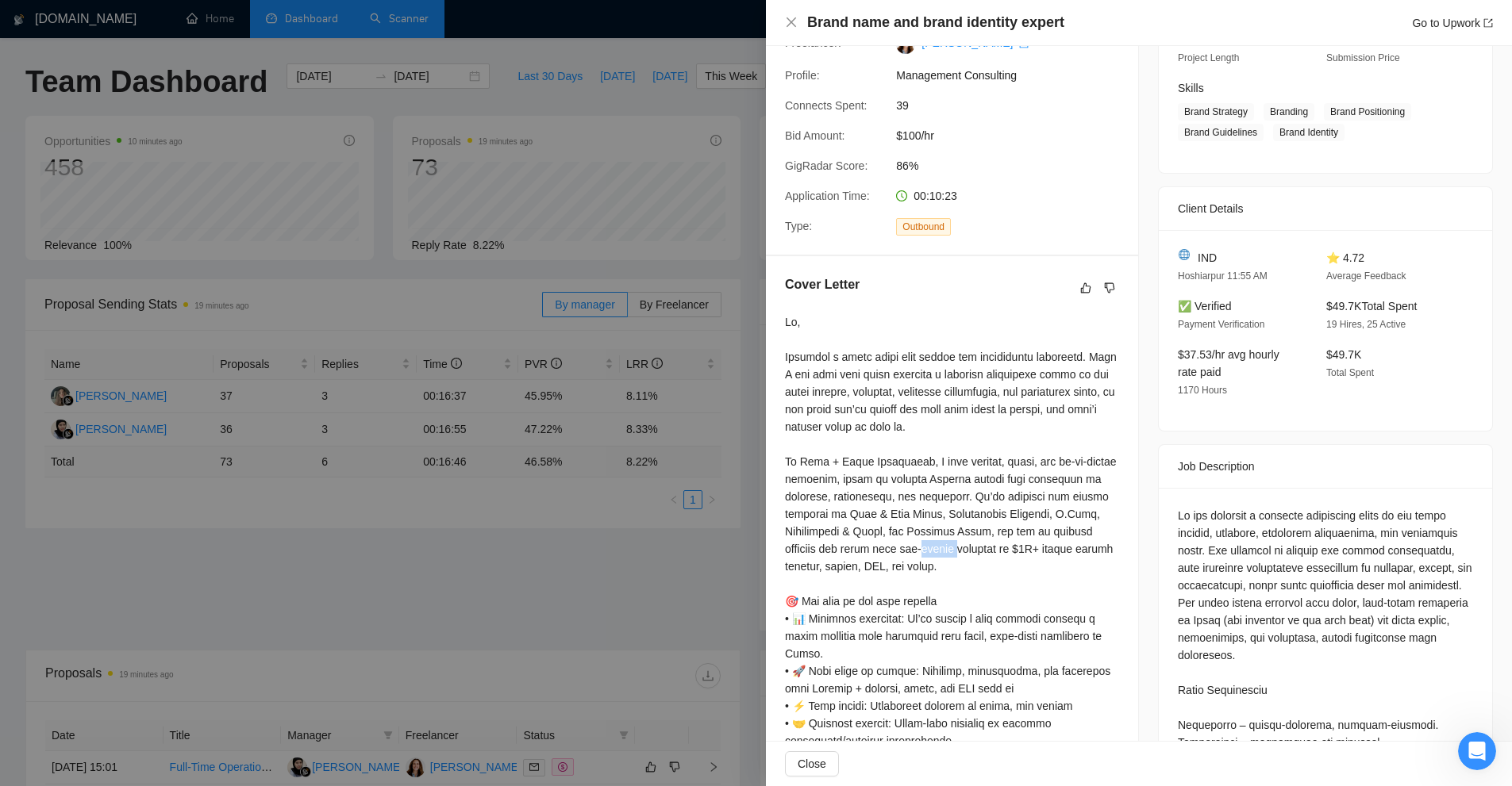
click at [941, 547] on div at bounding box center [951, 722] width 334 height 820
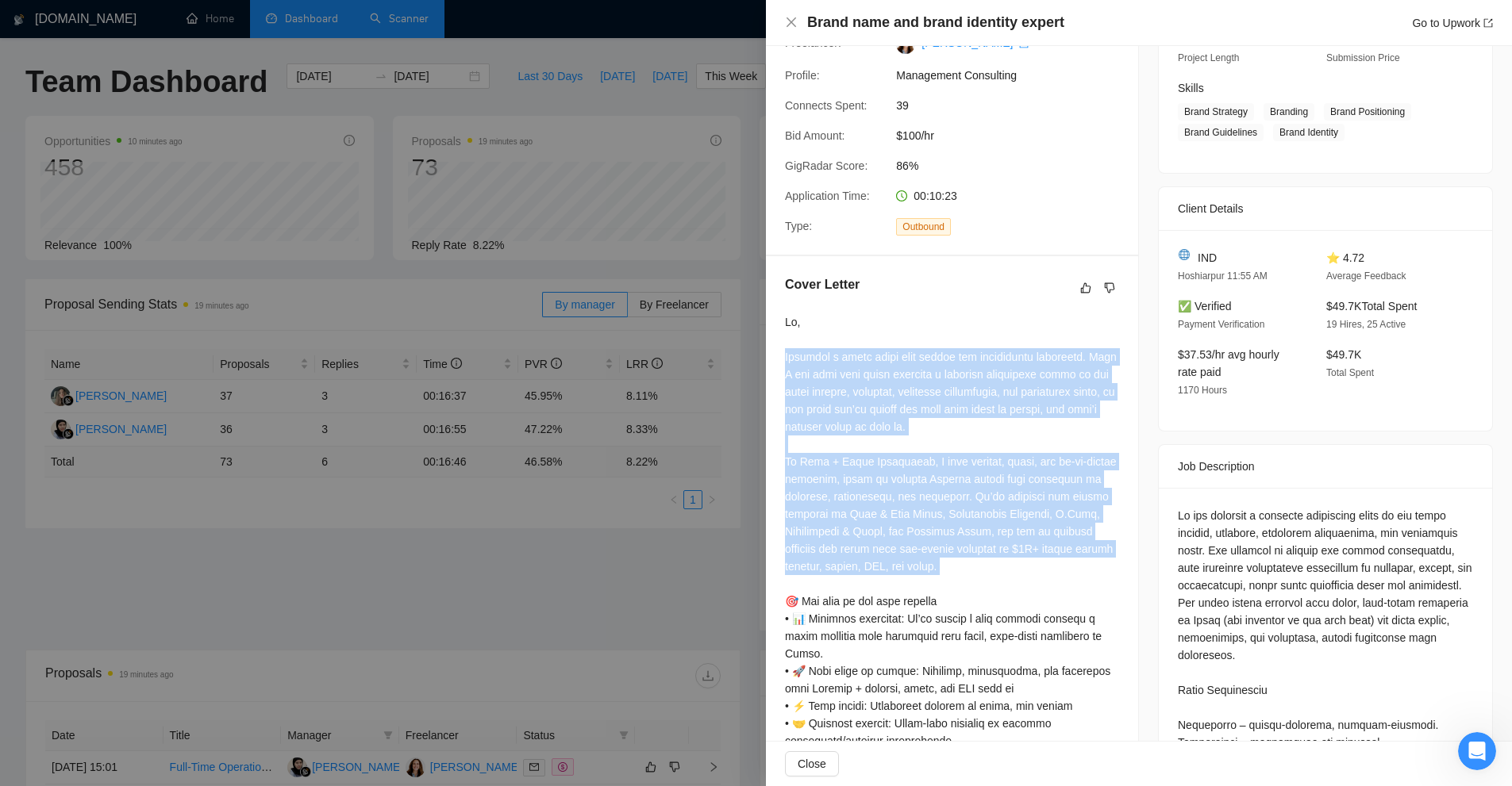
drag, startPoint x: 941, startPoint y: 547, endPoint x: 939, endPoint y: 395, distance: 152.0
click at [939, 395] on div at bounding box center [951, 722] width 334 height 820
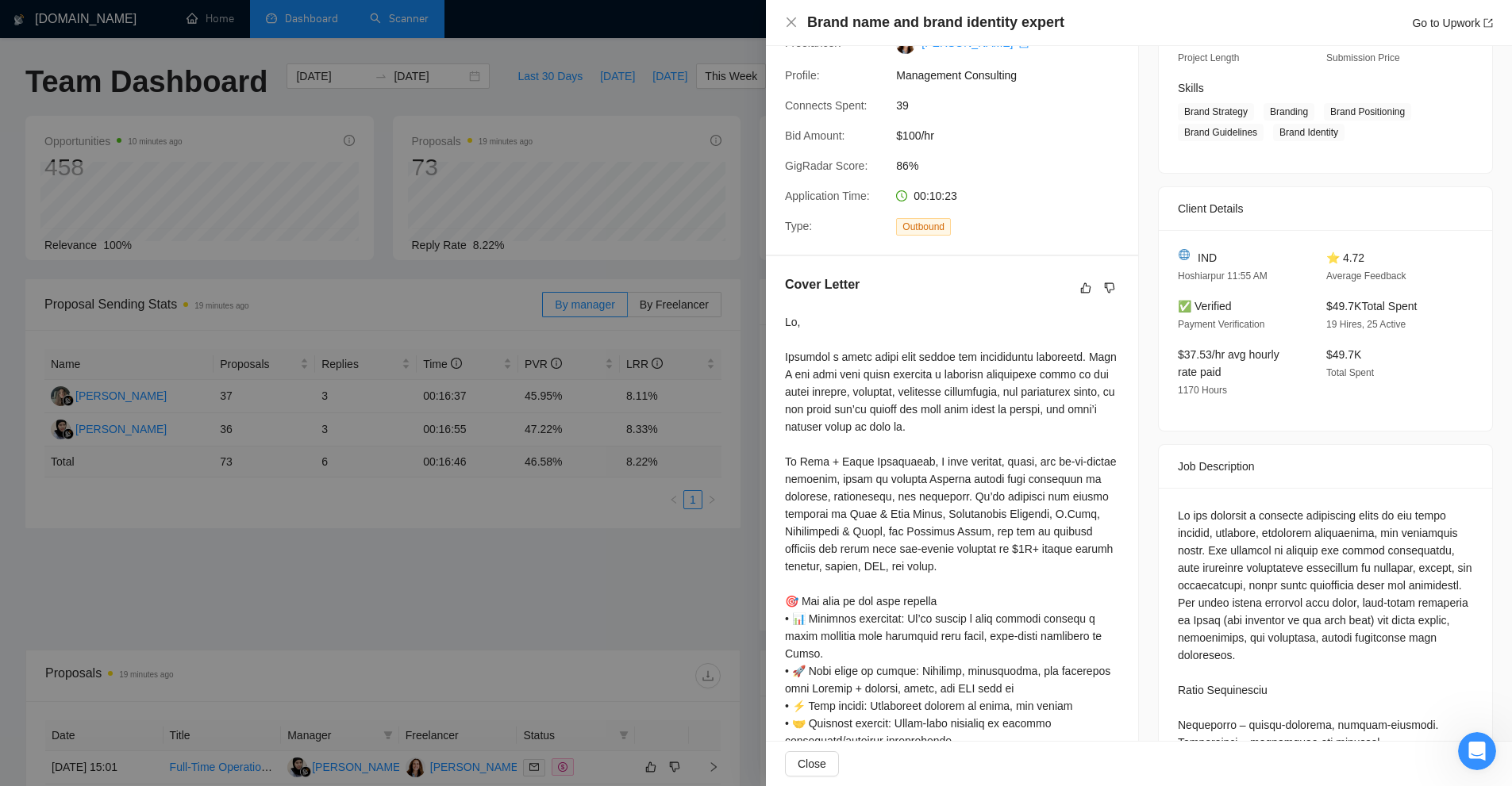
click at [522, 393] on div at bounding box center [756, 393] width 1512 height 786
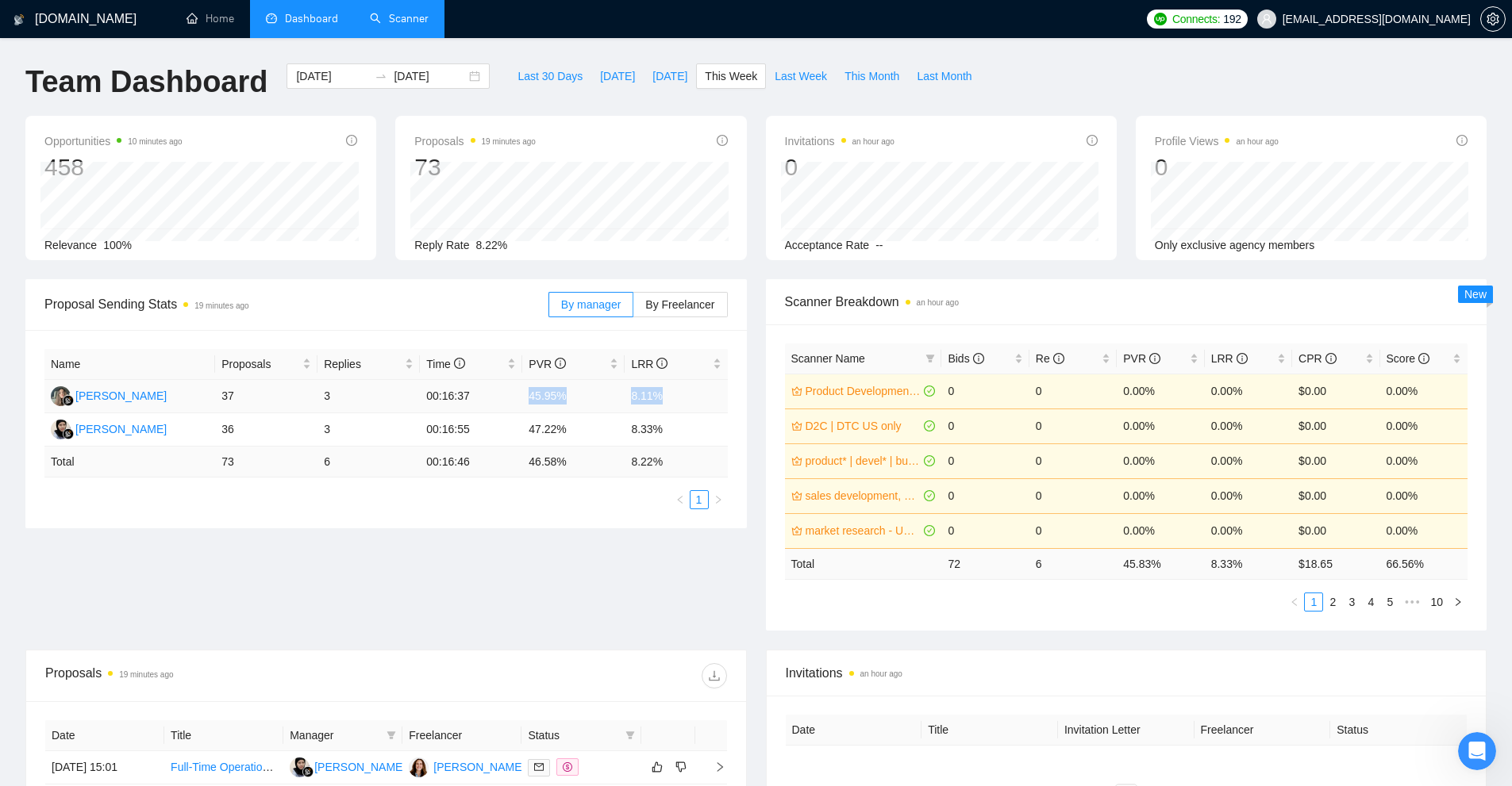
drag, startPoint x: 539, startPoint y: 392, endPoint x: 707, endPoint y: 391, distance: 168.0
click at [707, 391] on tr "[PERSON_NAME] 37 3 00:16:37 45.95% 8.11%" at bounding box center [385, 397] width 683 height 34
click at [635, 463] on td "8.22 %" at bounding box center [675, 462] width 102 height 31
drag, startPoint x: 651, startPoint y: 468, endPoint x: 162, endPoint y: 453, distance: 489.2
click at [157, 451] on tr "Total 73 6 00:16:46 46.58 % 8.22 %" at bounding box center [385, 462] width 683 height 31
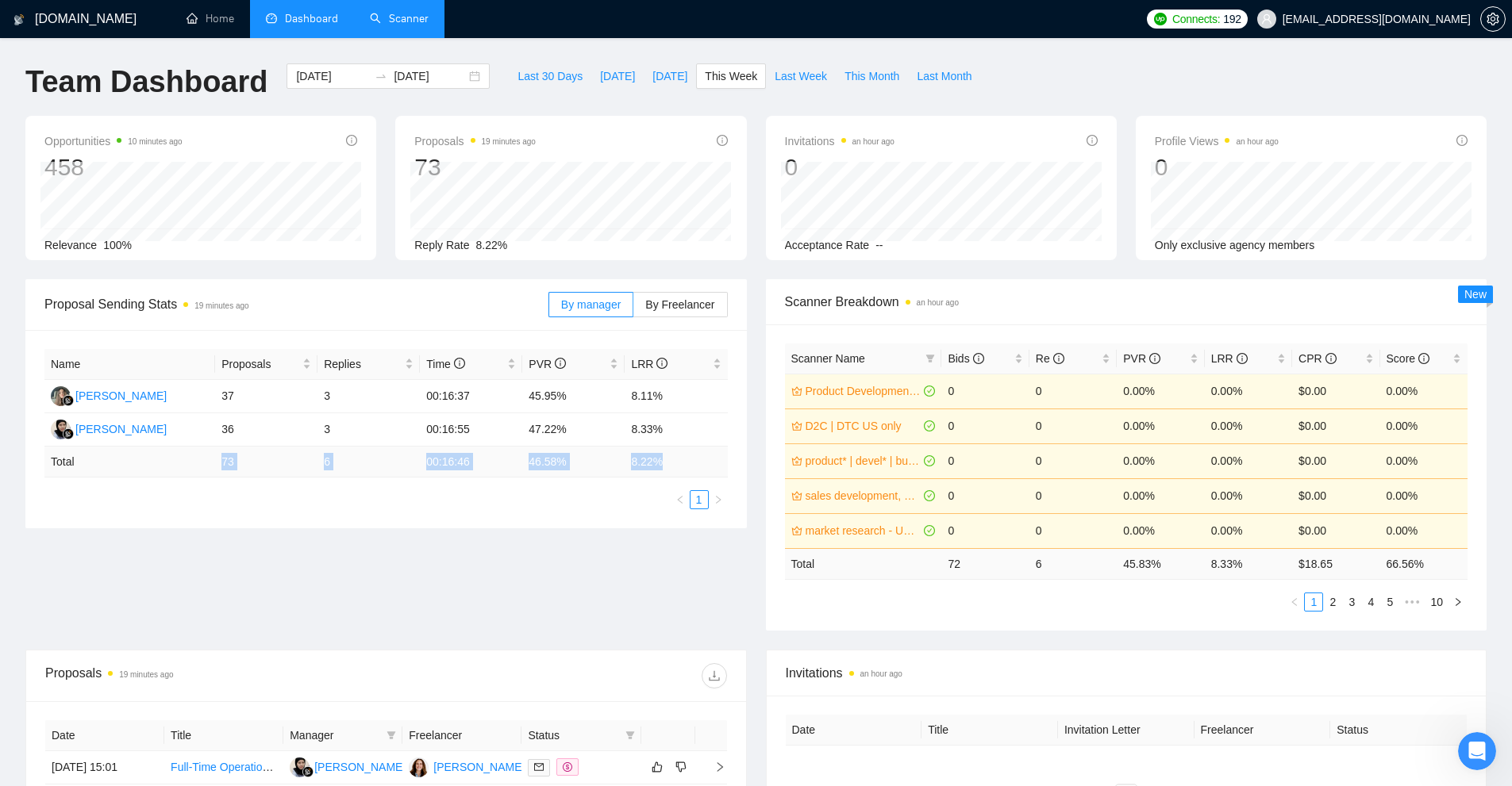
click at [250, 476] on td "73" at bounding box center [265, 462] width 102 height 31
drag, startPoint x: 1120, startPoint y: 568, endPoint x: 1161, endPoint y: 569, distance: 41.0
click at [1161, 569] on td "45.83 %" at bounding box center [1160, 563] width 87 height 31
click at [1048, 613] on div "Scanner Name Bids Re PVR LRR CPR Score Product Development - US only 0 0 0.00% …" at bounding box center [1127, 477] width 722 height 306
